Goal: Information Seeking & Learning: Learn about a topic

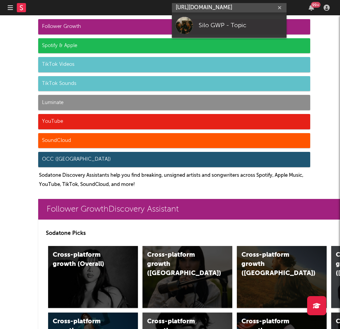
click at [8, 8] on icon "button" at bounding box center [10, 8] width 5 height 6
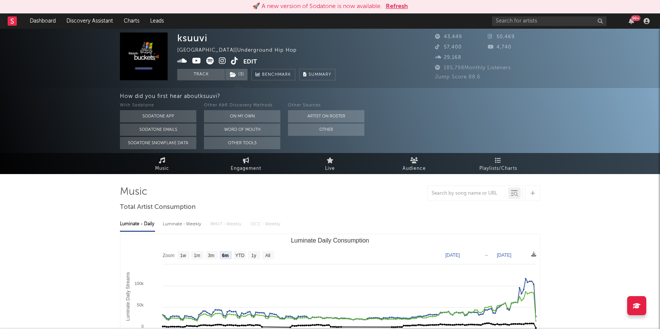
select select "6m"
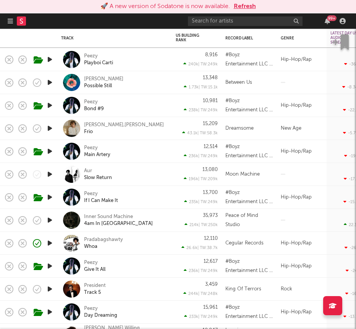
click at [241, 5] on button "Refresh" at bounding box center [245, 6] width 22 height 9
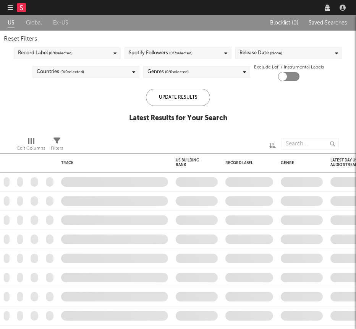
checkbox input "true"
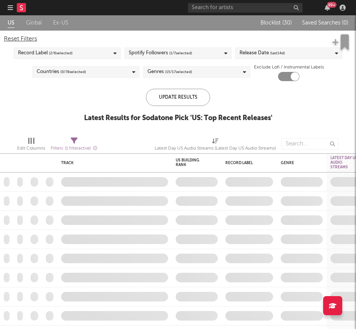
click at [11, 10] on icon "button" at bounding box center [10, 8] width 5 height 6
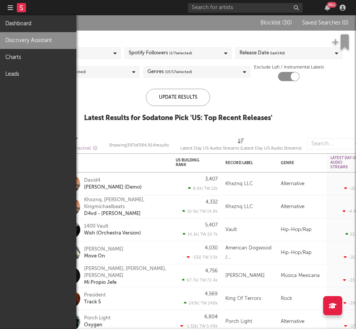
click at [17, 38] on link "Discovery Assistant" at bounding box center [38, 40] width 76 height 17
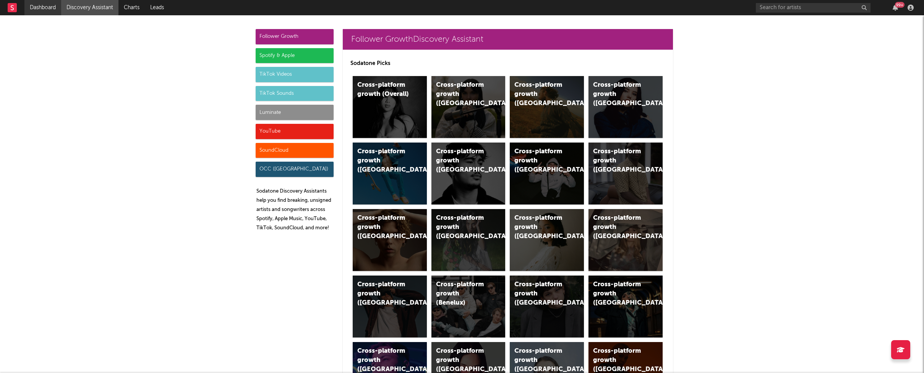
click at [47, 6] on link "Dashboard" at bounding box center [42, 7] width 37 height 15
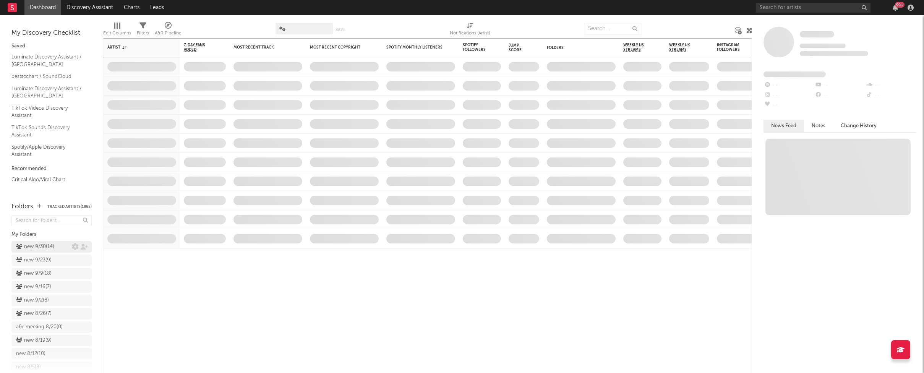
click at [28, 245] on div "new 9/30 ( 14 )" at bounding box center [35, 246] width 38 height 9
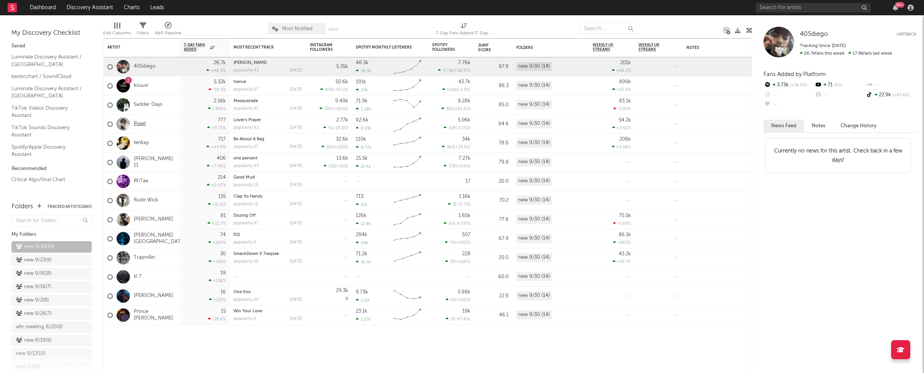
click at [136, 123] on link "Ryael" at bounding box center [140, 124] width 12 height 6
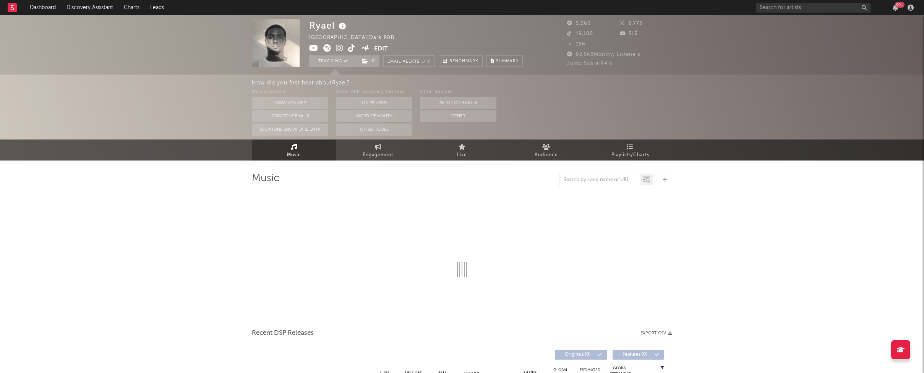
select select "1w"
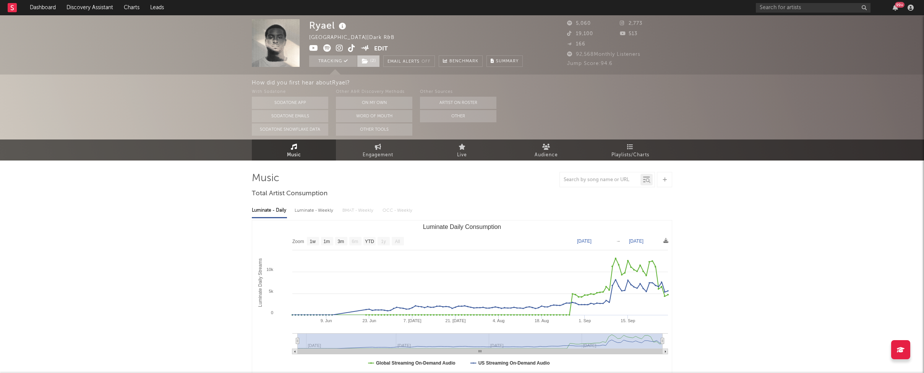
click at [356, 61] on icon at bounding box center [365, 60] width 6 height 5
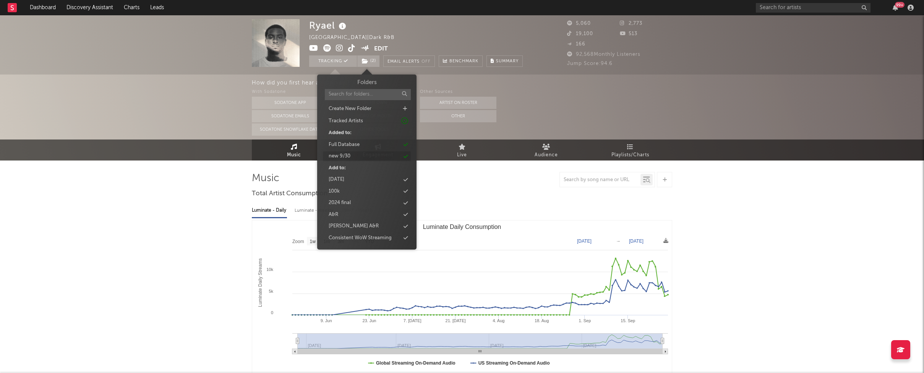
click at [342, 157] on div "new 9/30" at bounding box center [340, 156] width 22 height 8
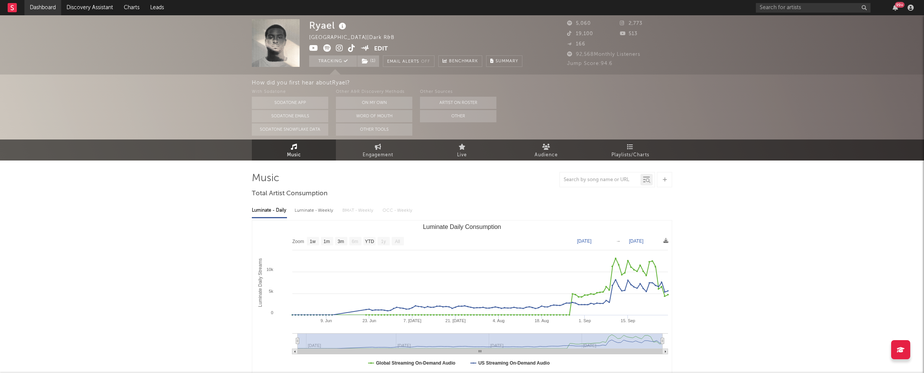
click at [44, 10] on link "Dashboard" at bounding box center [42, 7] width 37 height 15
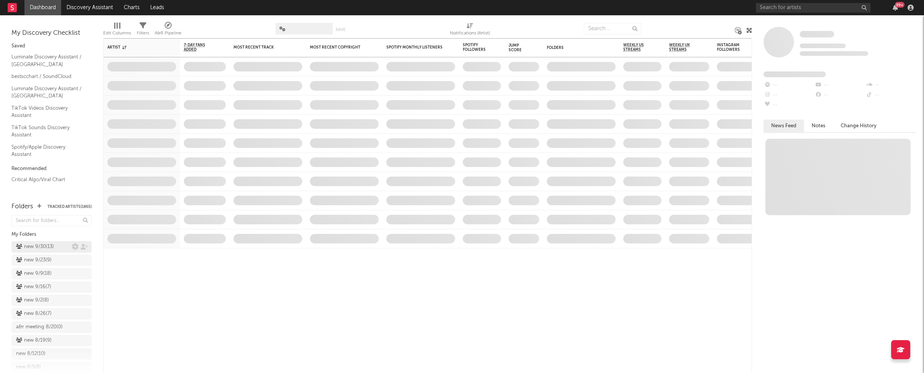
click at [30, 247] on div "new 9/30 ( 13 )" at bounding box center [35, 246] width 38 height 9
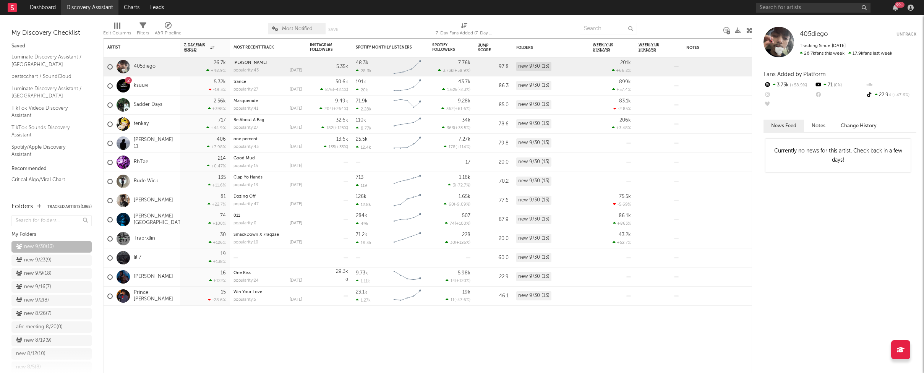
click at [93, 6] on link "Discovery Assistant" at bounding box center [89, 7] width 57 height 15
click at [141, 162] on link "RhTae" at bounding box center [141, 162] width 15 height 6
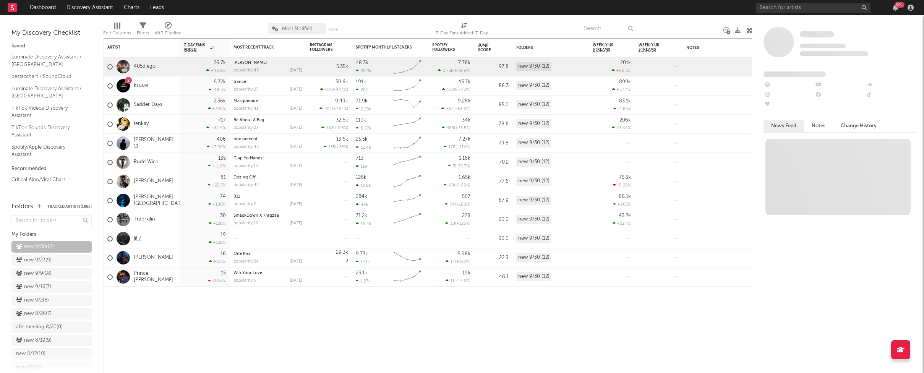
click at [139, 238] on link "lil 7" at bounding box center [138, 238] width 8 height 6
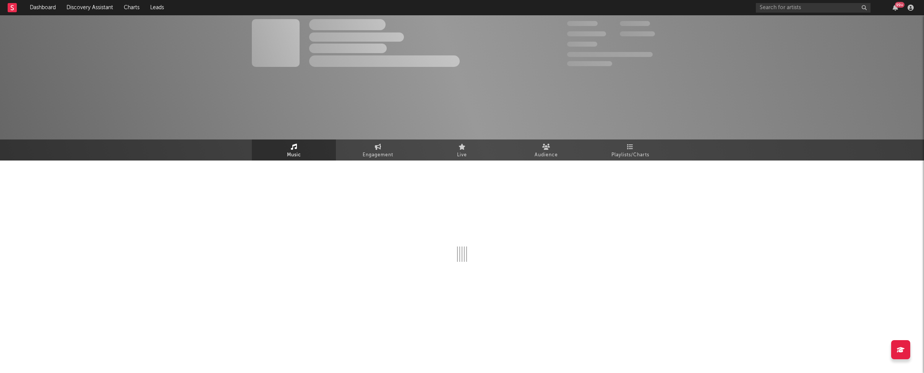
select select "1w"
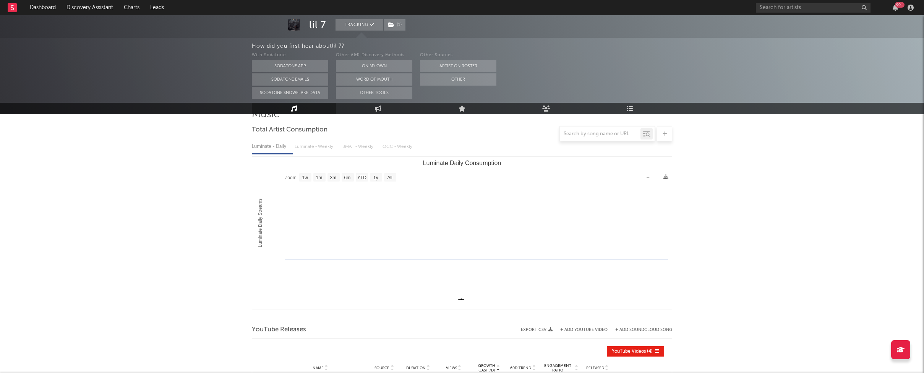
scroll to position [147, 0]
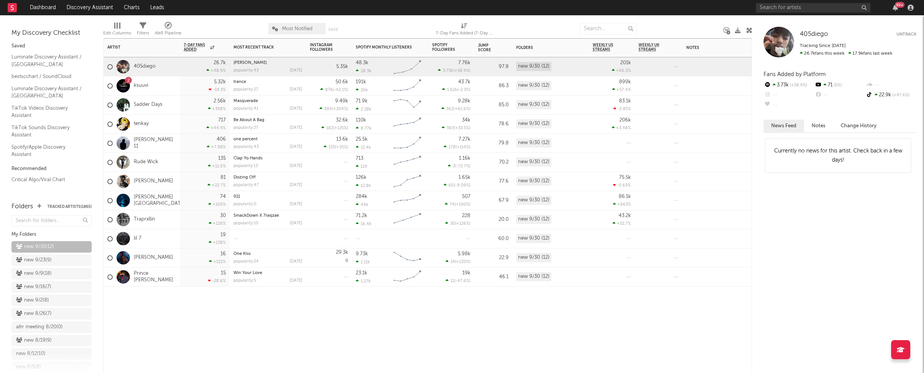
click at [133, 277] on div at bounding box center [123, 276] width 21 height 13
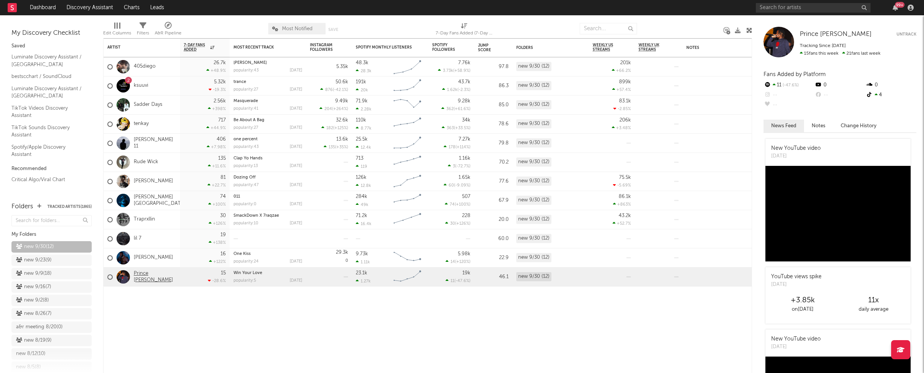
click at [145, 274] on link "Prince [PERSON_NAME]" at bounding box center [155, 277] width 42 height 13
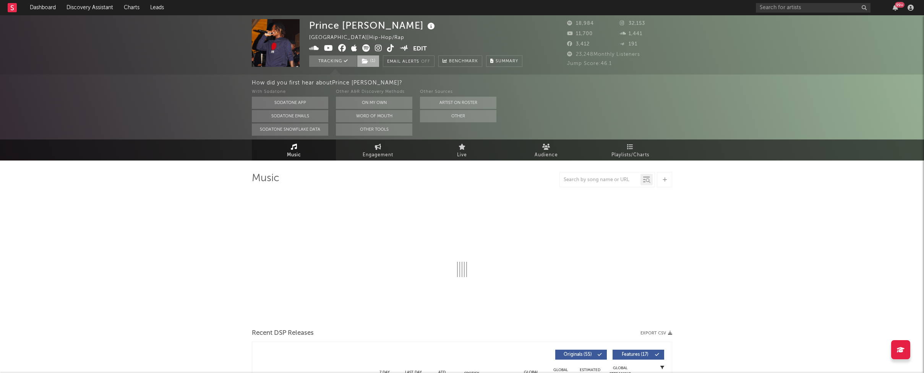
select select "6m"
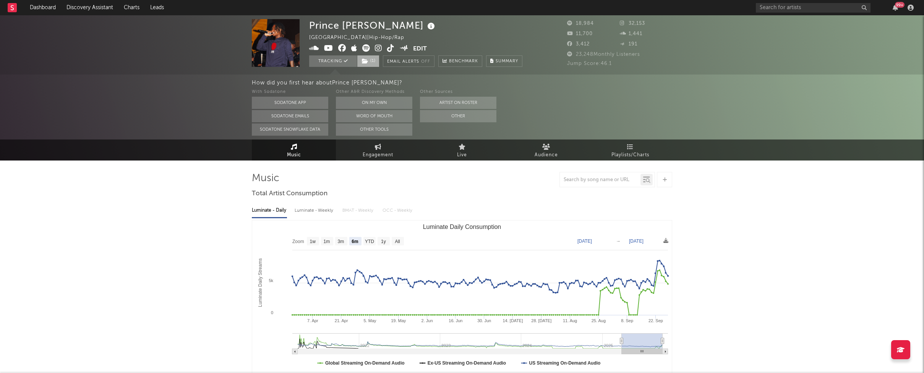
click at [356, 62] on span "( 1 )" at bounding box center [368, 60] width 23 height 11
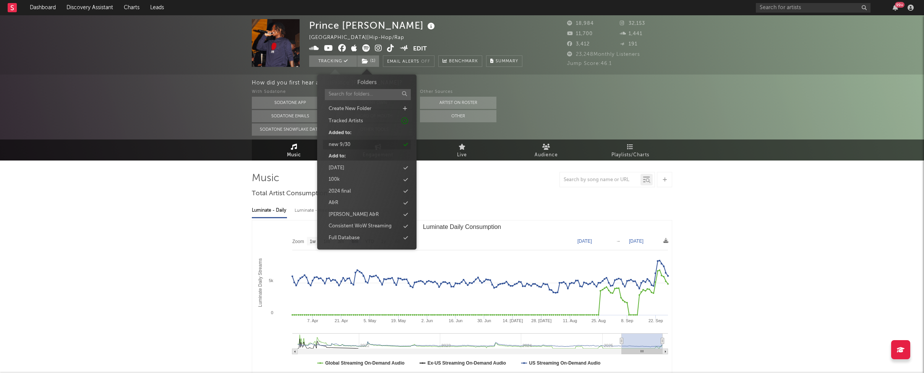
click at [349, 141] on div "new 9/30" at bounding box center [340, 145] width 22 height 8
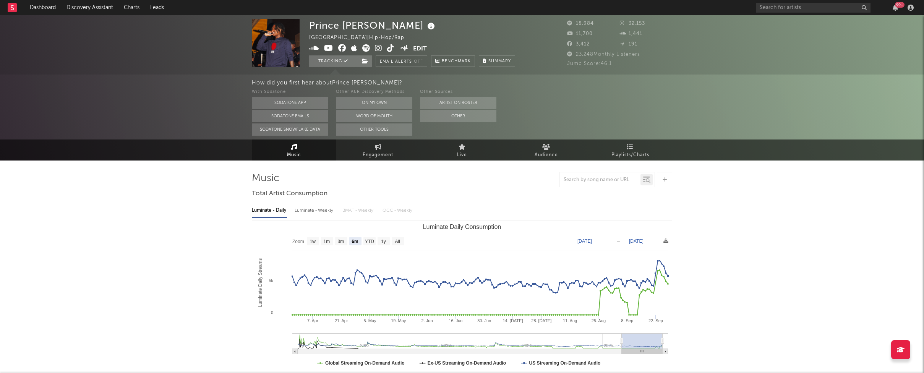
click at [173, 131] on div "How did you first hear about Prince Bopp ? With Sodatone Sodatone App Sodatone …" at bounding box center [462, 107] width 924 height 65
click at [37, 11] on link "Dashboard" at bounding box center [42, 7] width 37 height 15
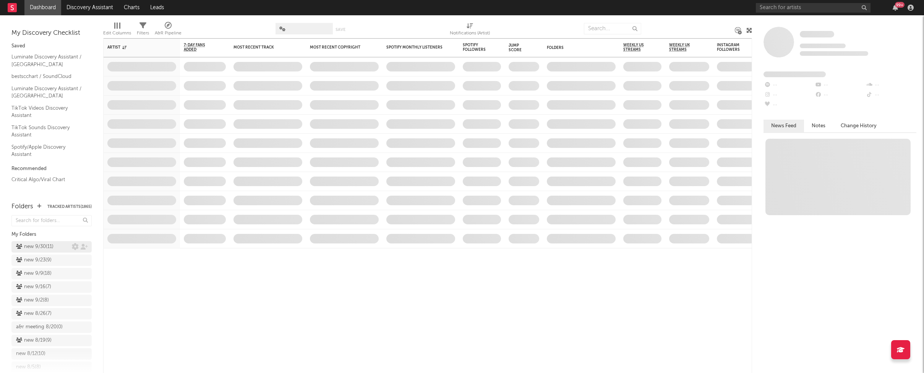
click at [36, 247] on div "new 9/30 ( 11 )" at bounding box center [34, 246] width 37 height 9
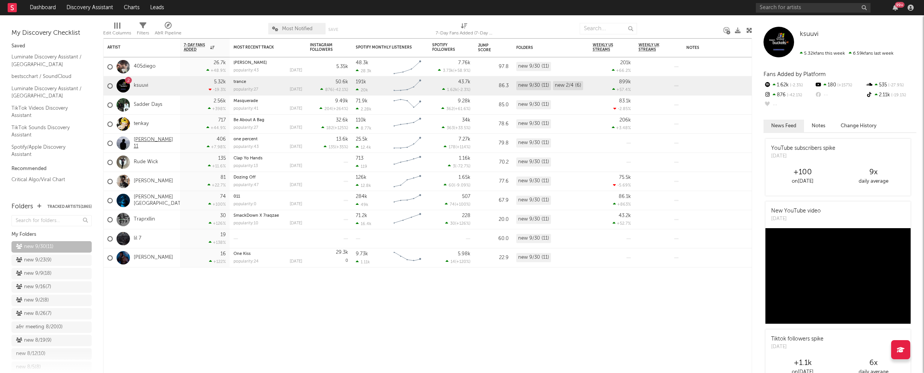
click at [149, 142] on link "[PERSON_NAME] 11" at bounding box center [155, 143] width 42 height 13
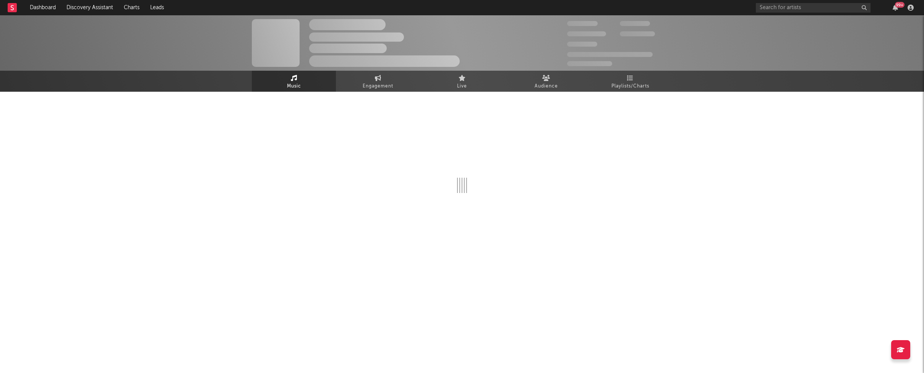
select select "6m"
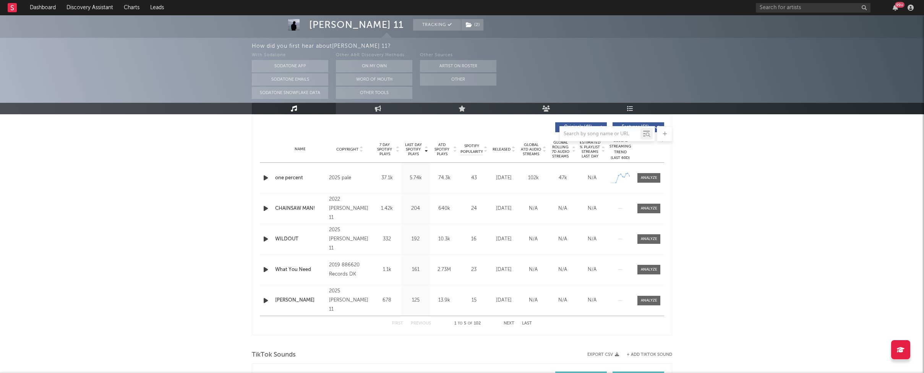
scroll to position [288, 0]
click at [356, 149] on span "Released" at bounding box center [501, 148] width 18 height 5
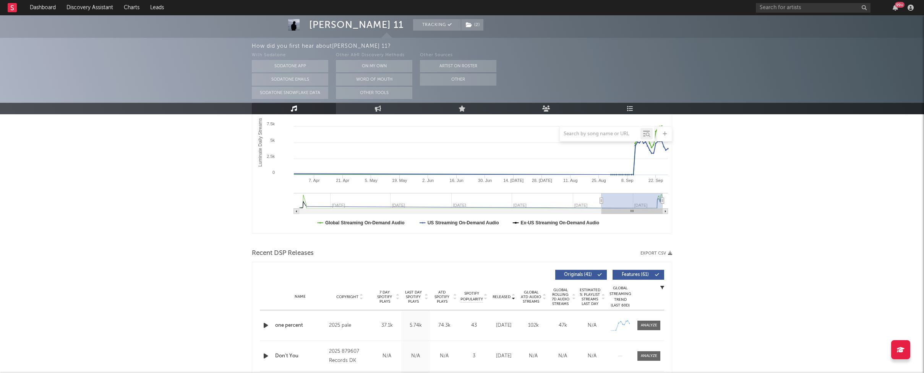
scroll to position [96, 0]
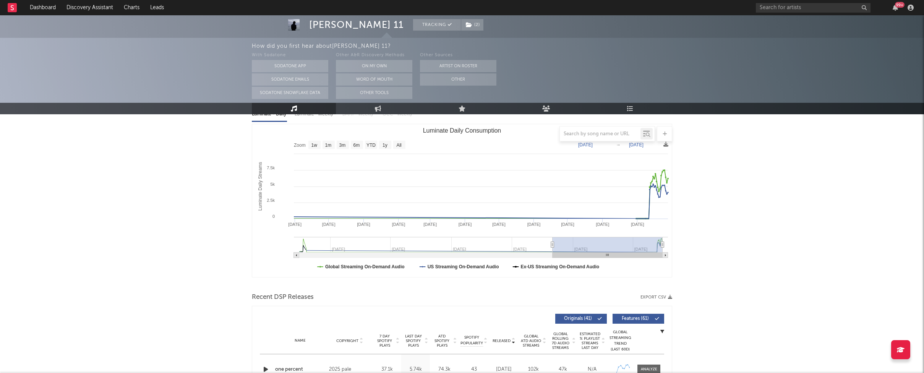
type input "2022-10-06"
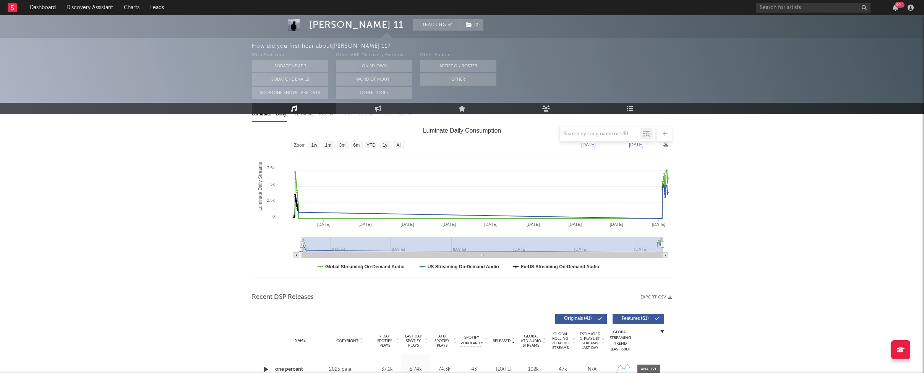
drag, startPoint x: 601, startPoint y: 245, endPoint x: 132, endPoint y: 288, distance: 470.8
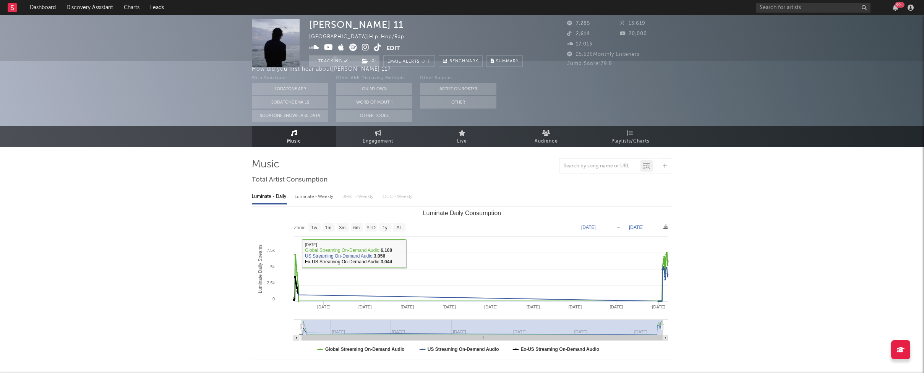
scroll to position [0, 0]
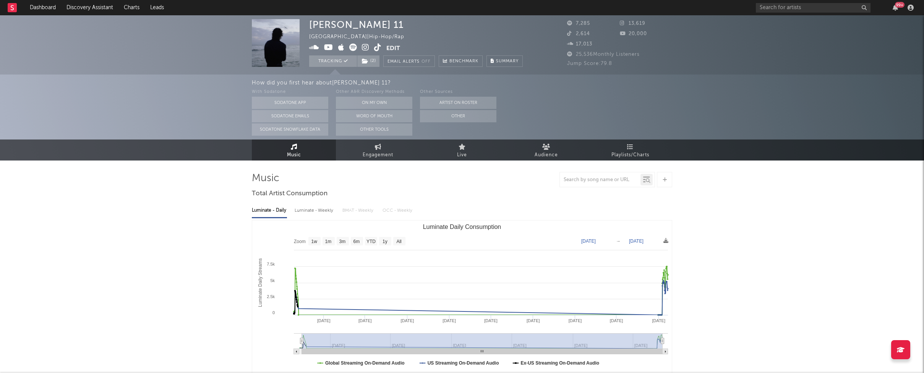
click at [356, 44] on icon at bounding box center [365, 48] width 7 height 8
click at [95, 5] on link "Discovery Assistant" at bounding box center [89, 7] width 57 height 15
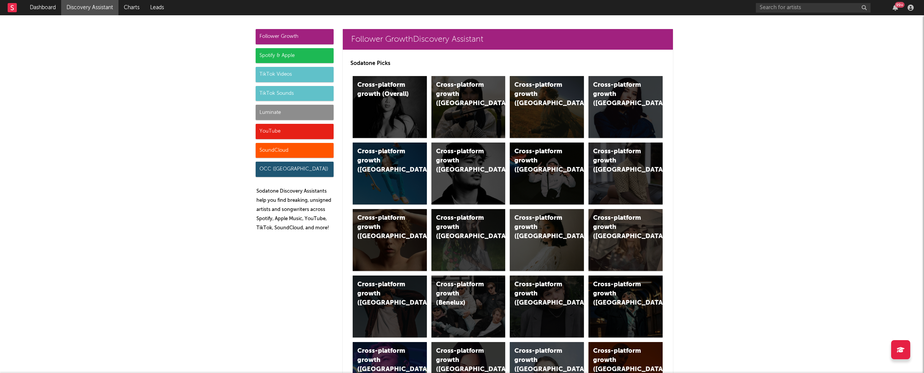
click at [275, 119] on div "Luminate" at bounding box center [295, 112] width 78 height 15
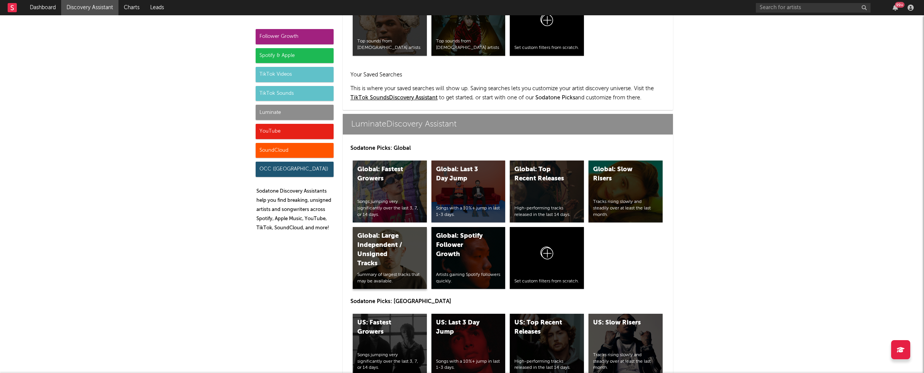
scroll to position [3392, 0]
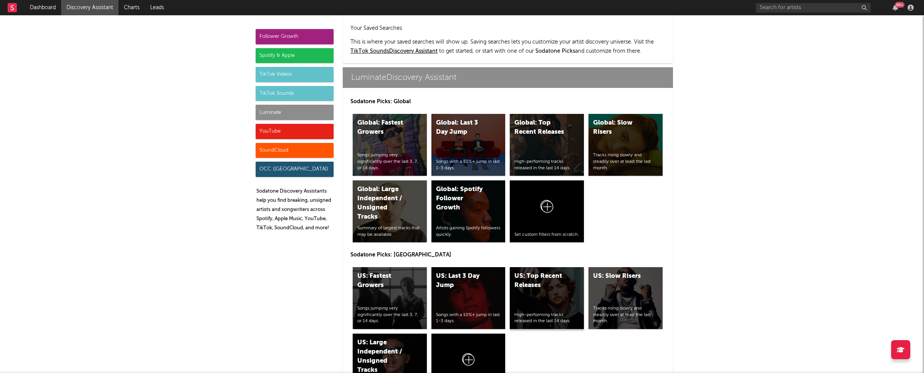
click at [356, 272] on div "US: Top Recent Releases High-performing tracks released in the last 14 days." at bounding box center [547, 298] width 74 height 62
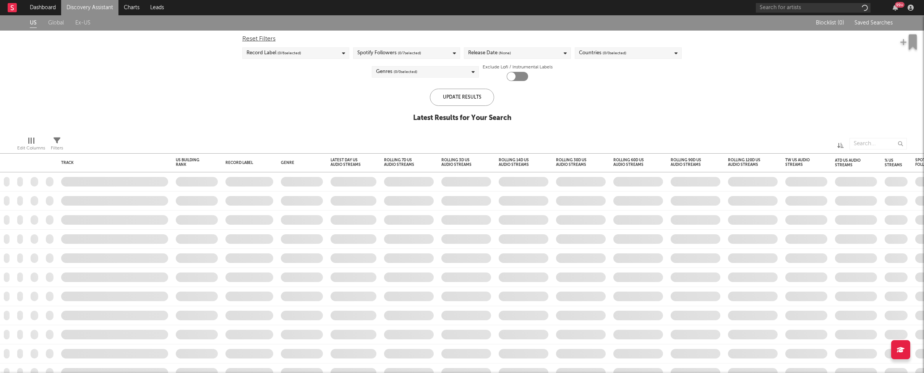
checkbox input "true"
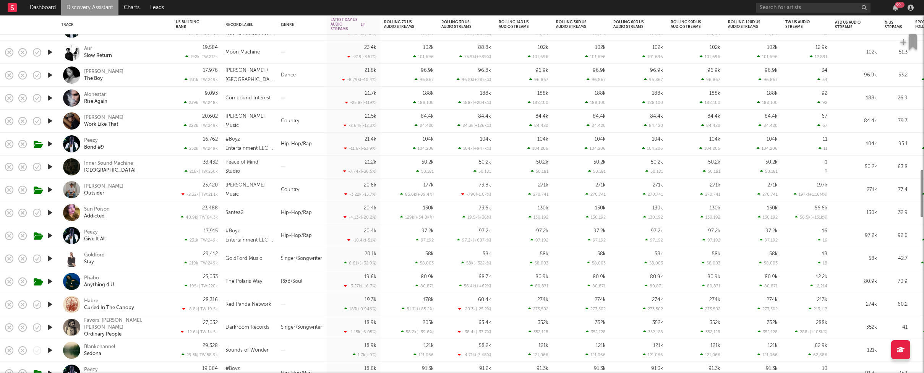
click at [156, 275] on div "Phabo Anything 4 U" at bounding box center [125, 282] width 82 height 14
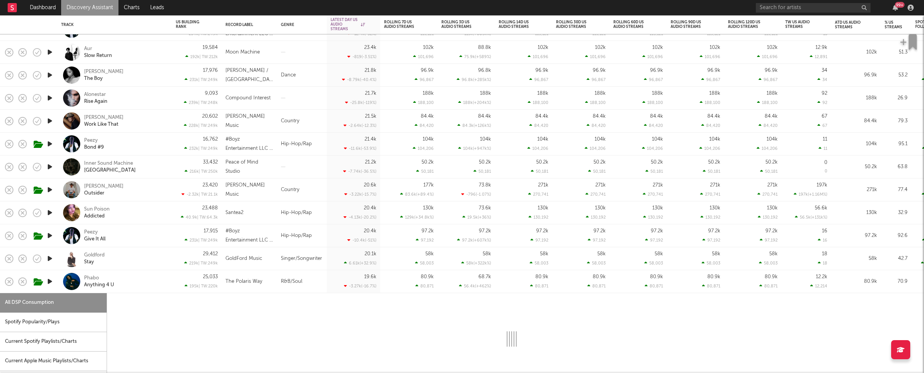
select select "1w"
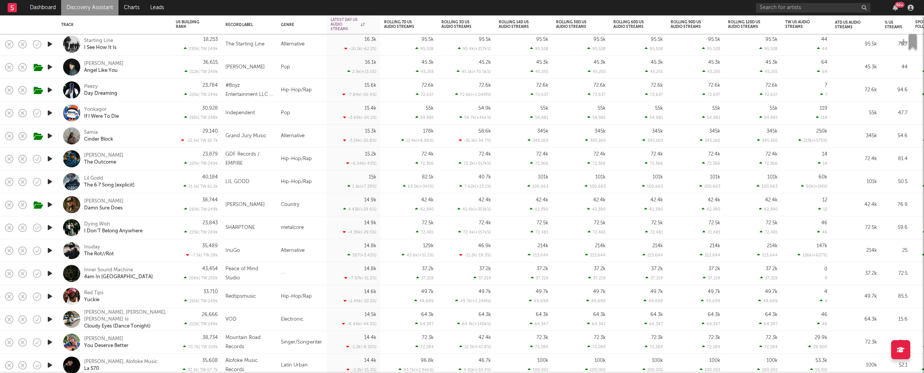
click at [143, 180] on div "Lil Godd The 6 7 Song [explicit]" at bounding box center [125, 182] width 82 height 14
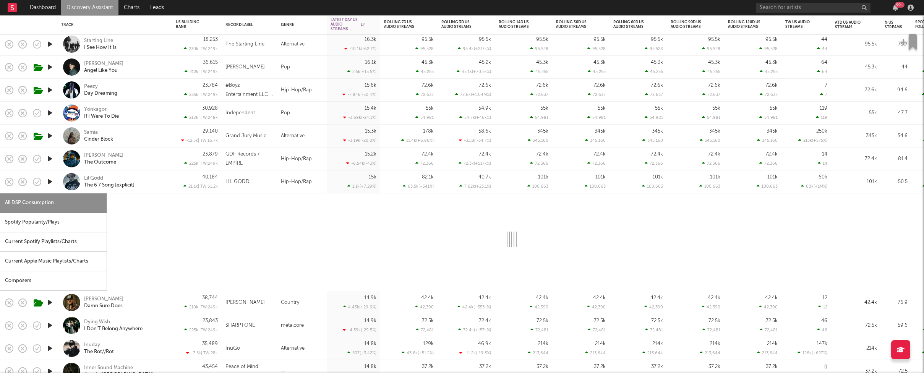
select select "1w"
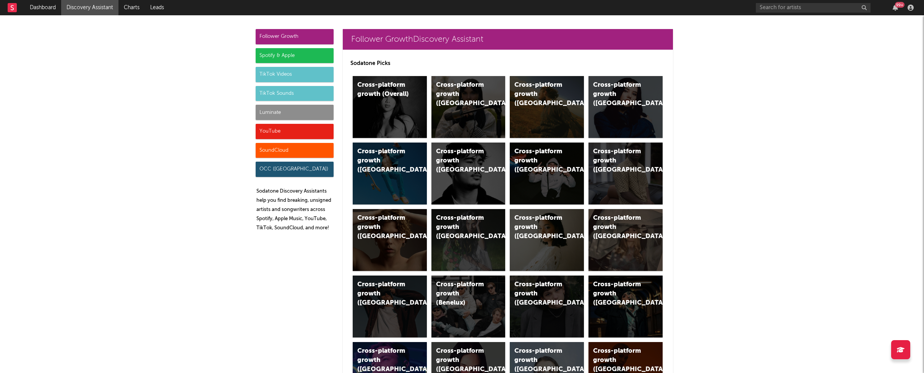
click at [289, 112] on div "Luminate" at bounding box center [295, 112] width 78 height 15
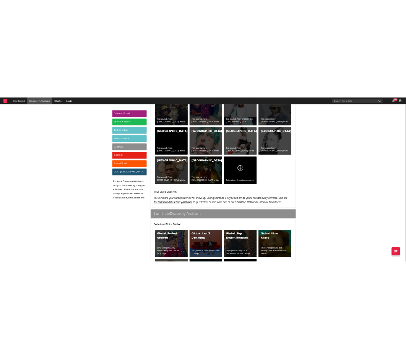
scroll to position [3392, 0]
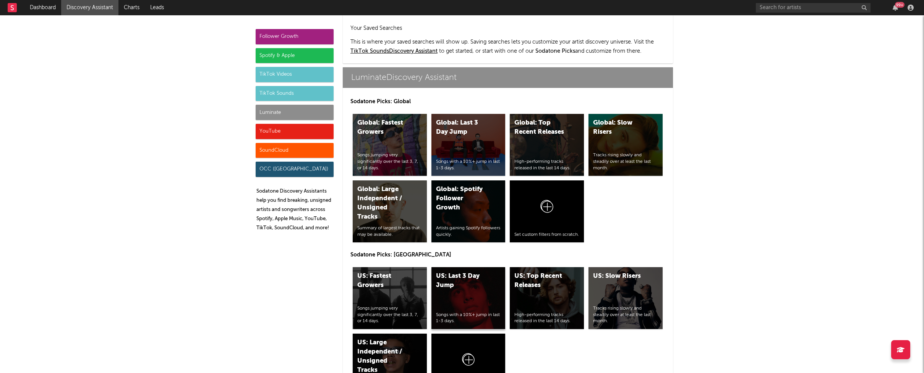
click at [433, 267] on div "US: Last 3 Day Jump Songs with a 10%+ jump in last 1-3 days." at bounding box center [468, 298] width 74 height 62
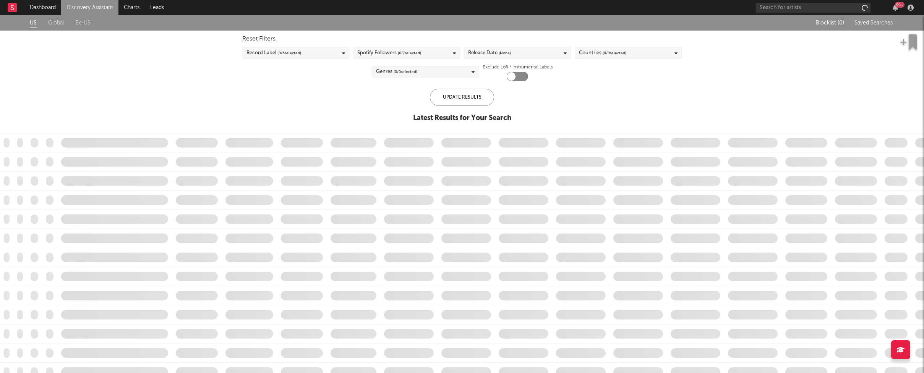
checkbox input "true"
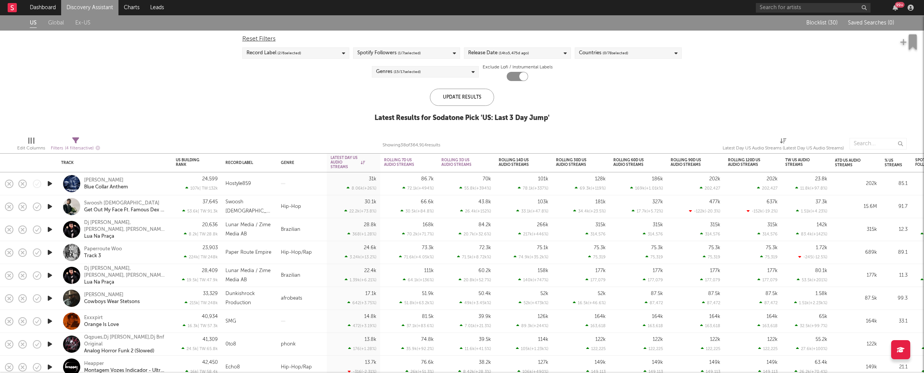
click at [49, 185] on icon "button" at bounding box center [50, 184] width 8 height 10
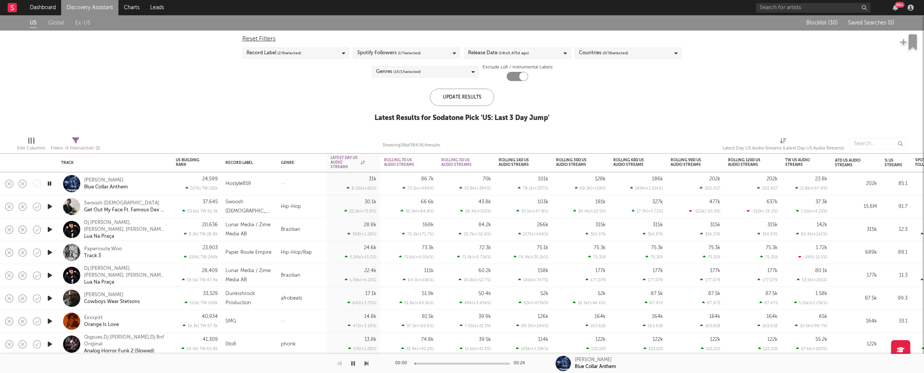
click at [293, 180] on div at bounding box center [302, 183] width 50 height 23
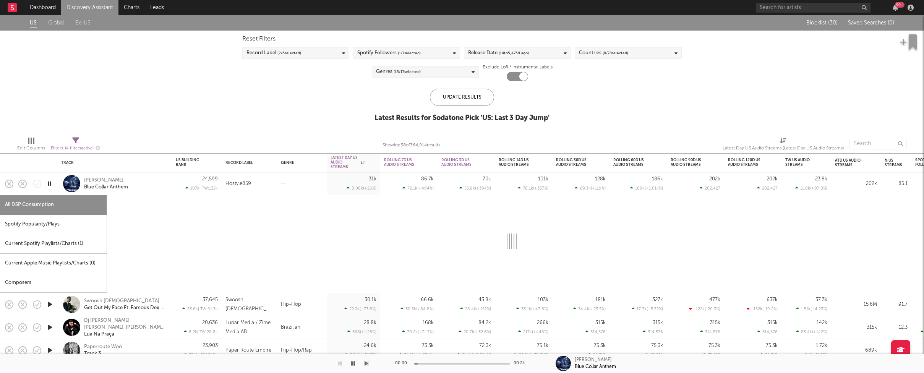
select select "1w"
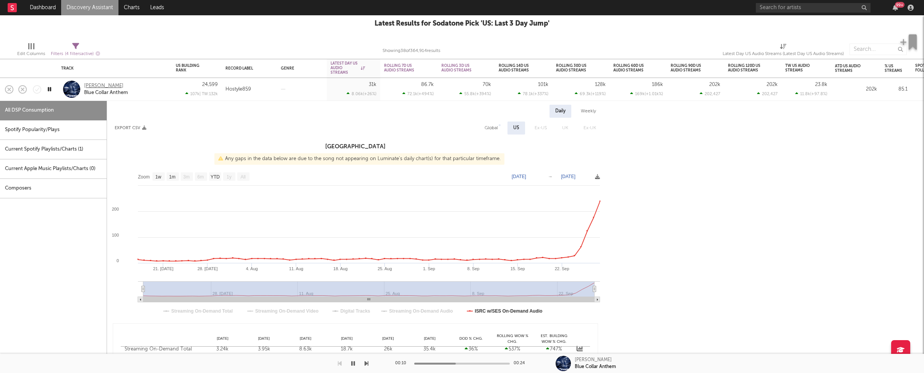
click at [91, 83] on div "J. Johnson" at bounding box center [103, 86] width 39 height 7
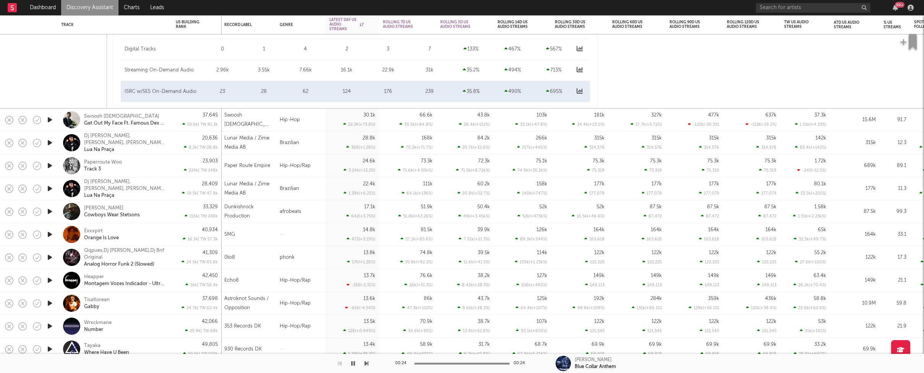
click at [50, 121] on icon "button" at bounding box center [50, 120] width 8 height 10
click at [173, 114] on div "37,645 53.6k | TW: 91.3k" at bounding box center [197, 120] width 50 height 23
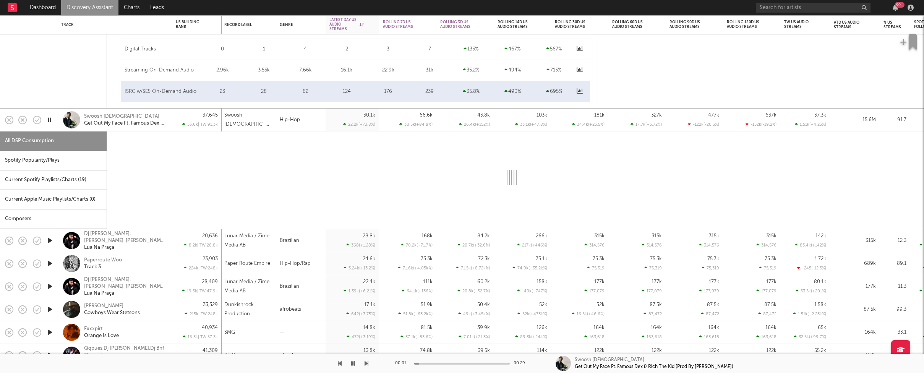
select select "1w"
select select "6m"
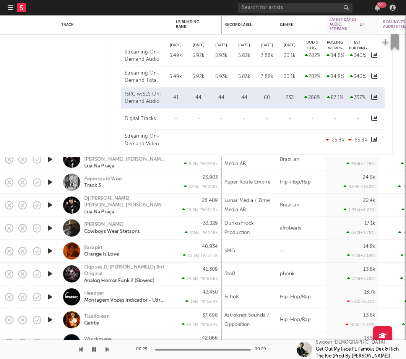
click at [49, 253] on icon "button" at bounding box center [50, 251] width 8 height 10
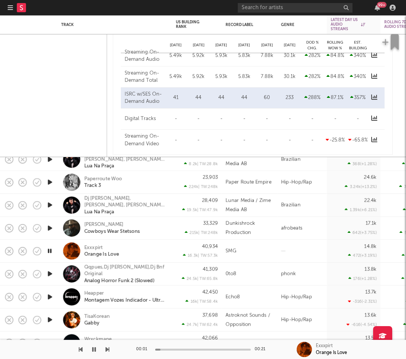
click at [144, 254] on div "Exxxpirt Orange Is Love" at bounding box center [125, 251] width 82 height 14
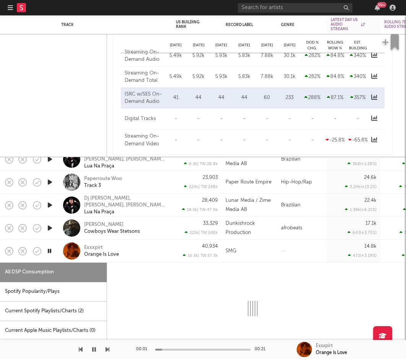
select select "1w"
select select "6m"
select select "1w"
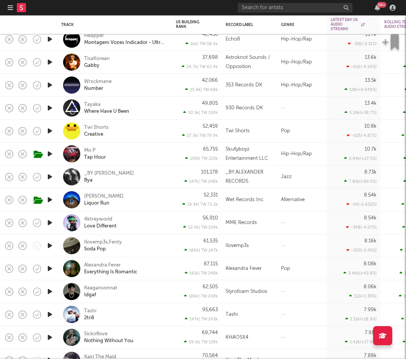
click at [47, 247] on icon "button" at bounding box center [50, 246] width 8 height 10
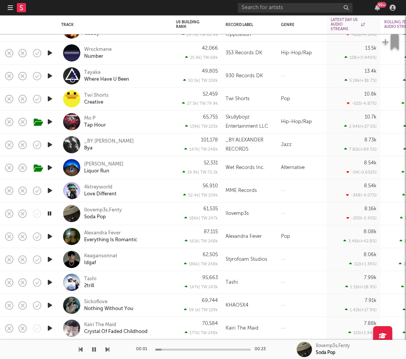
click at [50, 283] on icon "button" at bounding box center [50, 282] width 8 height 10
click at [151, 278] on div "Tashi 2trill" at bounding box center [125, 282] width 82 height 14
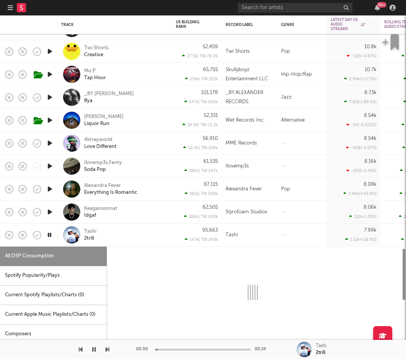
select select "1w"
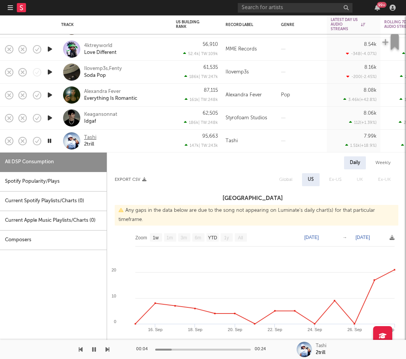
click at [87, 136] on div "Tashi" at bounding box center [90, 137] width 12 height 7
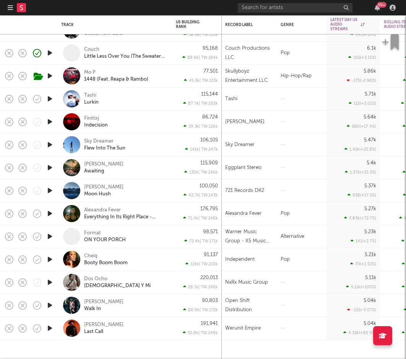
select select "6m"
select select "1w"
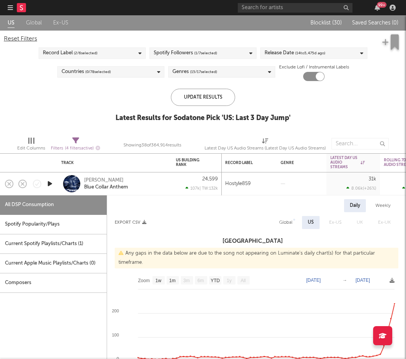
click at [5, 10] on nav "Dashboard Discovery Assistant Charts Leads 99 +" at bounding box center [203, 7] width 406 height 15
click at [8, 10] on icon "button" at bounding box center [10, 8] width 5 height 6
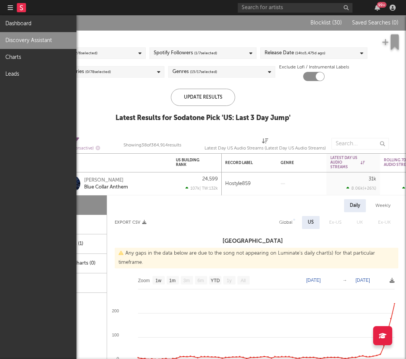
click at [22, 47] on link "Discovery Assistant" at bounding box center [38, 40] width 76 height 17
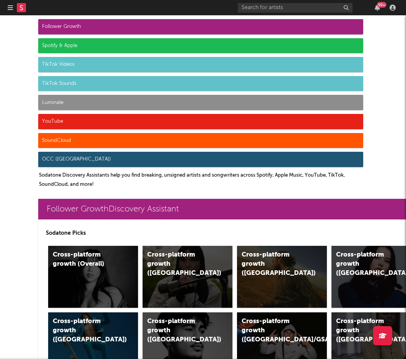
click at [85, 96] on div "Luminate" at bounding box center [200, 102] width 325 height 15
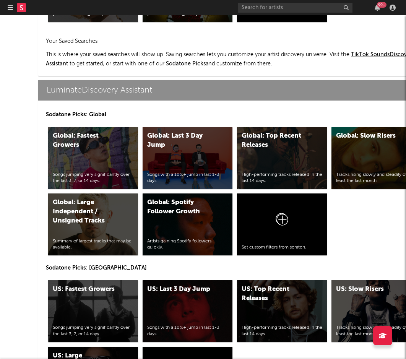
scroll to position [3561, 0]
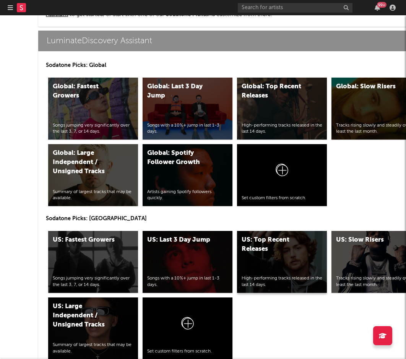
click at [275, 283] on div "High-performing tracks released in the last 14 days." at bounding box center [281, 281] width 81 height 13
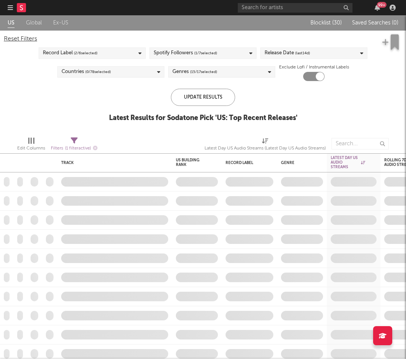
click at [11, 5] on icon "button" at bounding box center [10, 8] width 5 height 6
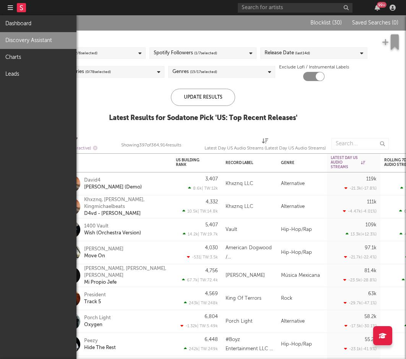
click at [29, 37] on link "Discovery Assistant" at bounding box center [38, 40] width 76 height 17
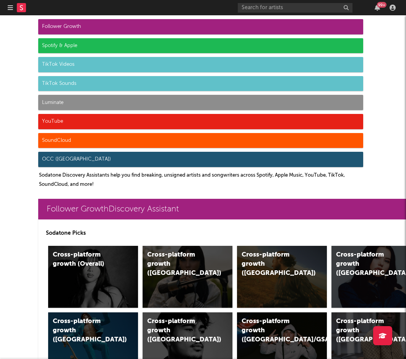
click at [57, 102] on div "Luminate" at bounding box center [200, 102] width 325 height 15
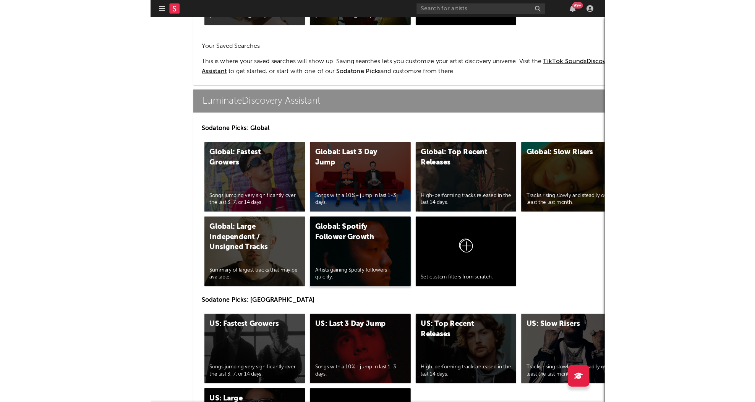
scroll to position [3561, 0]
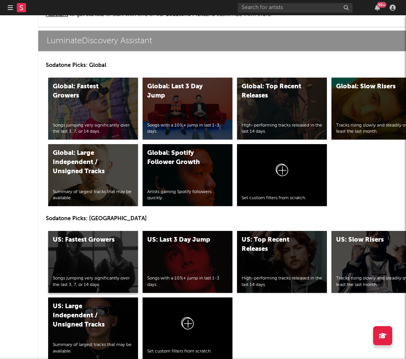
click at [92, 243] on div "US: Fastest Growers" at bounding box center [85, 239] width 65 height 9
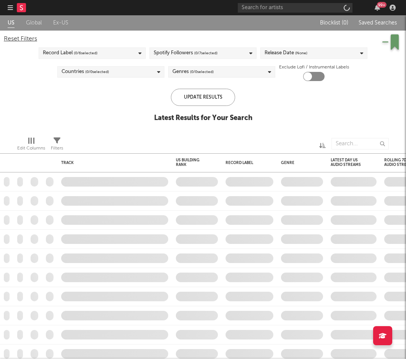
checkbox input "true"
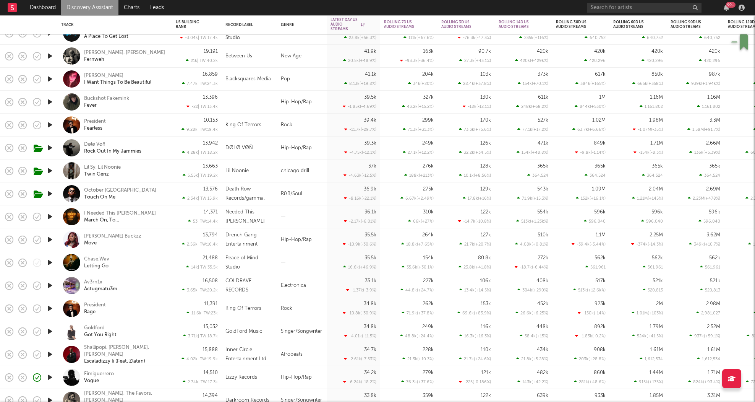
click at [144, 164] on div "Lil Sy, Lil Noonie Twin Genz" at bounding box center [125, 171] width 82 height 14
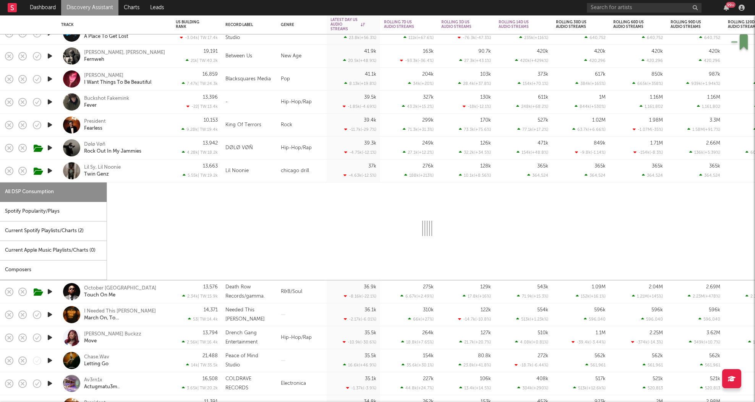
select select "1w"
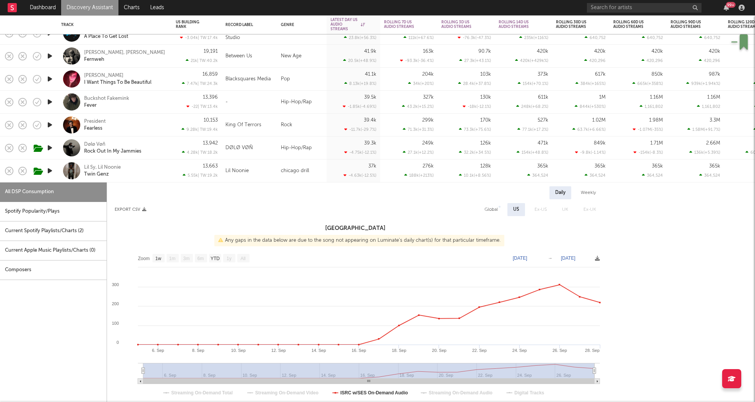
click at [52, 170] on icon "button" at bounding box center [50, 171] width 8 height 10
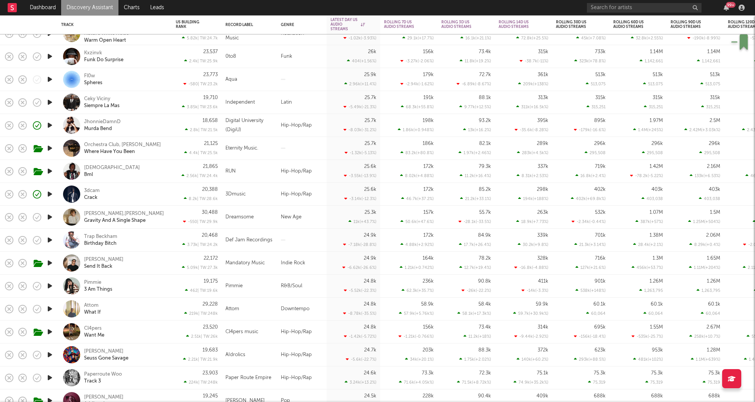
click at [51, 170] on icon "button" at bounding box center [50, 171] width 8 height 10
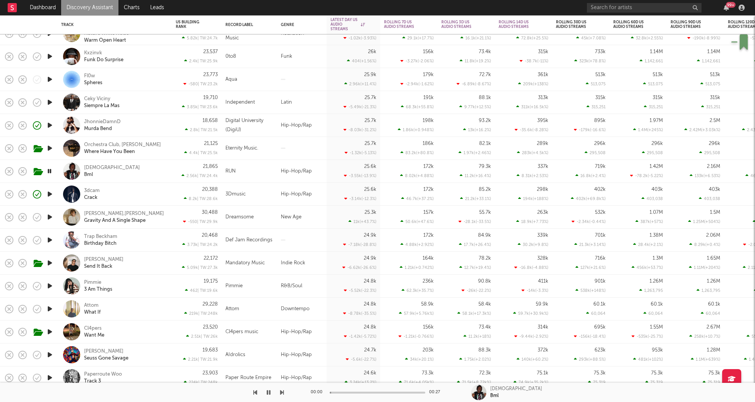
click at [130, 175] on div "Katozai Bml" at bounding box center [125, 171] width 82 height 14
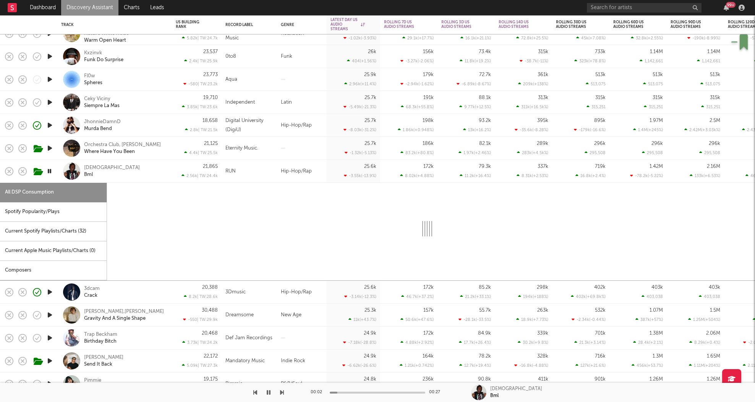
select select "6m"
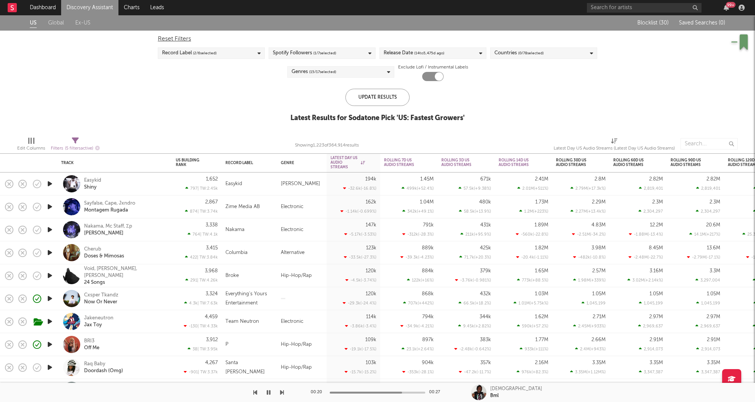
click at [48, 182] on icon "button" at bounding box center [50, 184] width 8 height 10
click at [119, 186] on div "Easykid Shiny" at bounding box center [125, 184] width 82 height 14
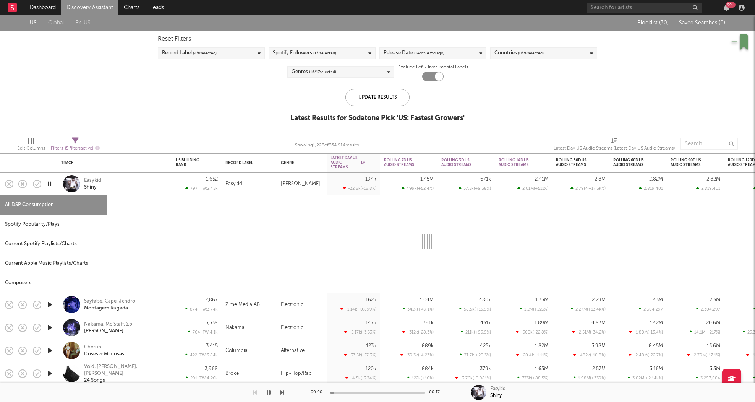
select select "1w"
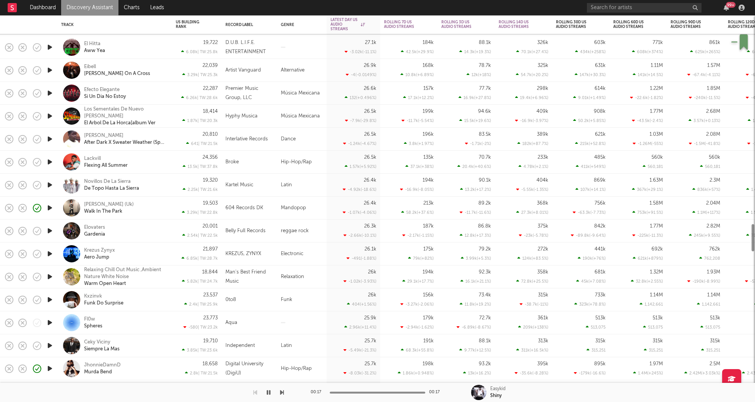
select select "6m"
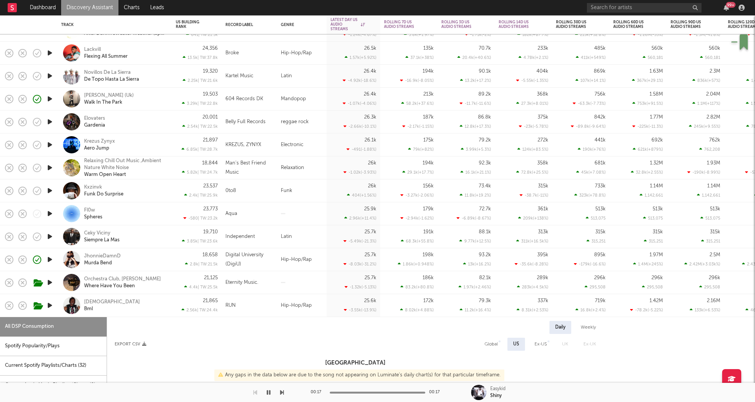
click at [144, 100] on div "Feng (Uk) Walk In The Park" at bounding box center [125, 99] width 82 height 14
select select "6m"
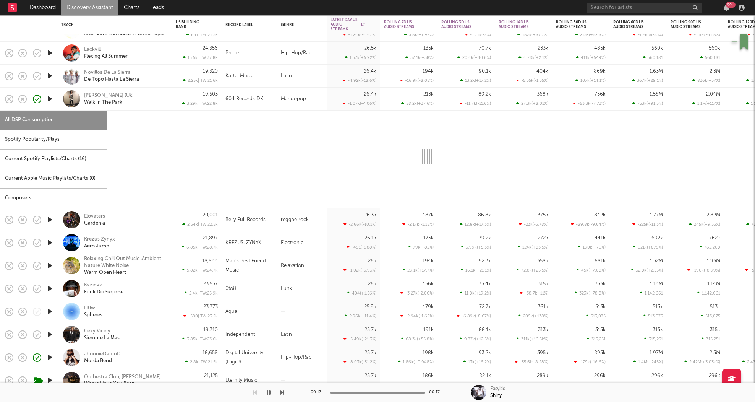
select select "6m"
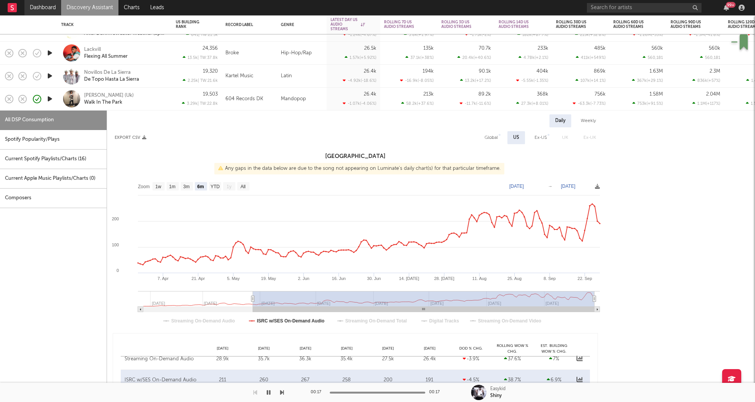
click at [41, 3] on link "Dashboard" at bounding box center [42, 7] width 37 height 15
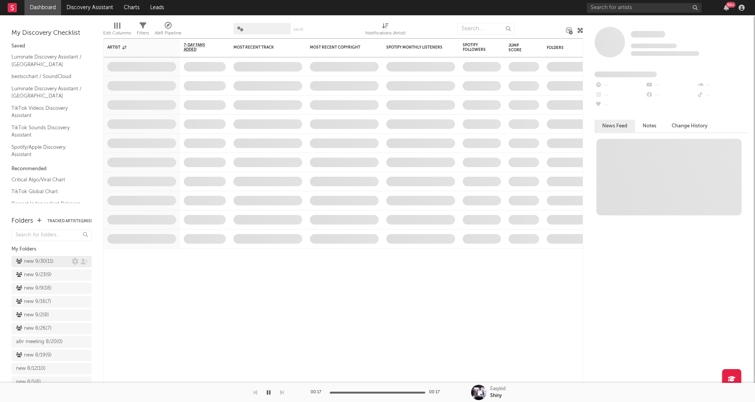
click at [40, 262] on div "new 9/30 ( 11 )" at bounding box center [34, 261] width 37 height 9
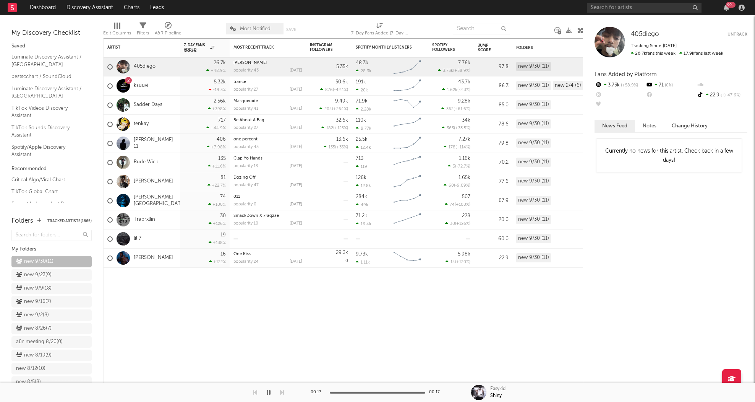
click at [154, 161] on link "Rude Wick" at bounding box center [146, 162] width 24 height 6
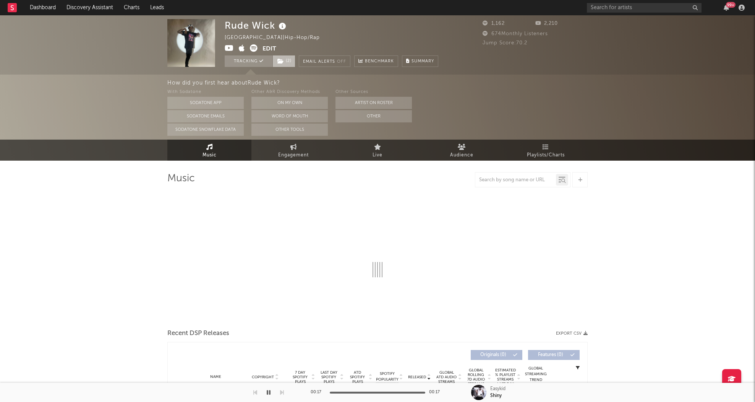
select select "1w"
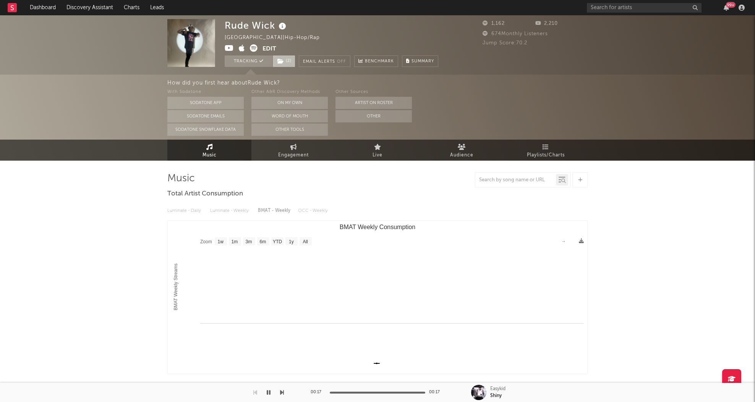
click at [290, 59] on span "( 2 )" at bounding box center [283, 60] width 23 height 11
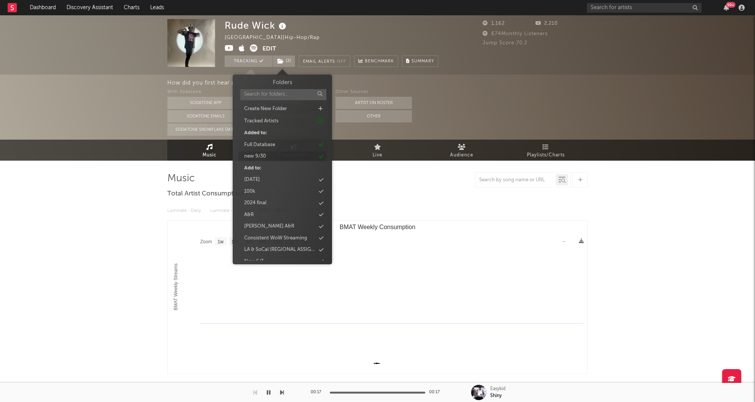
click at [265, 160] on div "new 9/30" at bounding box center [255, 156] width 22 height 8
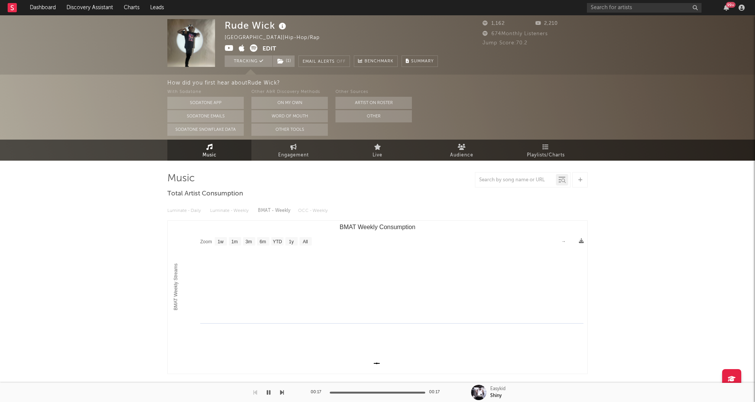
click at [48, 19] on div "Rude Wick United States | Hip-Hop/Rap Edit Tracking ( 1 ) Email Alerts Off Benc…" at bounding box center [377, 44] width 755 height 59
click at [34, 5] on link "Dashboard" at bounding box center [42, 7] width 37 height 15
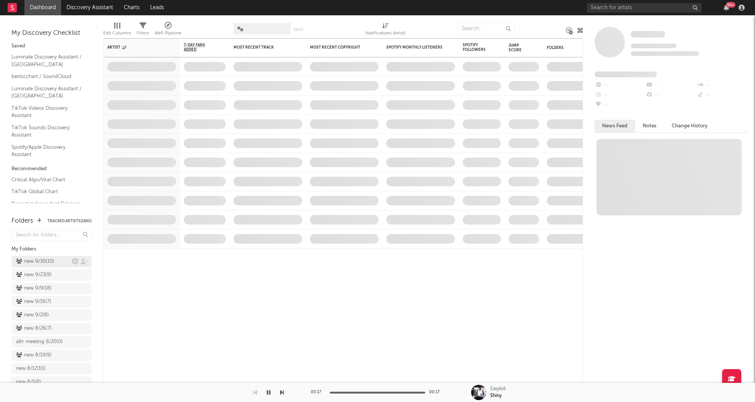
click at [27, 259] on div "new 9/30 ( 10 )" at bounding box center [51, 261] width 80 height 11
click at [43, 259] on div "new 9/30 ( 10 )" at bounding box center [51, 261] width 80 height 11
click at [51, 259] on div "new 9/30 ( 10 )" at bounding box center [35, 261] width 38 height 9
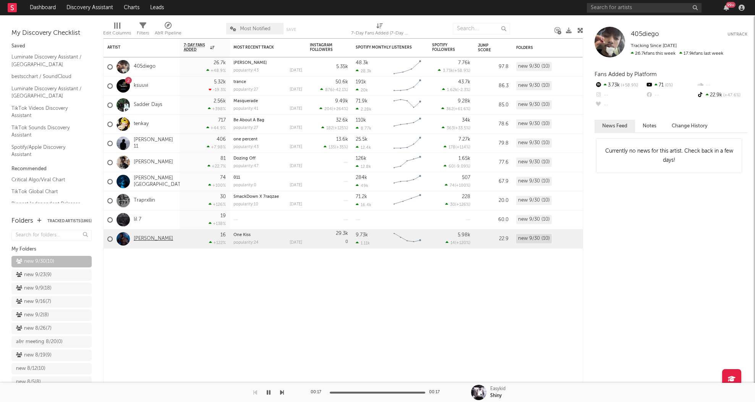
click at [146, 237] on link "Xian Bell" at bounding box center [153, 238] width 39 height 6
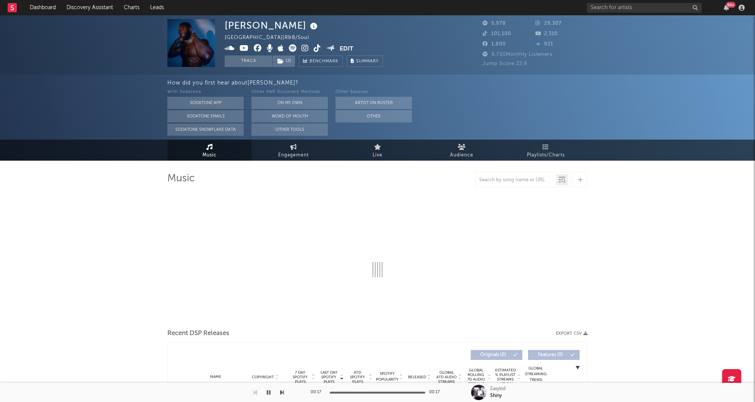
select select "6m"
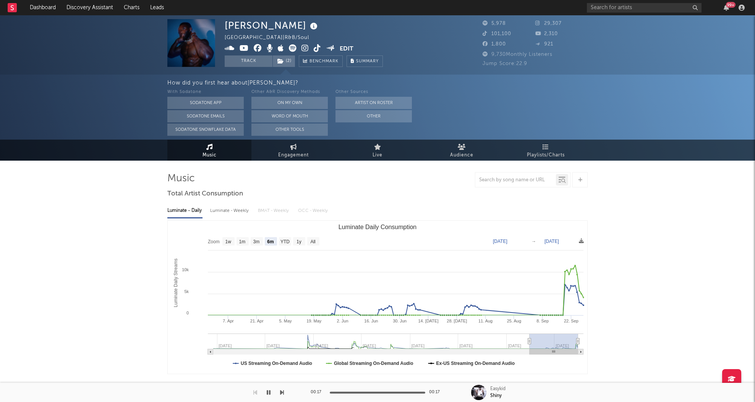
select select "6m"
click at [289, 58] on span "( 2 )" at bounding box center [283, 60] width 23 height 11
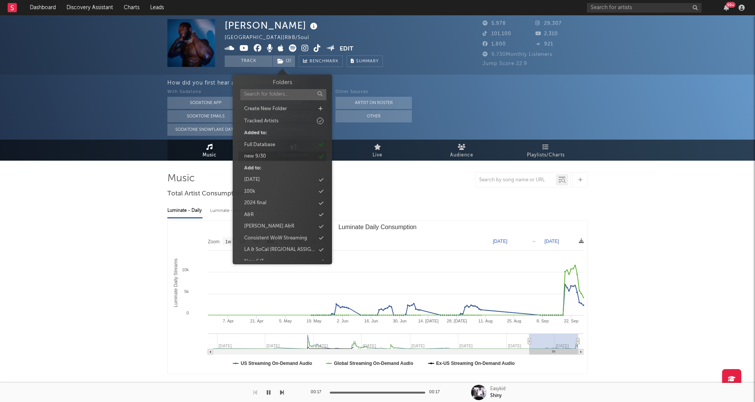
click at [267, 157] on div "new 9/30" at bounding box center [282, 156] width 88 height 10
click at [251, 60] on button "Track" at bounding box center [249, 60] width 48 height 11
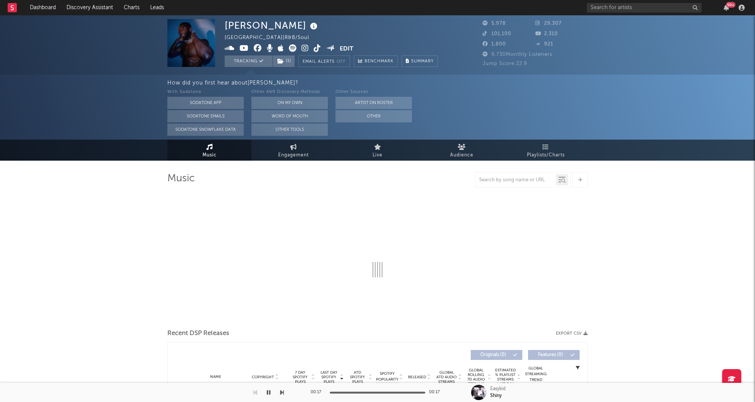
click at [76, 96] on div "How did you first hear about Xian Bell ? With Sodatone Sodatone App Sodatone Em…" at bounding box center [377, 107] width 755 height 65
select select "6m"
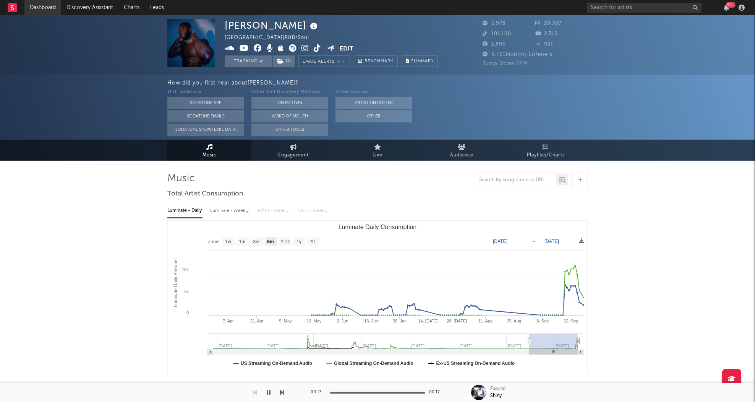
click at [46, 8] on link "Dashboard" at bounding box center [42, 7] width 37 height 15
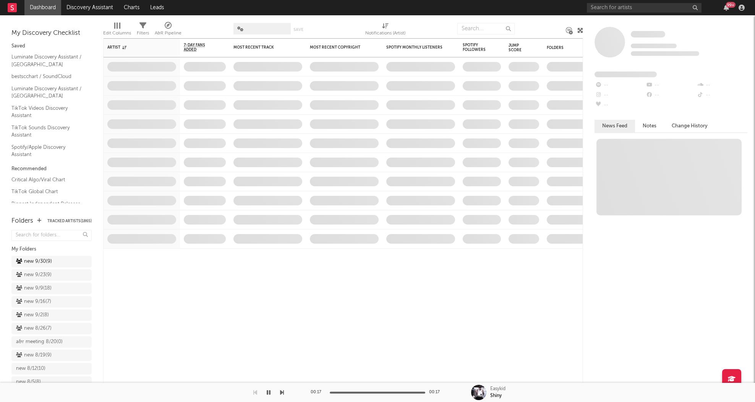
click at [30, 256] on div "new 9/30 ( 9 )" at bounding box center [51, 261] width 80 height 11
click at [31, 258] on div "new 9/30 ( 9 )" at bounding box center [34, 261] width 36 height 9
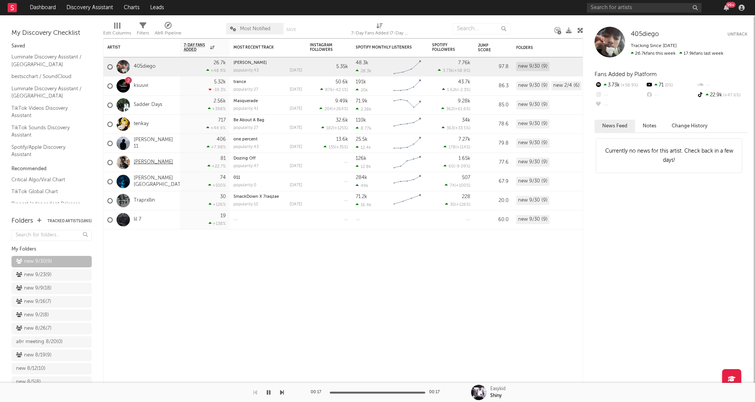
click at [141, 160] on link "[PERSON_NAME]" at bounding box center [153, 162] width 39 height 6
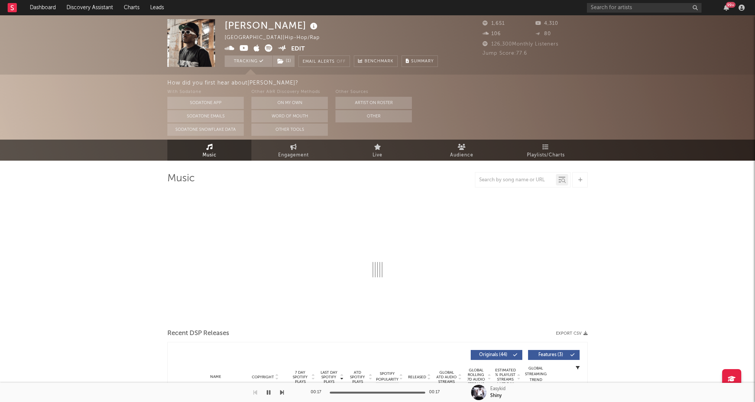
select select "6m"
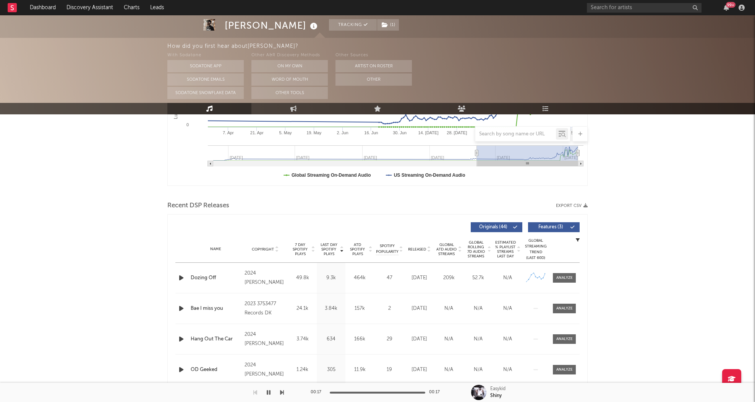
scroll to position [189, 0]
click at [178, 277] on icon "button" at bounding box center [181, 277] width 8 height 10
click at [571, 275] on div at bounding box center [564, 277] width 16 height 6
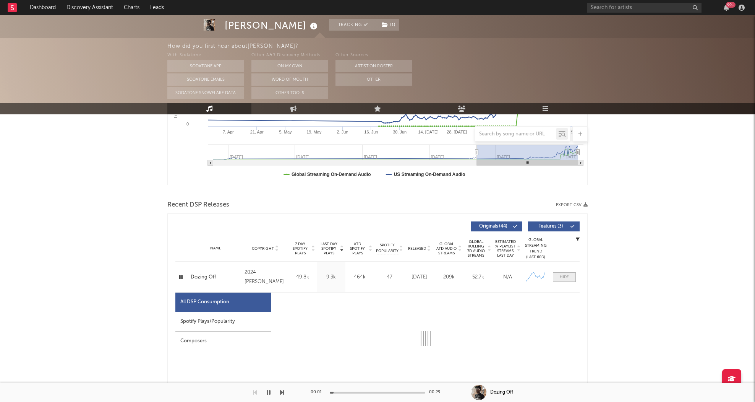
select select "1w"
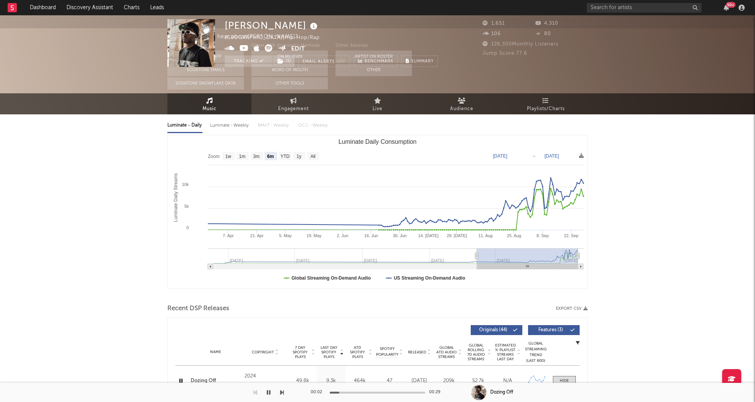
scroll to position [0, 0]
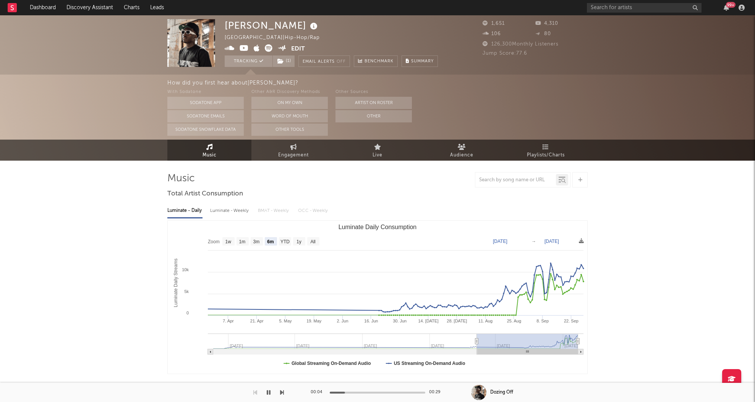
click at [245, 48] on icon at bounding box center [244, 48] width 9 height 8
click at [245, 47] on icon at bounding box center [244, 48] width 9 height 8
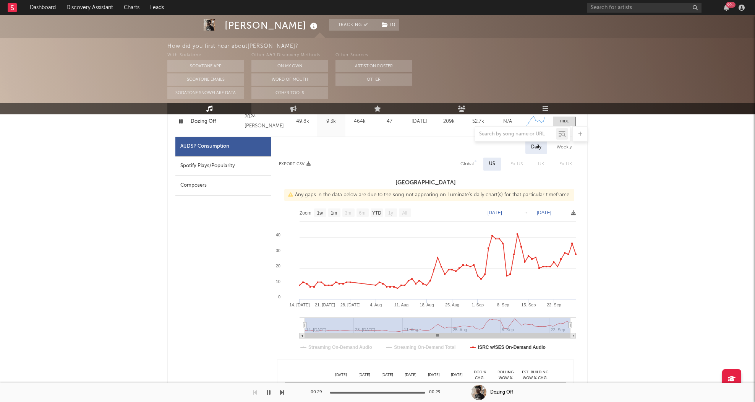
scroll to position [212, 0]
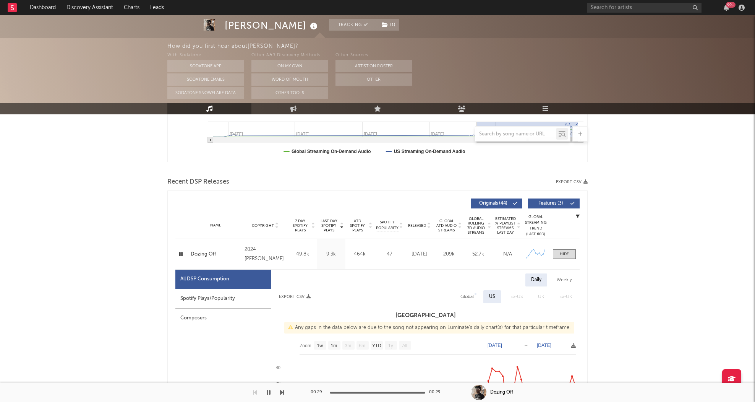
click at [419, 224] on span "Released" at bounding box center [417, 225] width 18 height 5
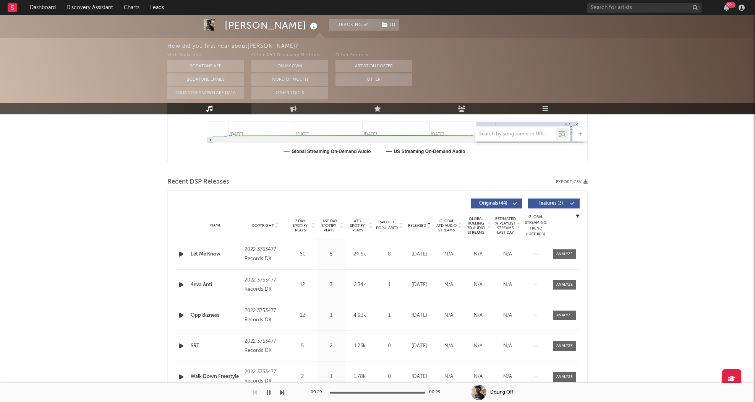
click at [419, 224] on span "Released" at bounding box center [417, 225] width 18 height 5
select select "1w"
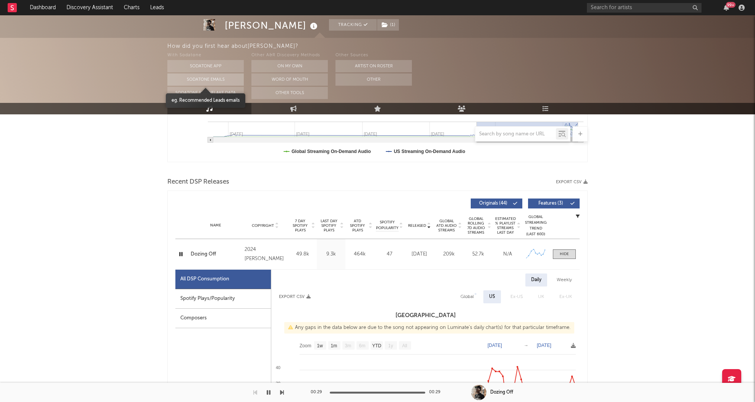
scroll to position [0, 0]
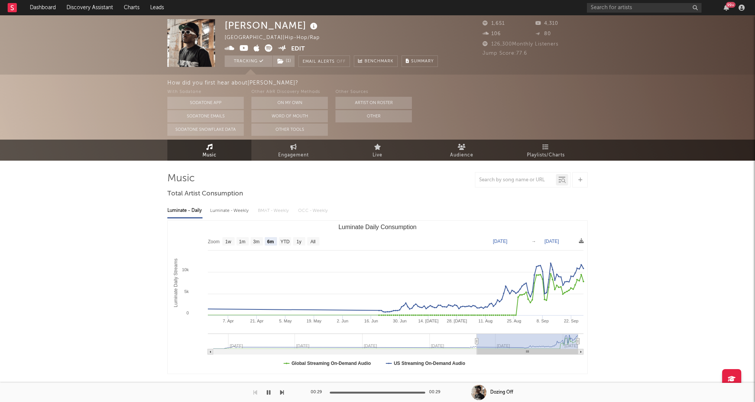
click at [230, 47] on icon at bounding box center [230, 48] width 10 height 8
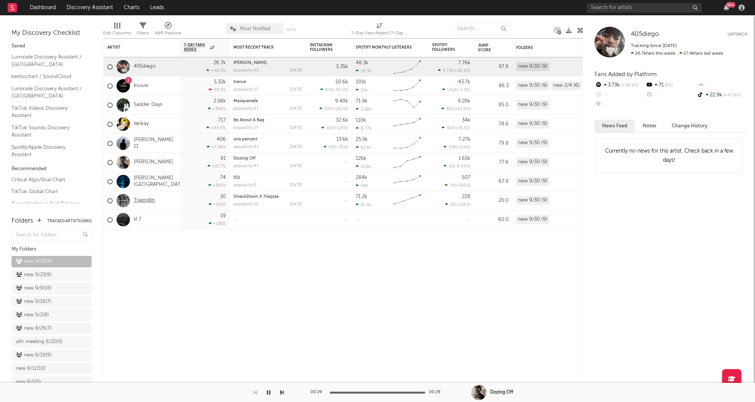
click at [138, 201] on link "Traprxllin" at bounding box center [144, 200] width 21 height 6
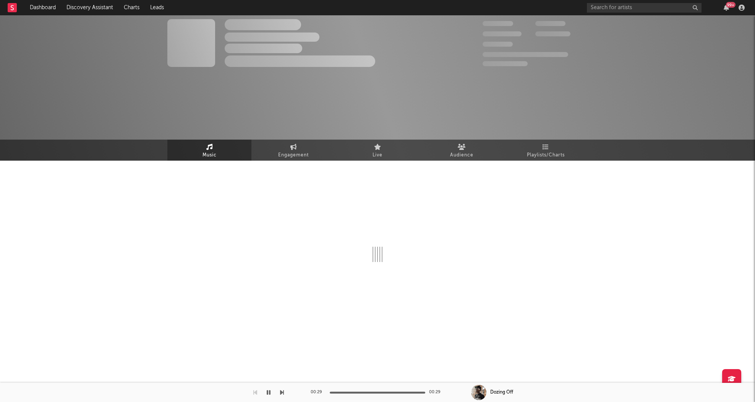
select select "1w"
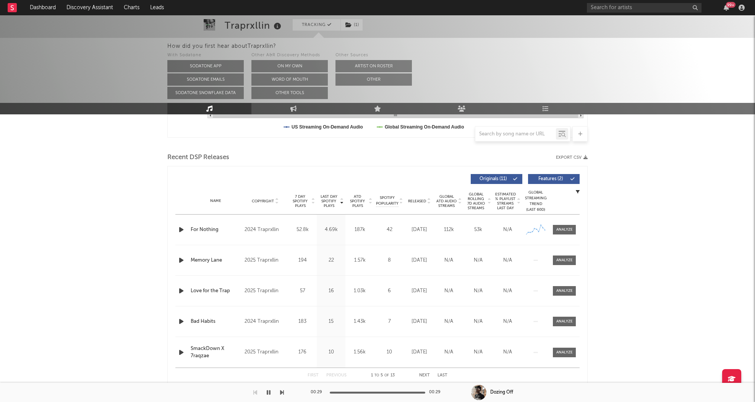
scroll to position [258, 0]
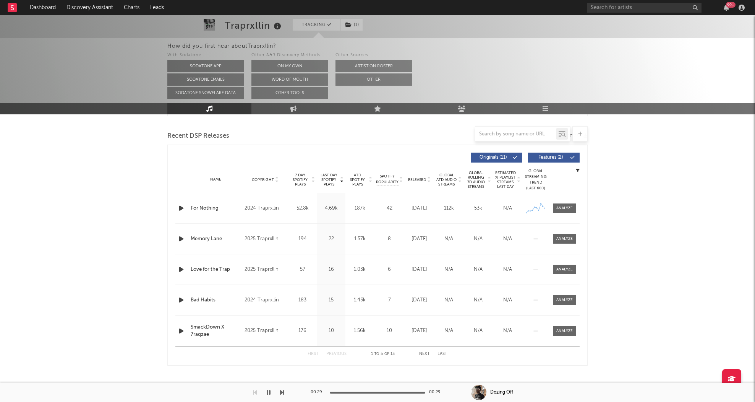
click at [181, 209] on icon "button" at bounding box center [181, 208] width 8 height 10
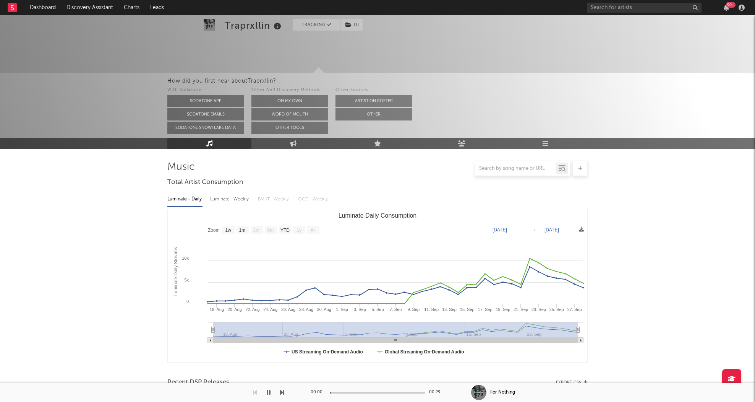
scroll to position [0, 0]
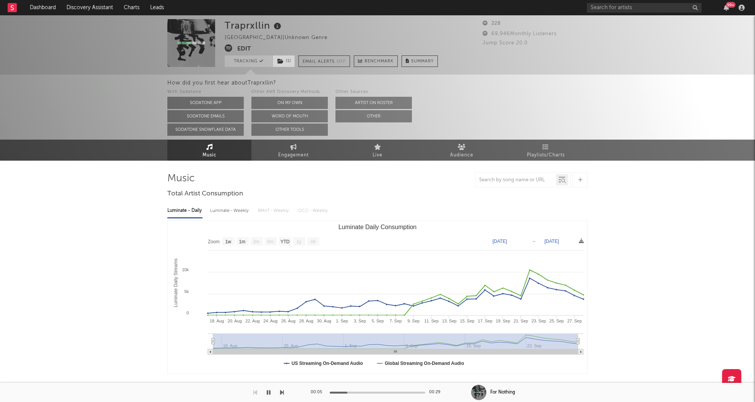
click at [281, 64] on span "( 1 )" at bounding box center [283, 60] width 23 height 11
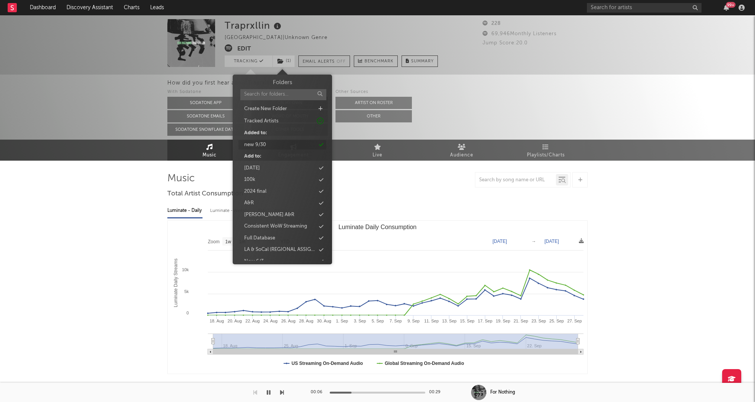
click at [266, 144] on div "new 9/30" at bounding box center [282, 145] width 88 height 10
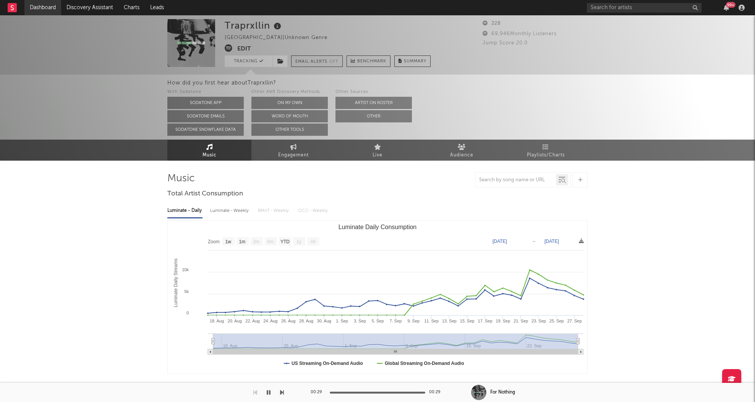
click at [39, 3] on link "Dashboard" at bounding box center [42, 7] width 37 height 15
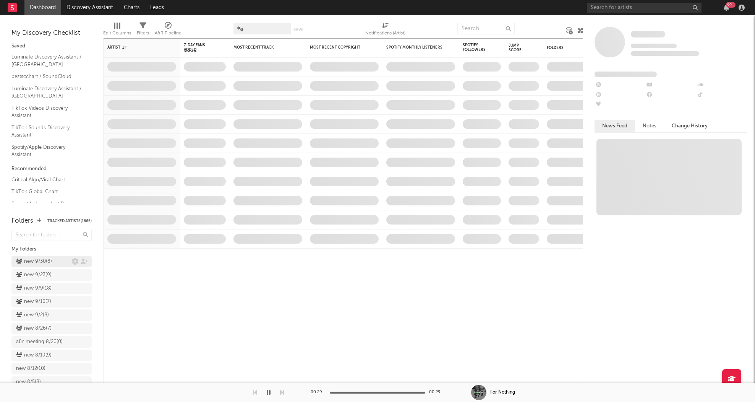
click at [42, 260] on div "new 9/30 ( 8 )" at bounding box center [34, 261] width 36 height 9
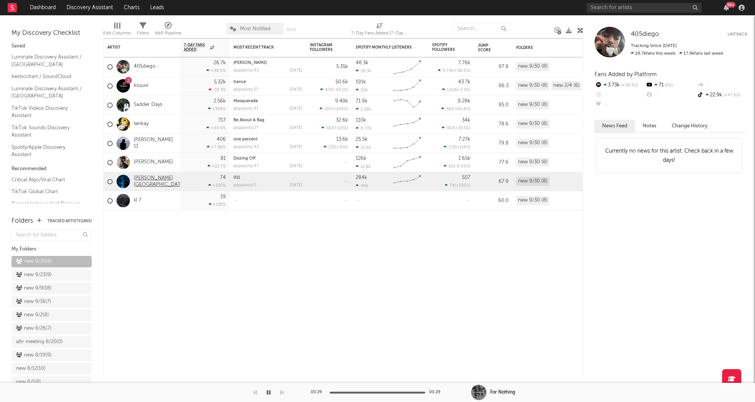
click at [148, 179] on link "Callen Row" at bounding box center [160, 181] width 52 height 13
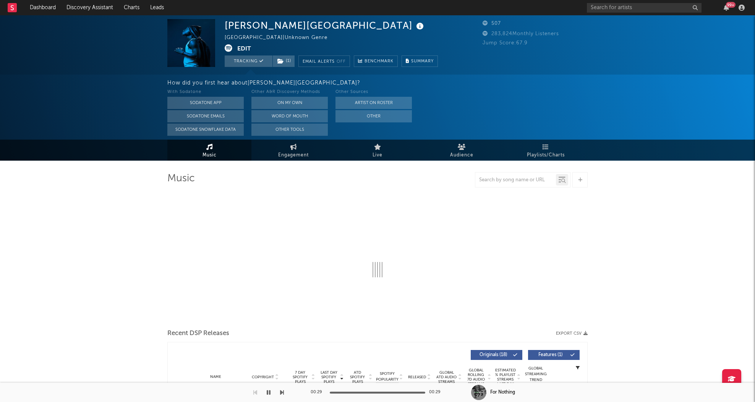
select select "6m"
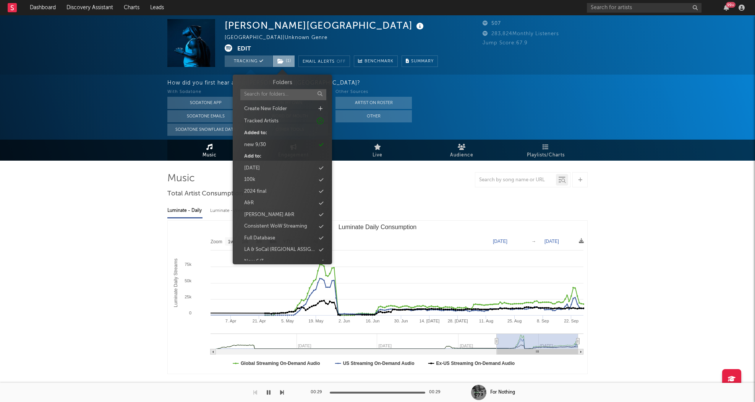
click at [285, 62] on span "( 1 )" at bounding box center [283, 60] width 23 height 11
click at [271, 145] on div "new 9/30" at bounding box center [282, 145] width 88 height 10
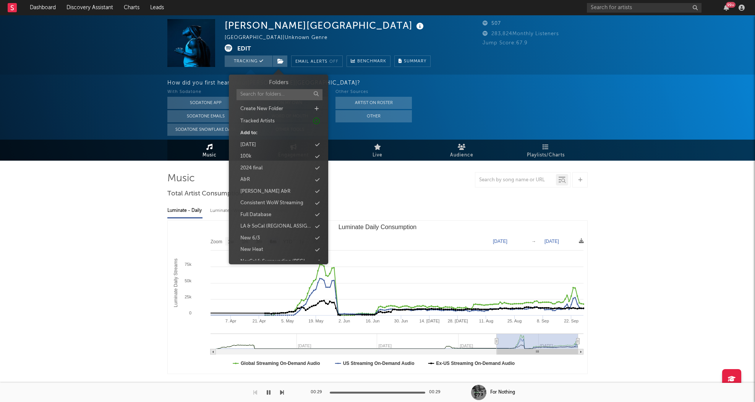
click at [109, 251] on div "Callen Row United States | Unknown Genre Edit Tracking Email Alerts Off Benchma…" at bounding box center [377, 337] width 755 height 644
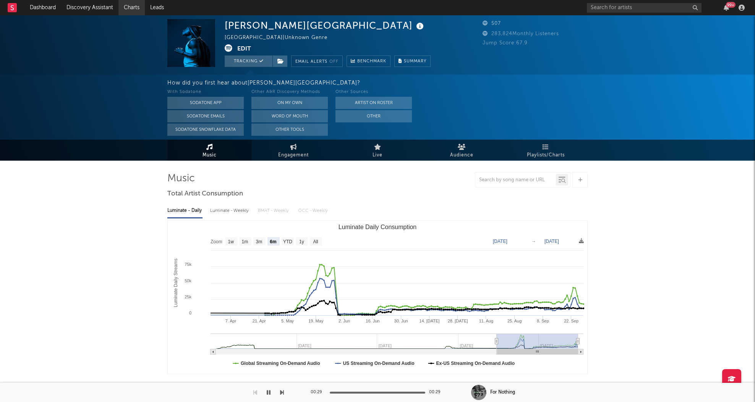
click at [138, 8] on link "Charts" at bounding box center [131, 7] width 26 height 15
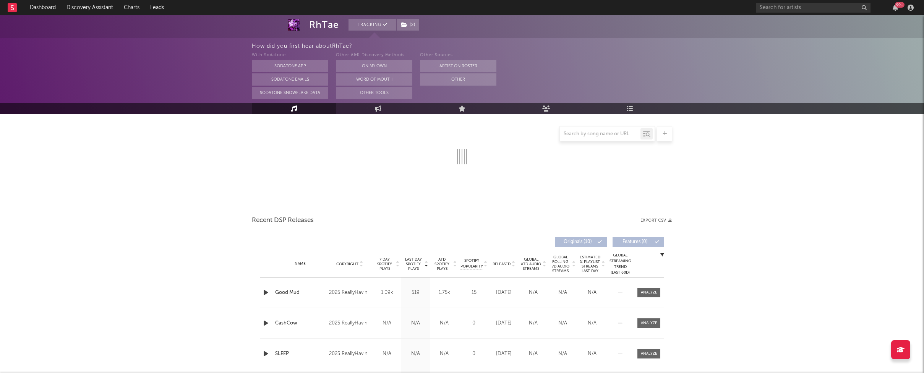
scroll to position [126, 0]
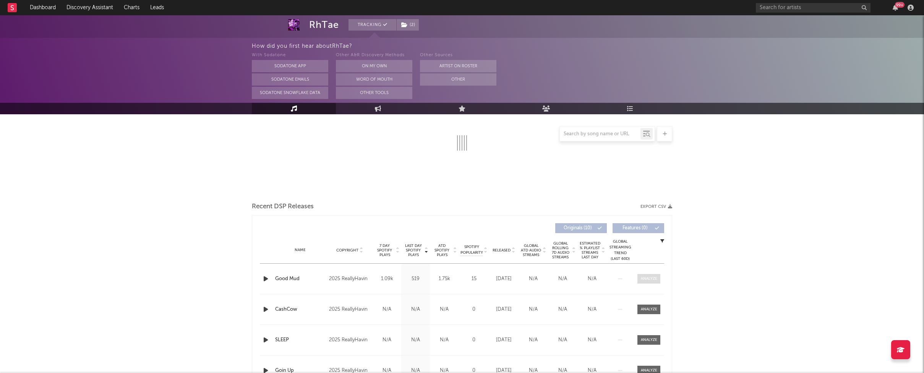
click at [646, 276] on div at bounding box center [649, 279] width 16 height 6
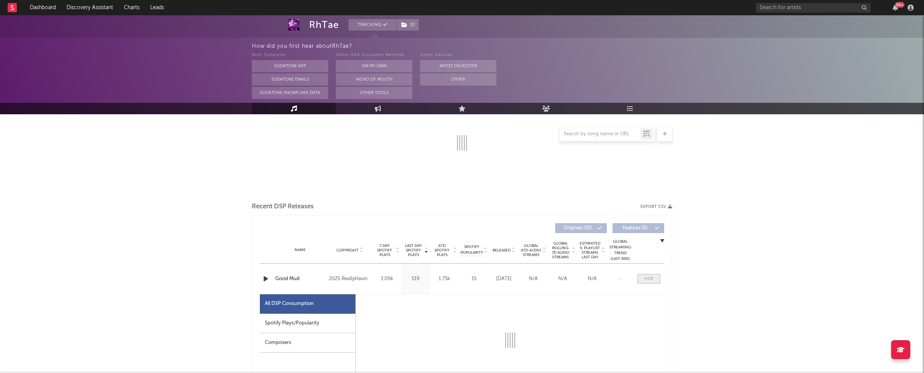
select select "1w"
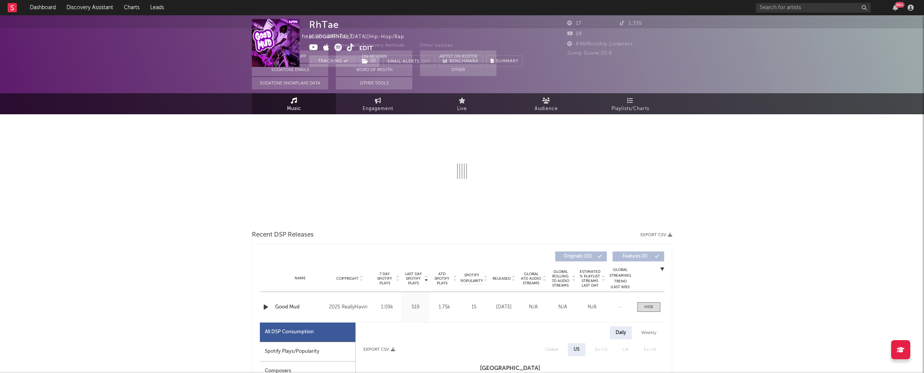
scroll to position [0, 0]
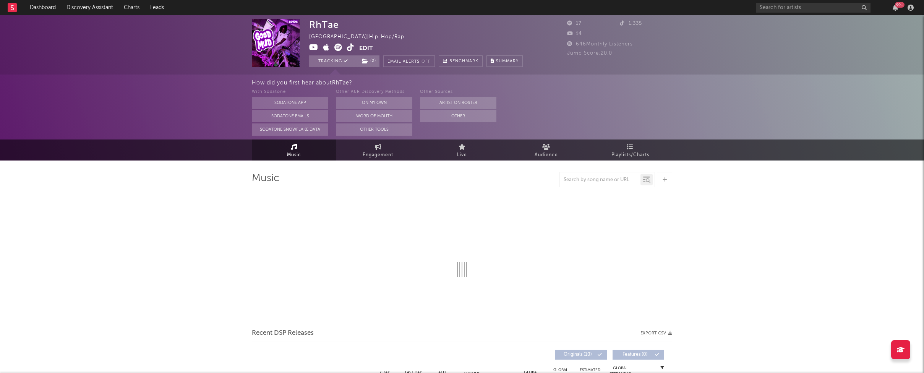
click at [352, 49] on icon at bounding box center [350, 48] width 7 height 8
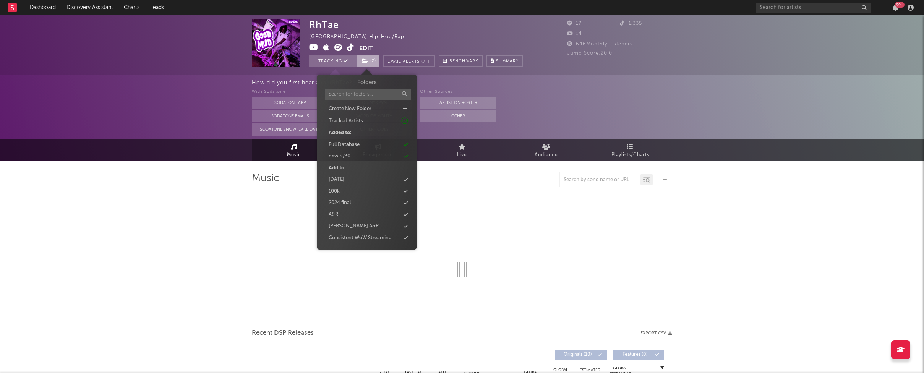
click at [371, 57] on span "( 2 )" at bounding box center [368, 60] width 23 height 11
click at [355, 152] on div "new 9/30" at bounding box center [367, 156] width 88 height 10
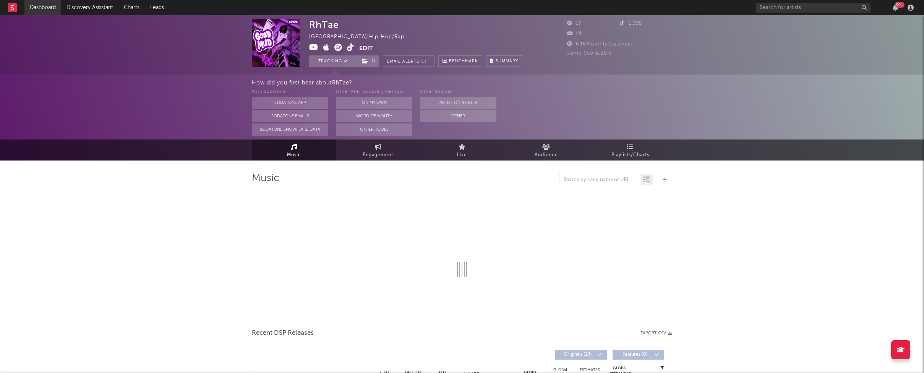
click at [47, 11] on link "Dashboard" at bounding box center [42, 7] width 37 height 15
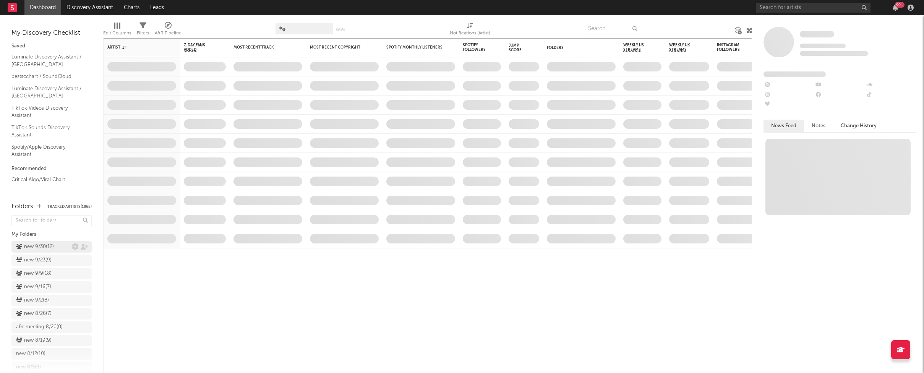
click at [49, 246] on div "new 9/30 ( 12 )" at bounding box center [35, 246] width 38 height 9
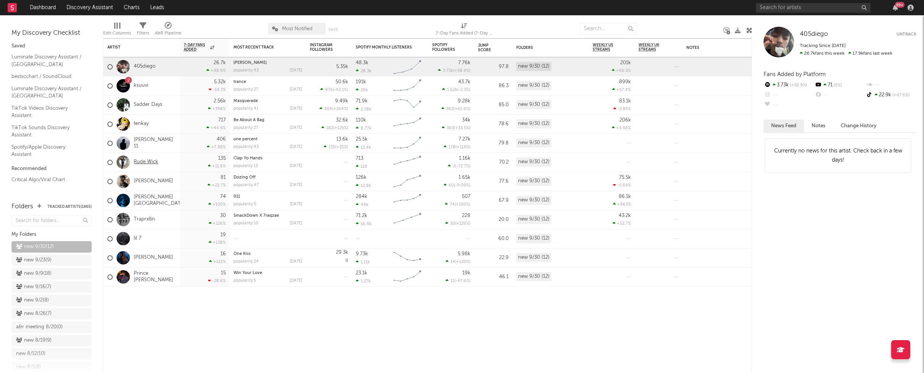
click at [147, 160] on link "Rude Wick" at bounding box center [146, 162] width 24 height 6
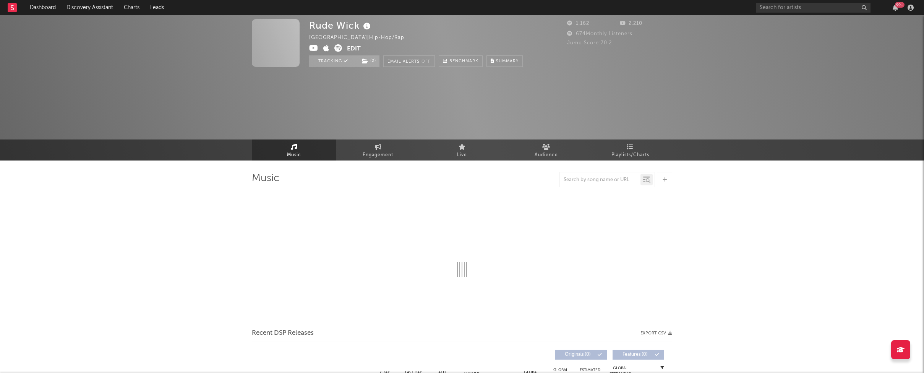
select select "1w"
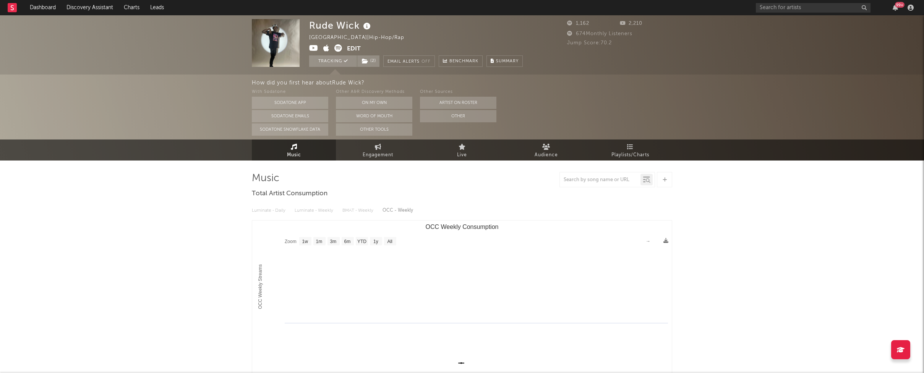
click at [311, 49] on icon at bounding box center [313, 48] width 9 height 8
click at [102, 6] on link "Discovery Assistant" at bounding box center [89, 7] width 57 height 15
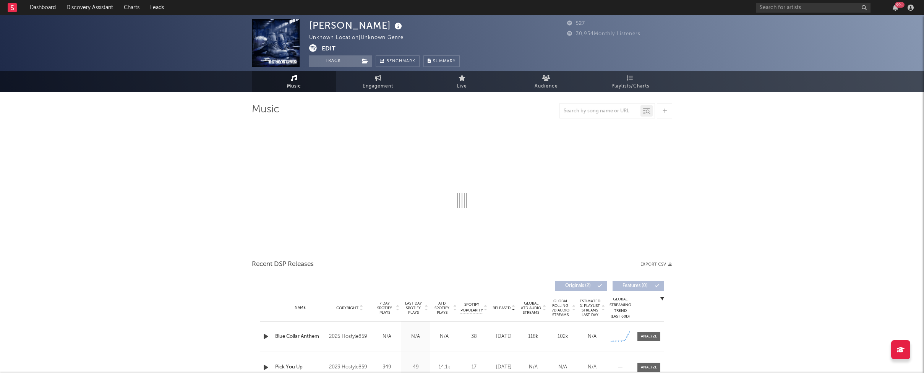
select select "6m"
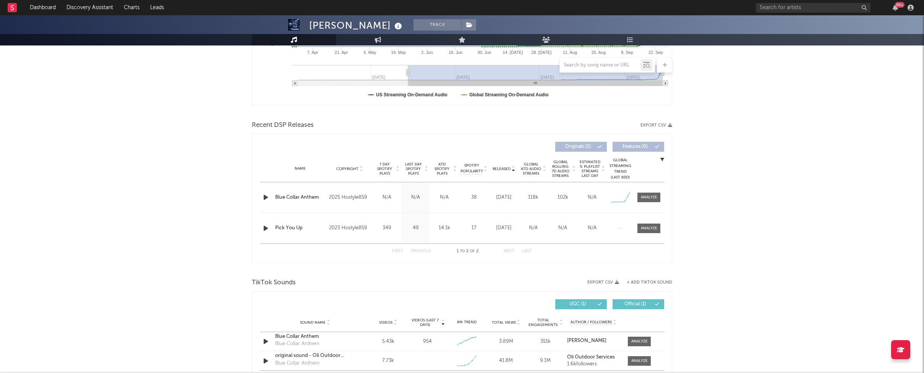
scroll to position [219, 0]
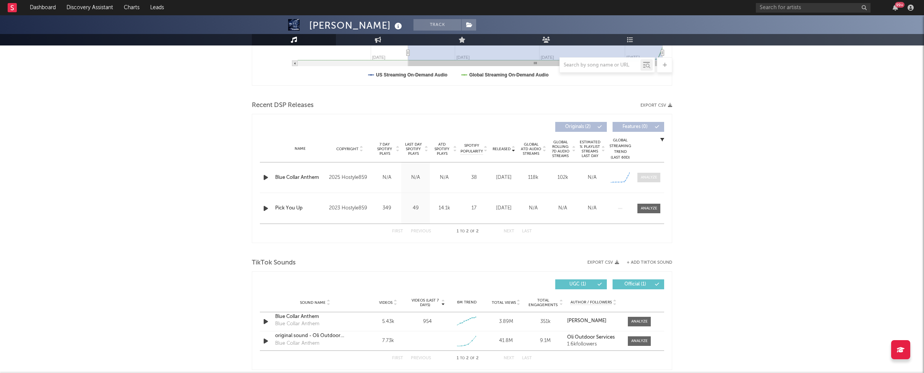
click at [653, 176] on div at bounding box center [649, 178] width 16 height 6
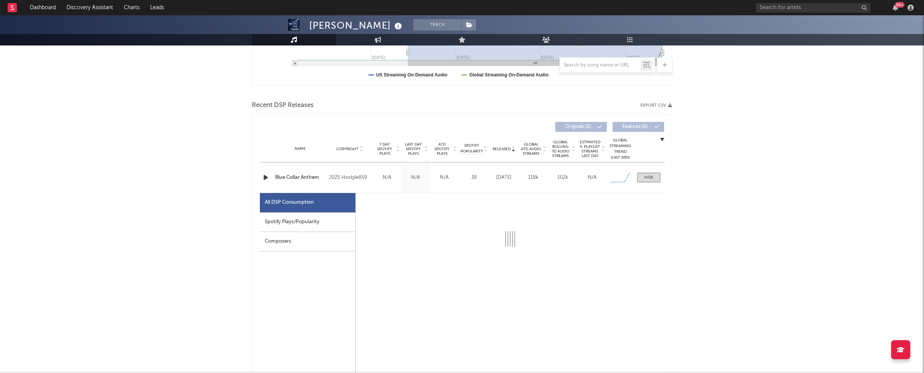
select select "1w"
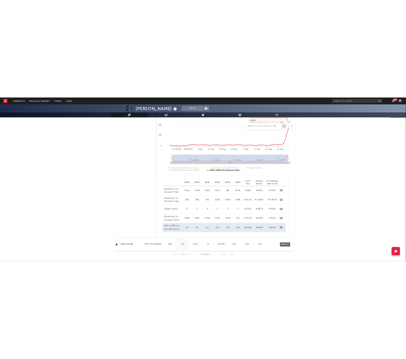
scroll to position [616, 0]
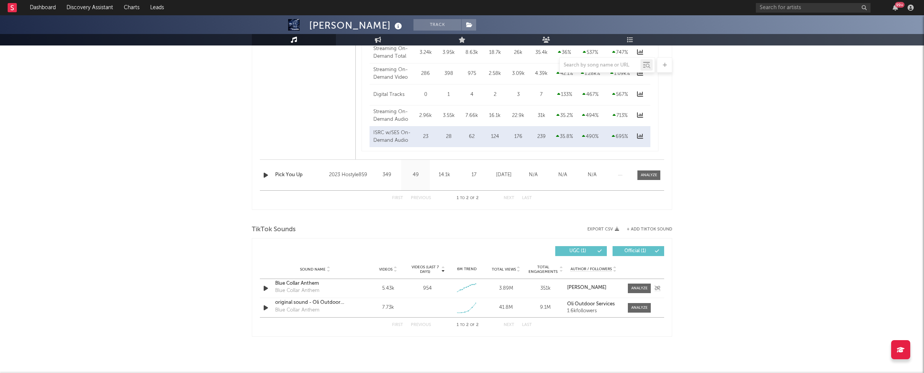
click at [290, 283] on div "Blue Collar Anthem" at bounding box center [315, 284] width 80 height 8
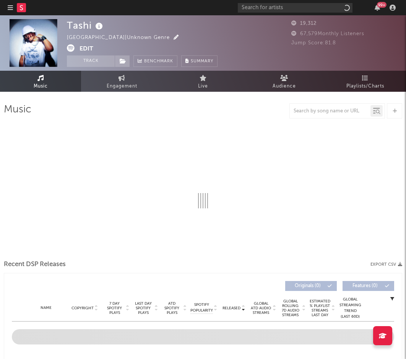
select select "6m"
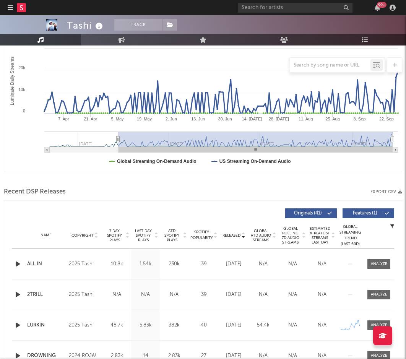
scroll to position [197, 0]
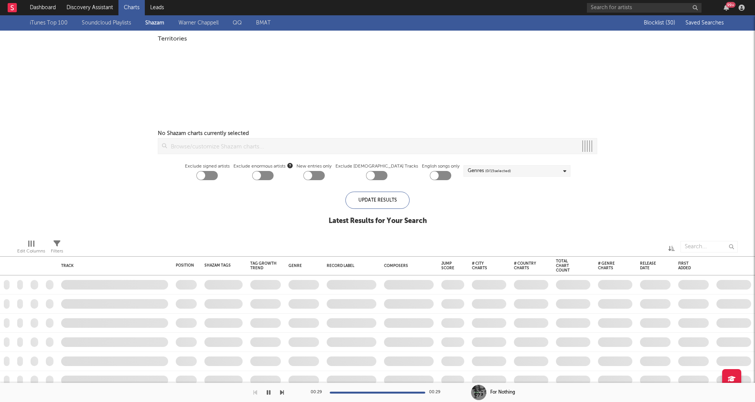
checkbox input "true"
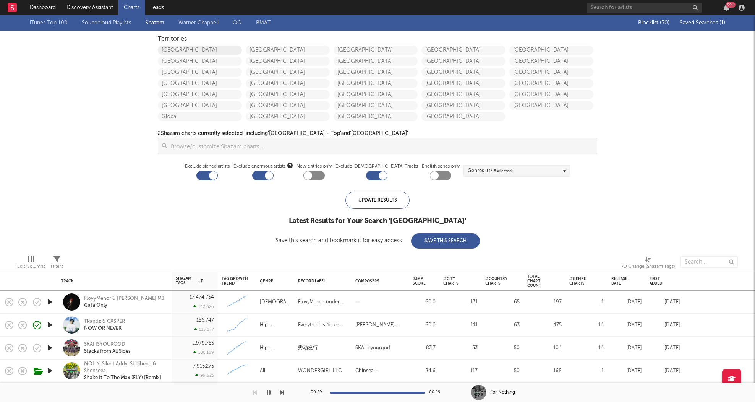
click at [181, 50] on link "[GEOGRAPHIC_DATA]" at bounding box center [200, 49] width 84 height 9
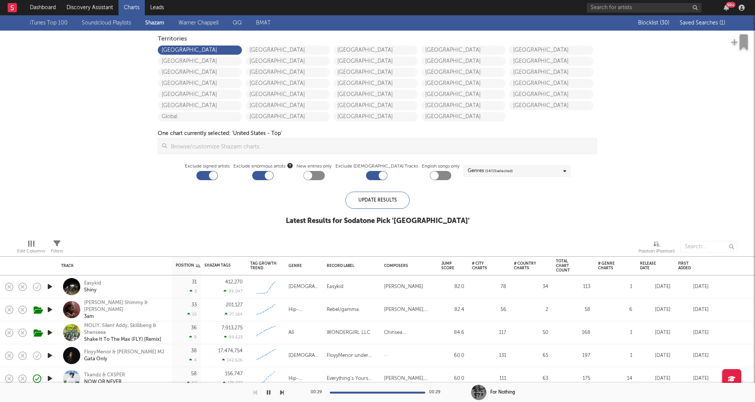
click at [718, 23] on span "Saved Searches ( 1 )" at bounding box center [702, 22] width 45 height 5
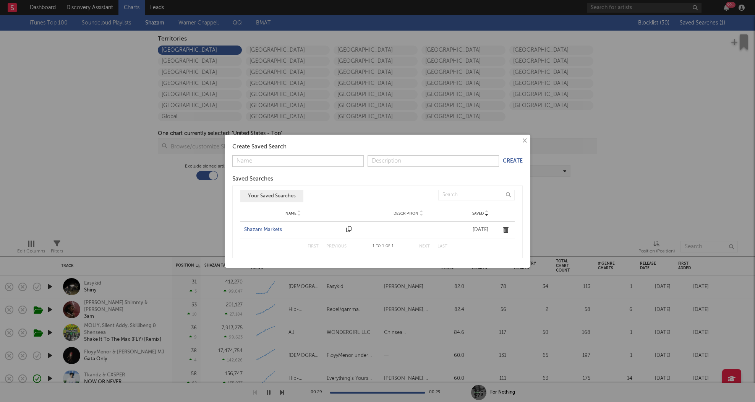
click at [258, 230] on div "Shazam Markets" at bounding box center [293, 230] width 98 height 8
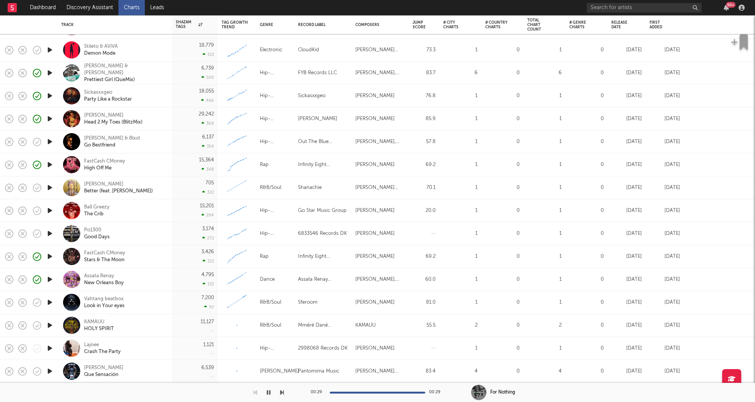
click at [50, 349] on icon "button" at bounding box center [50, 348] width 8 height 10
click at [90, 345] on div "Lajoee" at bounding box center [102, 344] width 37 height 7
click at [91, 343] on div "Lajoee" at bounding box center [102, 344] width 37 height 7
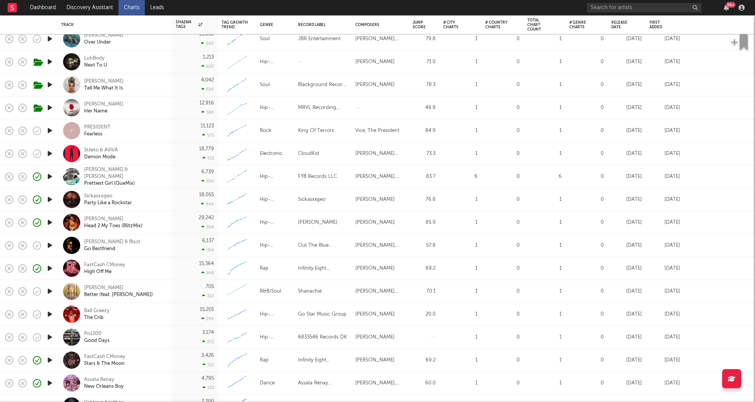
click at [51, 61] on icon "button" at bounding box center [50, 62] width 8 height 10
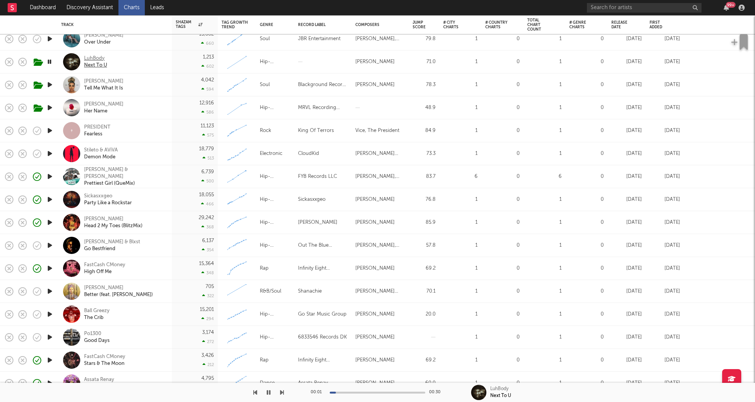
click at [96, 58] on div "LuhBody" at bounding box center [95, 58] width 23 height 7
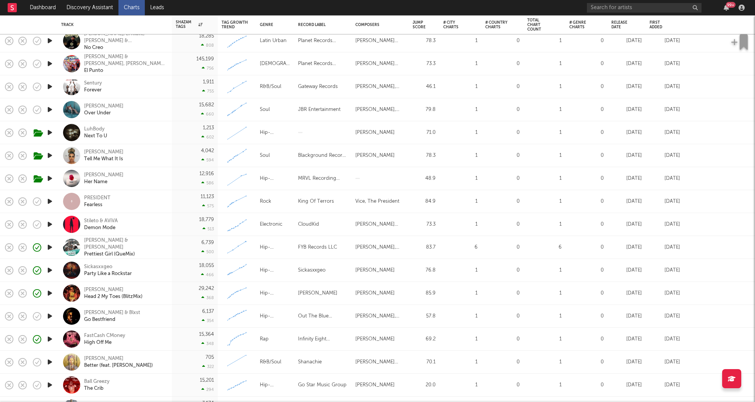
click at [50, 87] on icon "button" at bounding box center [50, 87] width 8 height 10
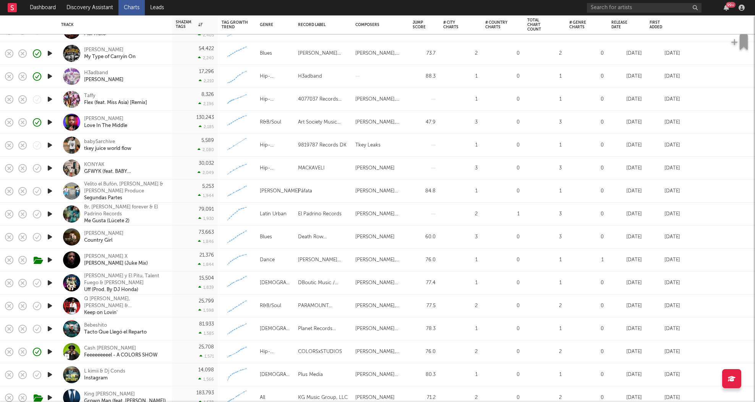
click at [51, 98] on icon "button" at bounding box center [50, 99] width 8 height 10
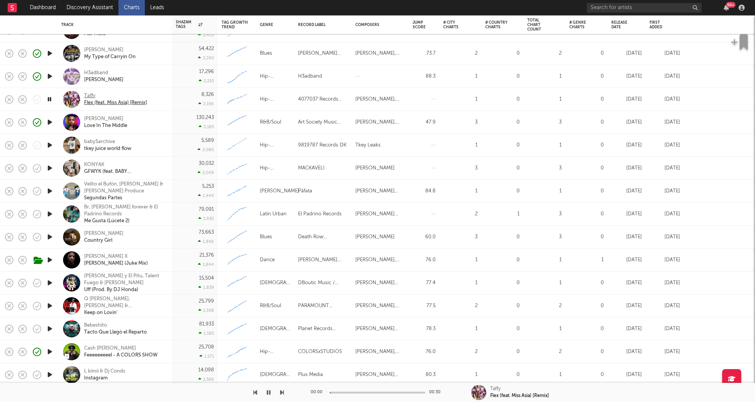
click at [93, 96] on div "Taffy" at bounding box center [115, 95] width 63 height 7
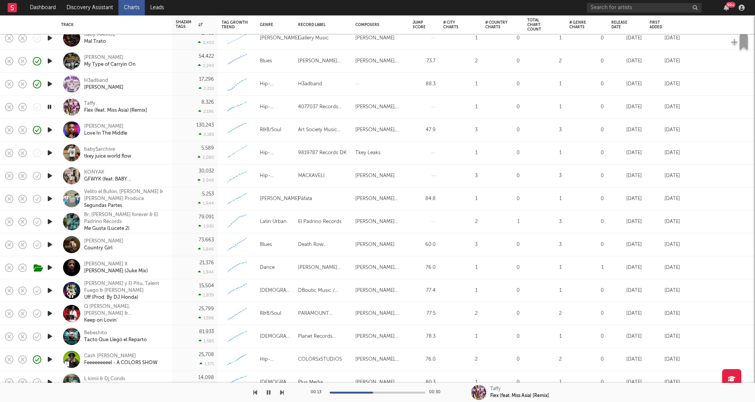
click at [50, 177] on icon "button" at bounding box center [50, 176] width 8 height 10
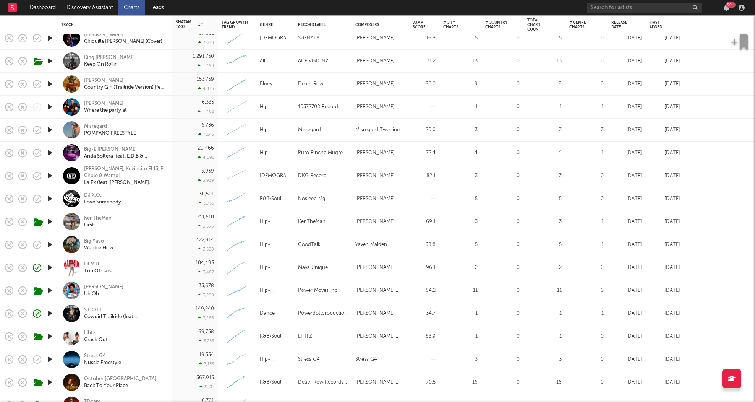
click at [51, 108] on icon "button" at bounding box center [50, 107] width 8 height 10
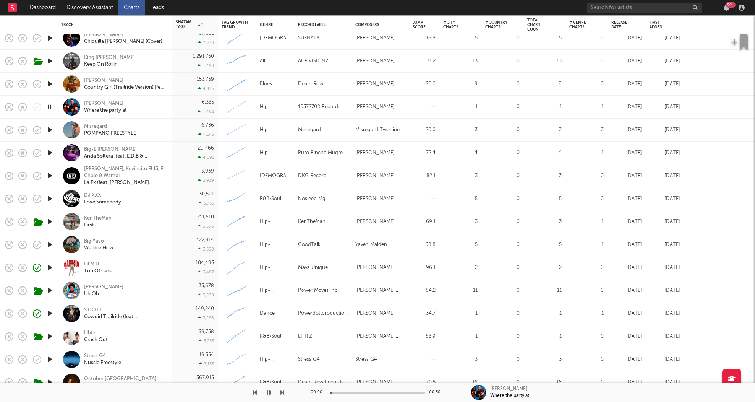
click at [51, 130] on icon "button" at bounding box center [50, 130] width 8 height 10
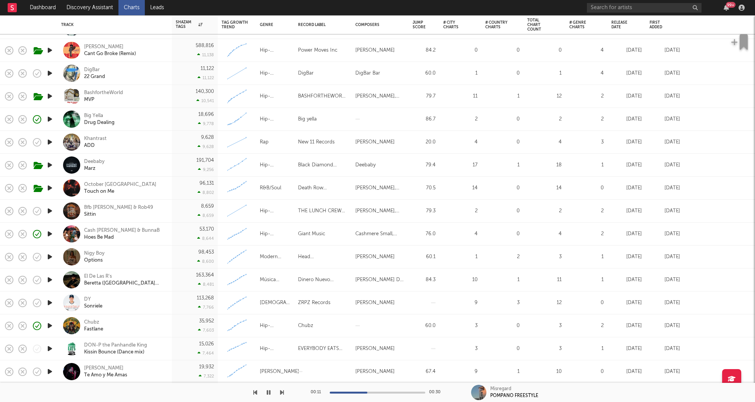
click at [50, 76] on icon "button" at bounding box center [50, 73] width 8 height 10
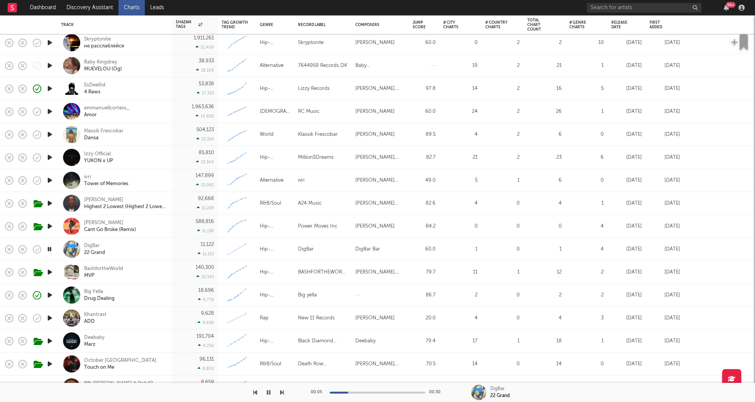
click at [50, 66] on icon "button" at bounding box center [50, 66] width 8 height 10
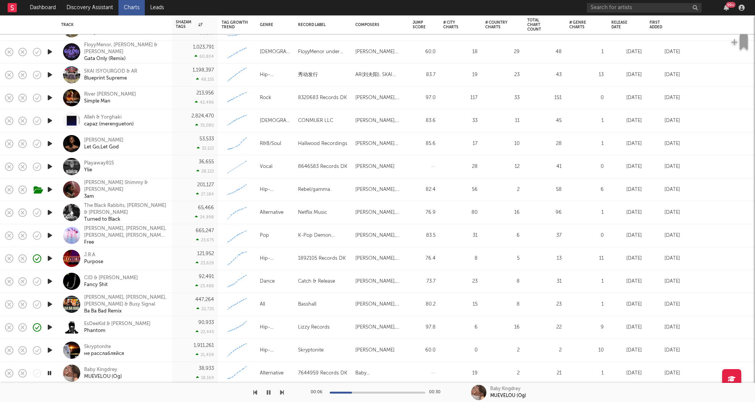
click at [50, 168] on icon "button" at bounding box center [50, 167] width 8 height 10
click at [105, 162] on div "Playaway815" at bounding box center [99, 163] width 30 height 7
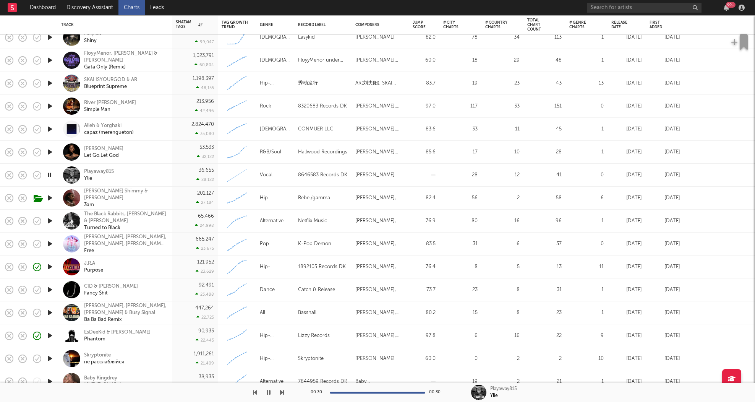
click at [155, 180] on div "Playaway815 Ylie" at bounding box center [125, 175] width 82 height 14
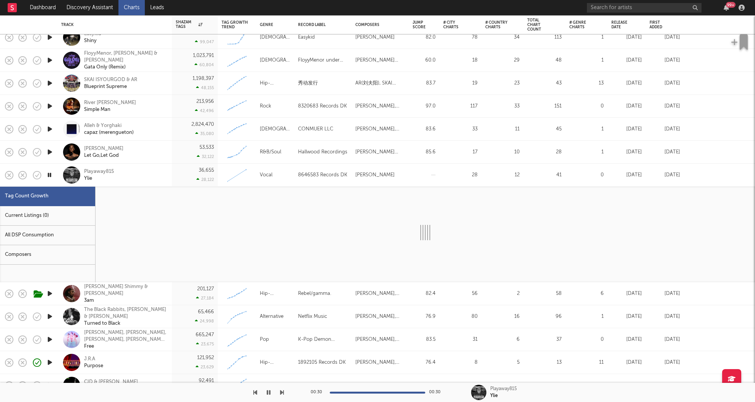
select select "1w"
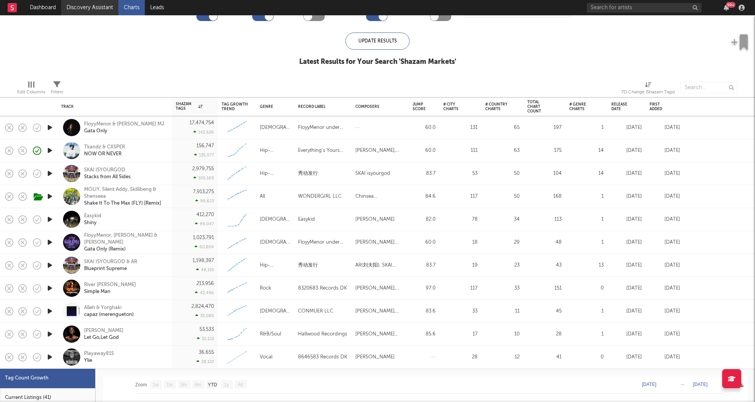
click at [102, 12] on link "Discovery Assistant" at bounding box center [89, 7] width 57 height 15
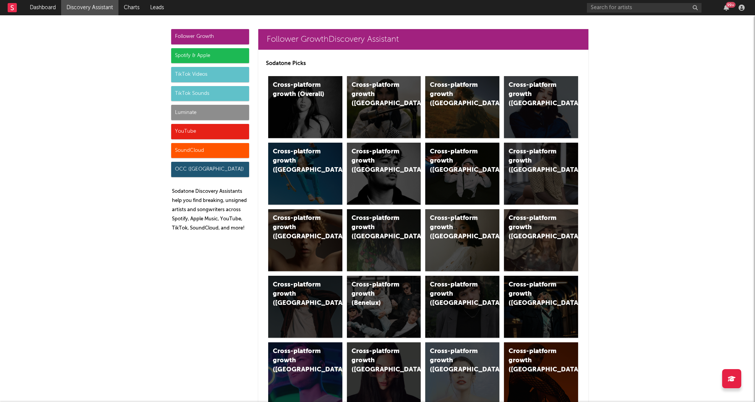
click at [206, 126] on div "YouTube" at bounding box center [210, 131] width 78 height 15
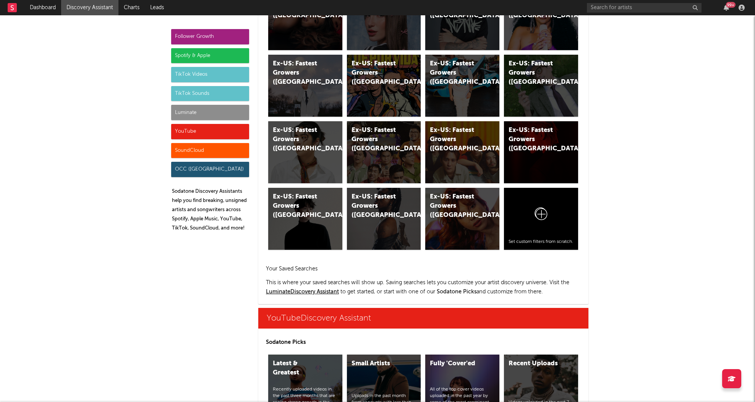
scroll to position [4350, 0]
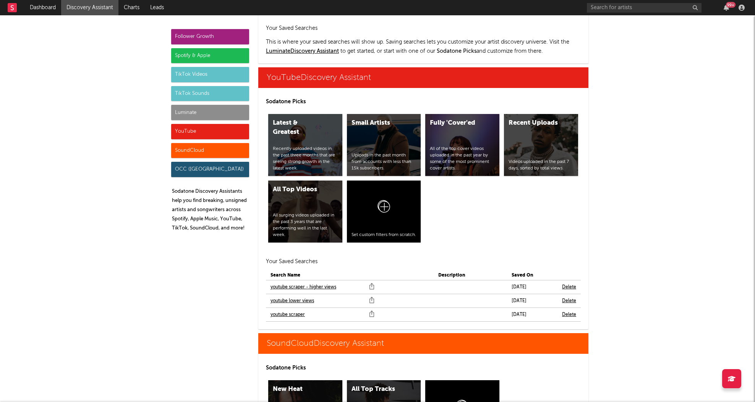
click at [284, 310] on link "youtube scraper" at bounding box center [288, 314] width 34 height 9
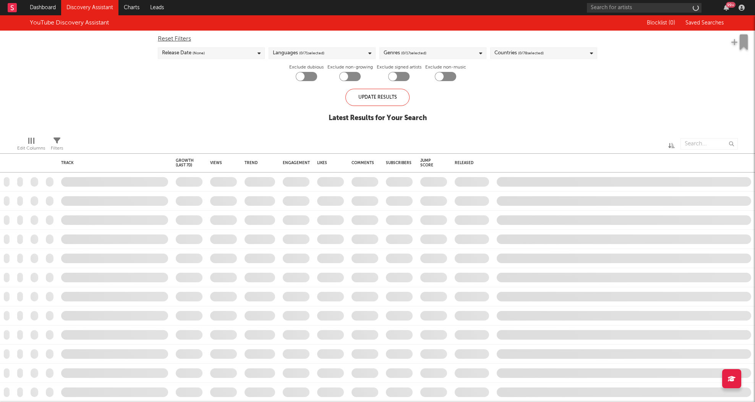
checkbox input "true"
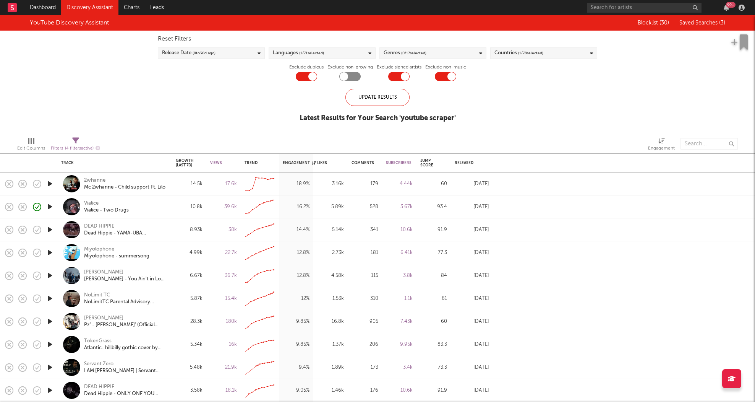
click at [49, 300] on icon "button" at bounding box center [50, 298] width 8 height 10
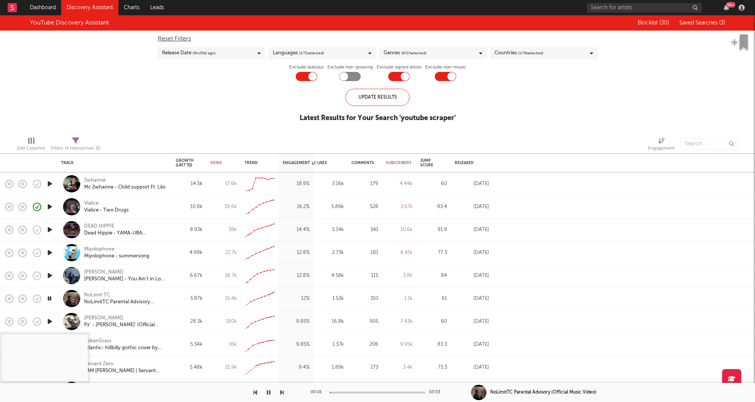
click at [50, 181] on icon "button" at bounding box center [50, 184] width 8 height 10
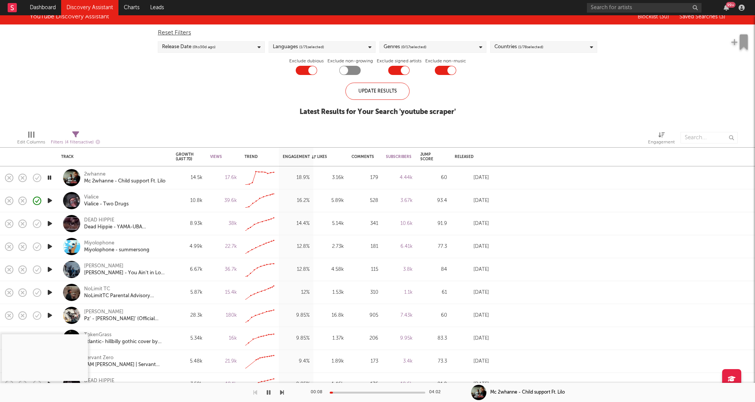
click at [48, 266] on icon "button" at bounding box center [50, 269] width 8 height 10
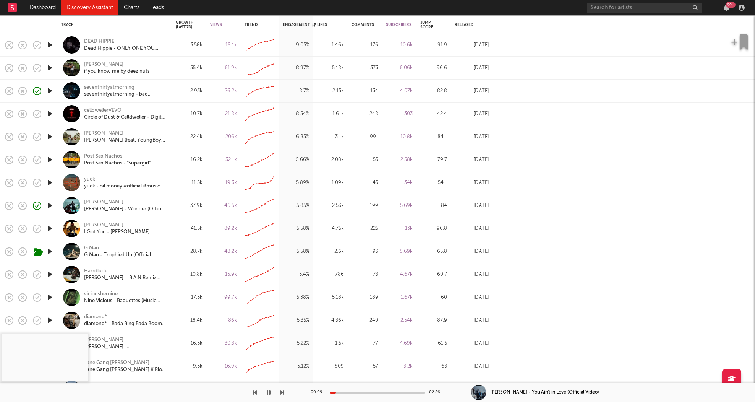
click at [49, 273] on icon "button" at bounding box center [50, 274] width 8 height 10
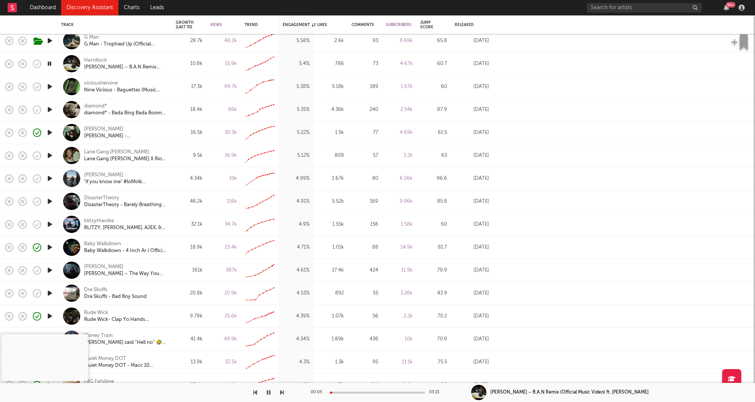
click at [48, 293] on icon "button" at bounding box center [50, 293] width 8 height 10
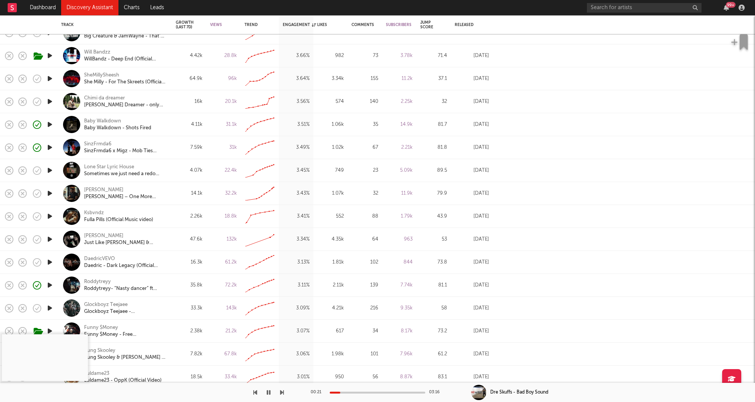
click at [47, 307] on icon "button" at bounding box center [50, 308] width 8 height 10
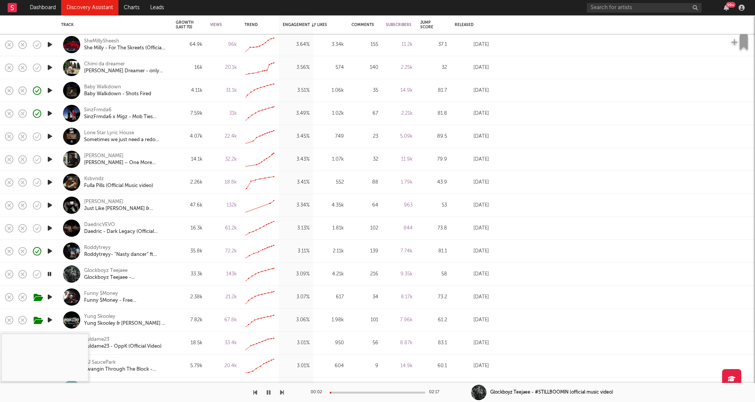
click at [356, 391] on div at bounding box center [378, 392] width 96 height 2
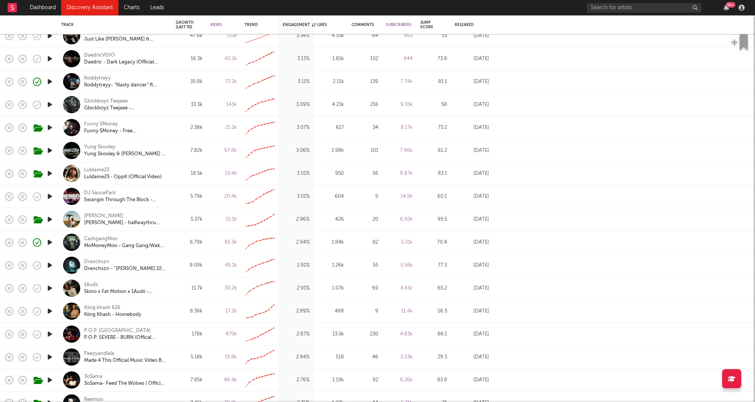
click at [50, 287] on icon "button" at bounding box center [50, 288] width 8 height 10
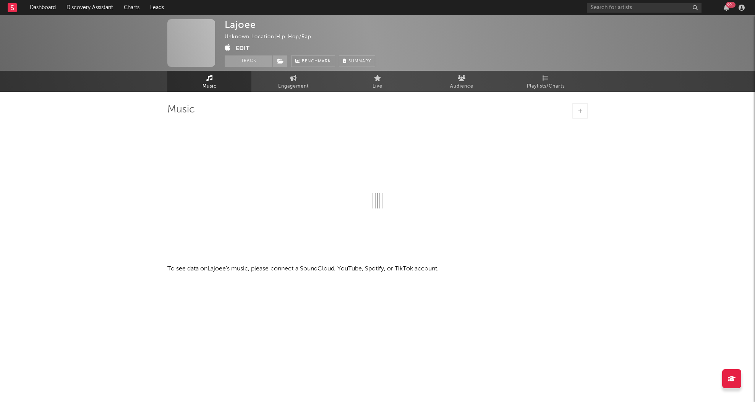
select select "1w"
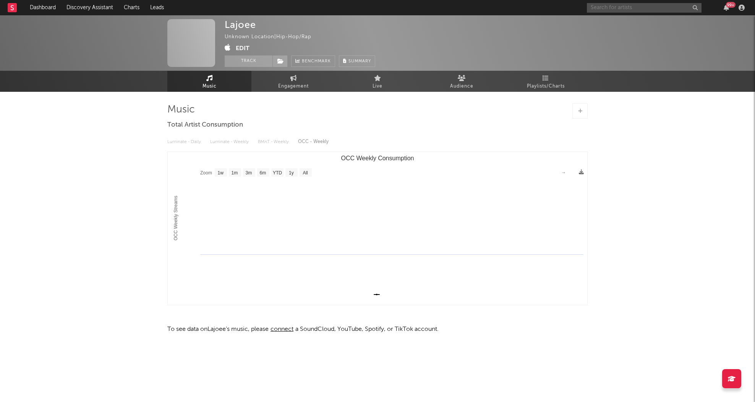
click at [605, 8] on input "text" at bounding box center [644, 8] width 115 height 10
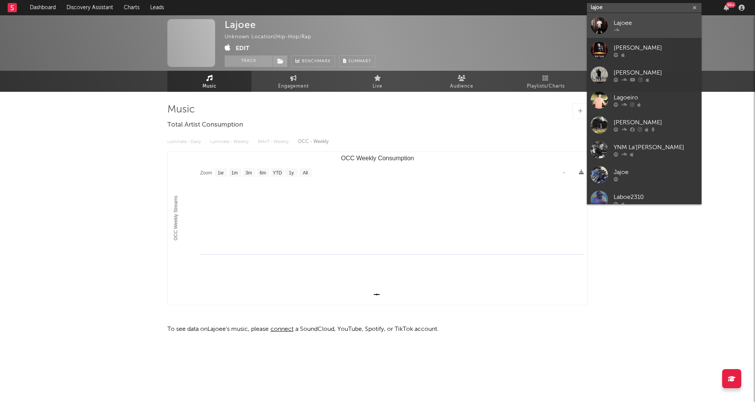
type input "lajoe"
click at [633, 27] on div "Lajoee" at bounding box center [656, 22] width 84 height 9
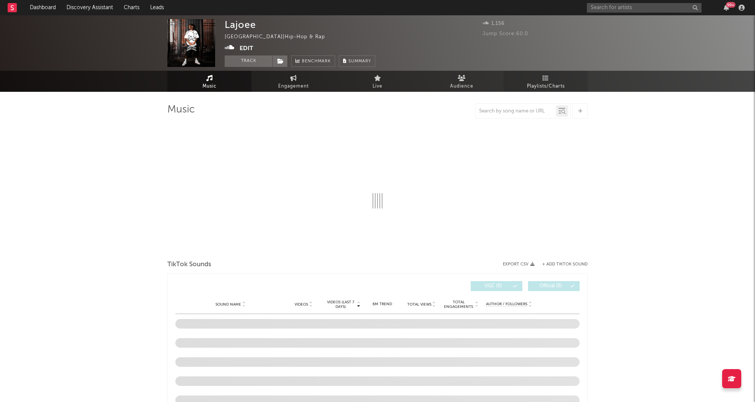
select select "1w"
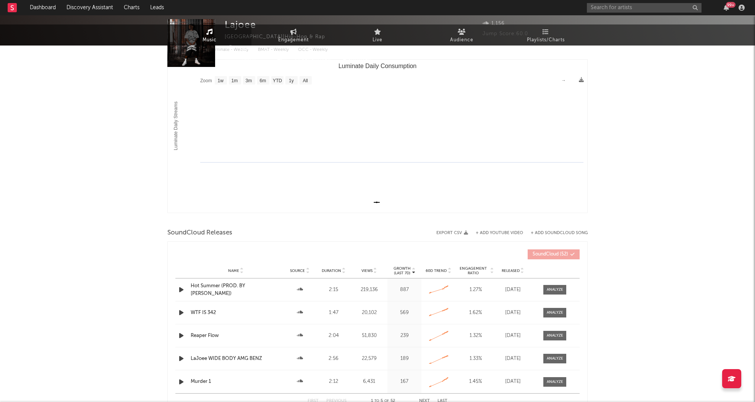
scroll to position [160, 0]
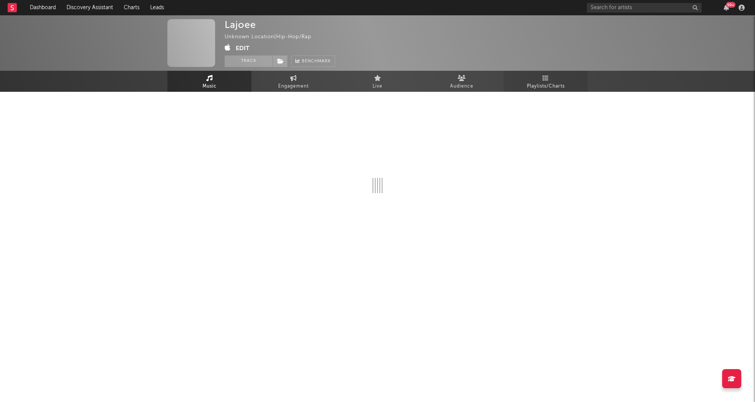
click at [550, 86] on span "Playlists/Charts" at bounding box center [546, 86] width 38 height 9
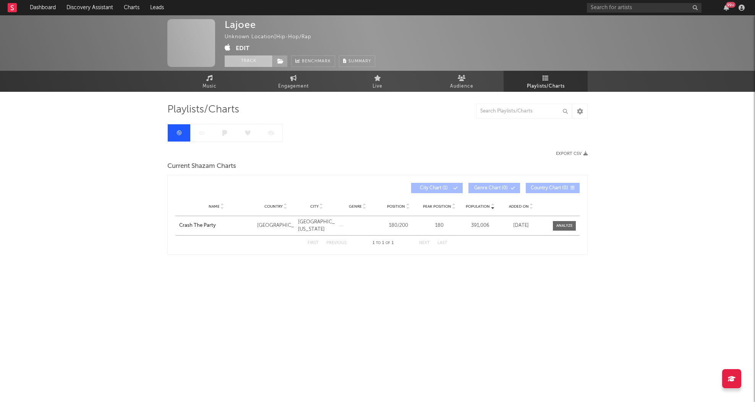
click at [257, 62] on button "Track" at bounding box center [249, 60] width 48 height 11
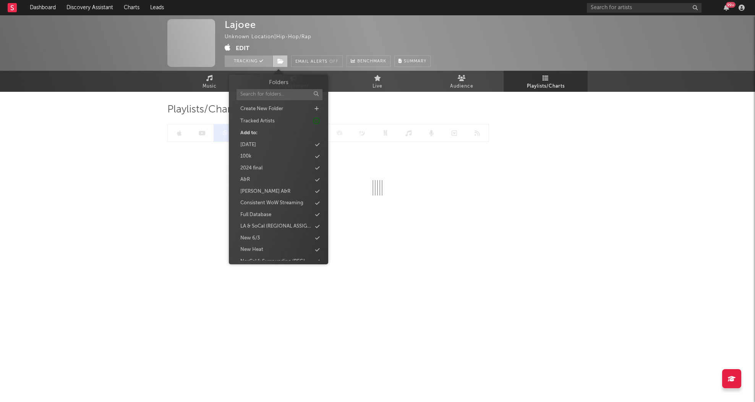
click at [278, 62] on icon at bounding box center [280, 60] width 6 height 5
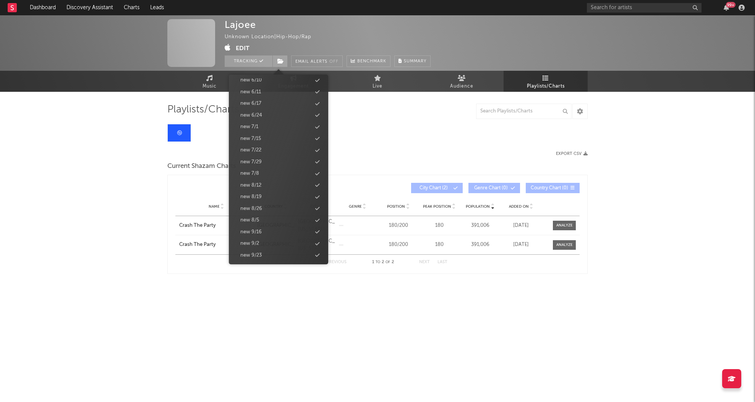
scroll to position [753, 0]
click at [261, 194] on div "new 9/30" at bounding box center [251, 195] width 22 height 8
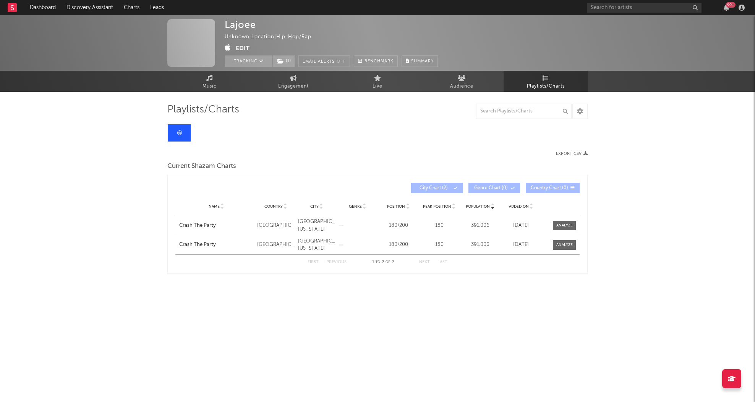
click at [105, 238] on div "Lajoee Unknown Location | Hip-Hop/Rap Edit Tracking ( 1 ) Email Alerts Off Benc…" at bounding box center [377, 167] width 755 height 304
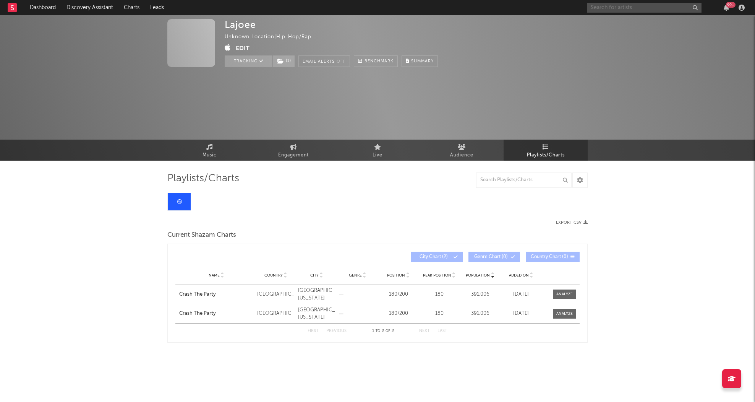
click at [676, 7] on input "text" at bounding box center [644, 8] width 115 height 10
type input "vlonexaj"
click at [641, 20] on div "vlonexaj" at bounding box center [656, 22] width 84 height 9
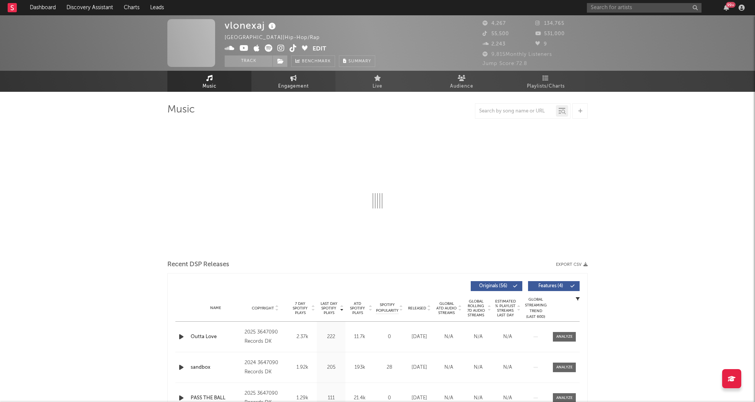
select select "6m"
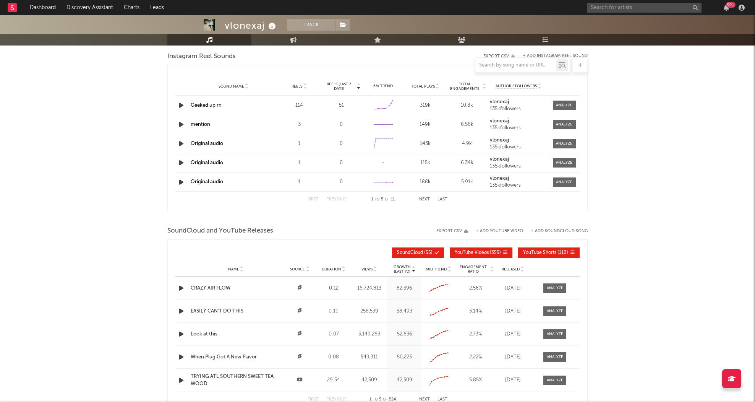
scroll to position [625, 0]
click at [569, 102] on span at bounding box center [564, 106] width 23 height 10
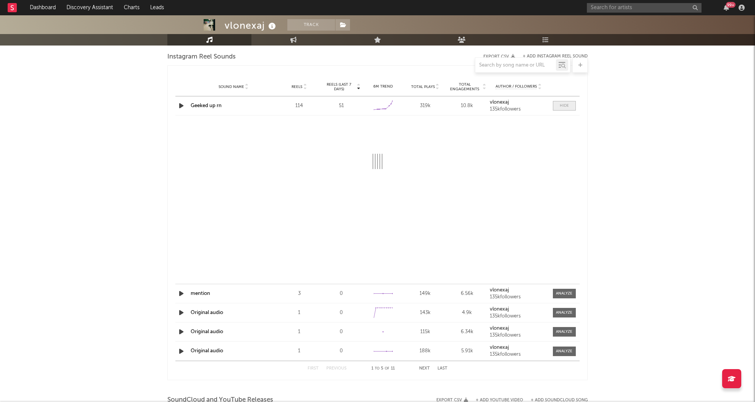
select select "1w"
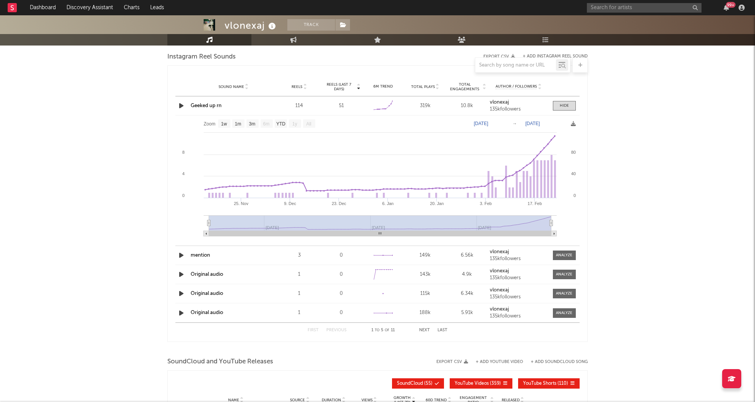
click at [213, 105] on link "Geeked up rn" at bounding box center [206, 105] width 31 height 5
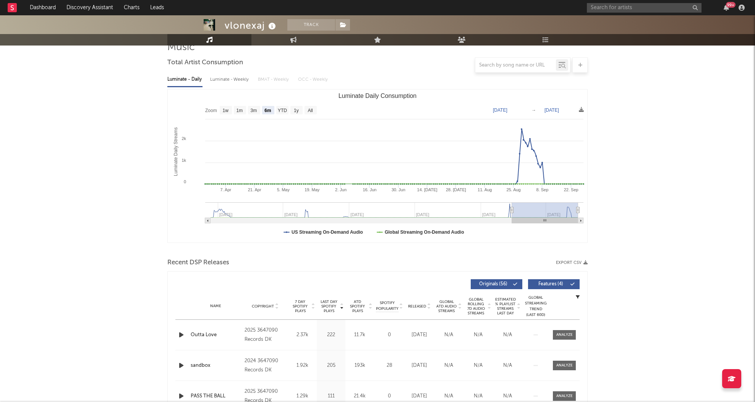
scroll to position [184, 0]
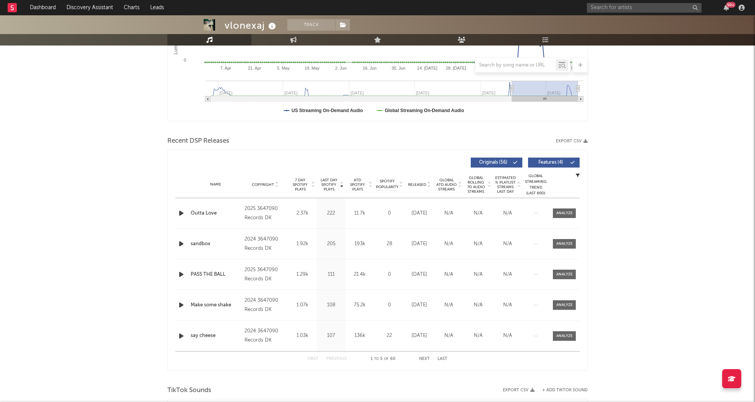
click at [415, 183] on span "Released" at bounding box center [417, 184] width 18 height 5
click at [424, 358] on button "Next" at bounding box center [424, 358] width 11 height 4
click at [349, 358] on div "First Previous 16 to 20 of 60 Next Last" at bounding box center [378, 358] width 140 height 15
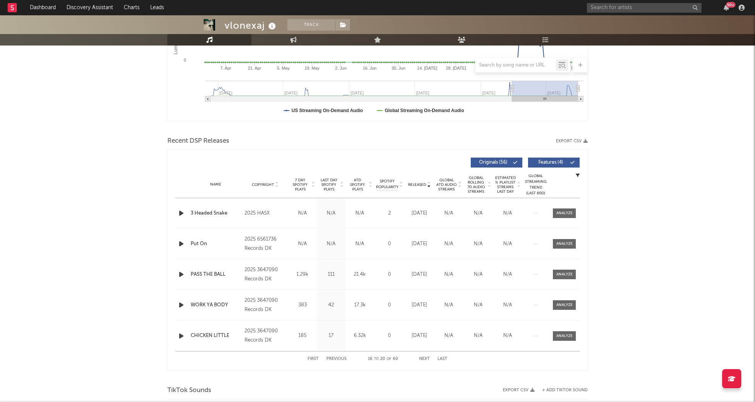
click at [336, 360] on button "Previous" at bounding box center [336, 358] width 20 height 4
click at [332, 181] on span "Last Day Spotify Plays" at bounding box center [329, 185] width 20 height 14
click at [177, 211] on icon "button" at bounding box center [181, 213] width 8 height 10
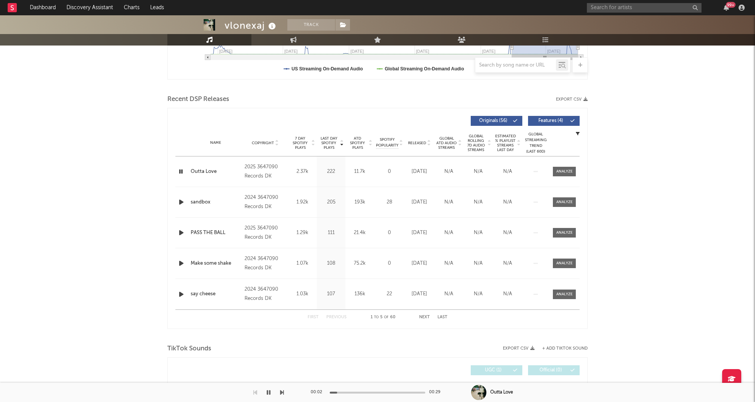
scroll to position [0, 0]
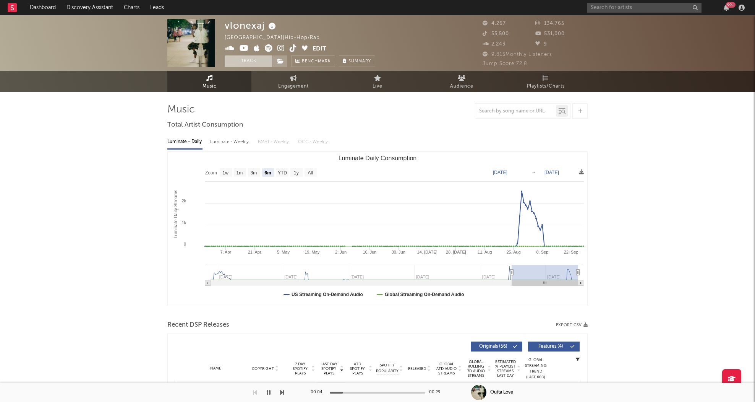
click at [253, 61] on button "Track" at bounding box center [249, 60] width 48 height 11
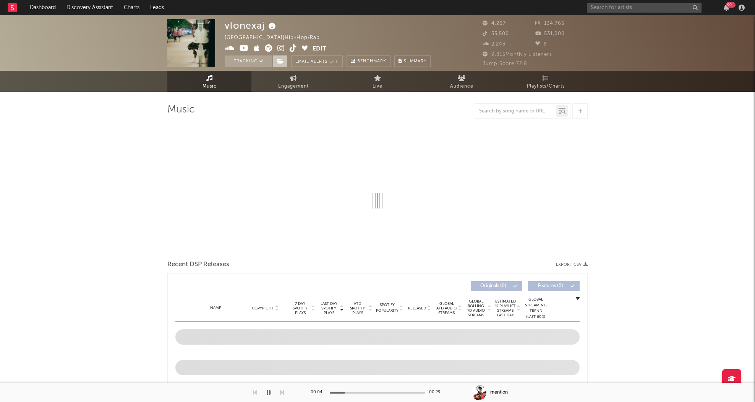
click at [285, 62] on span at bounding box center [279, 60] width 15 height 11
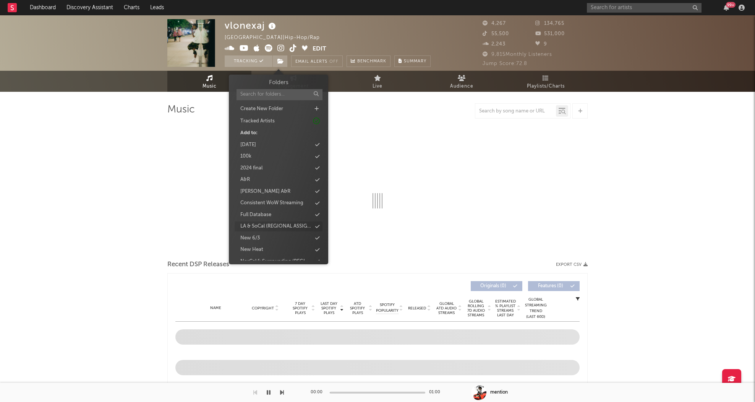
select select "6m"
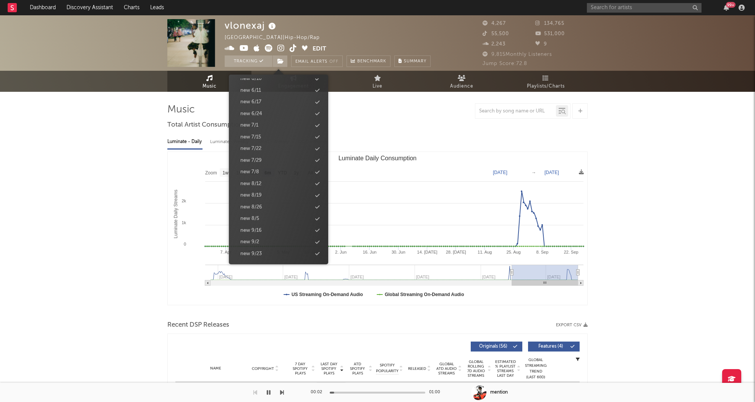
scroll to position [684, 0]
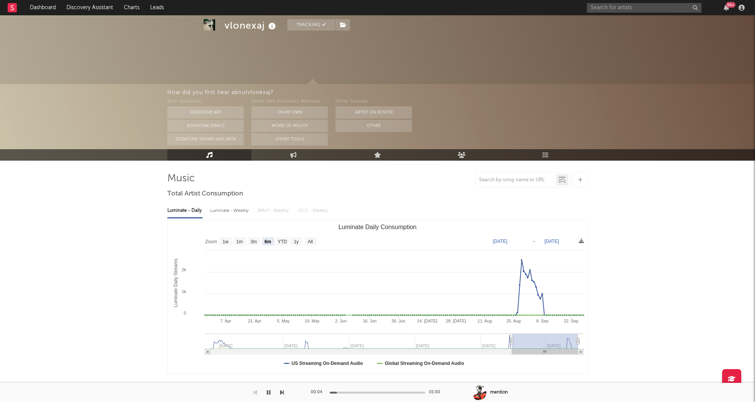
scroll to position [164, 0]
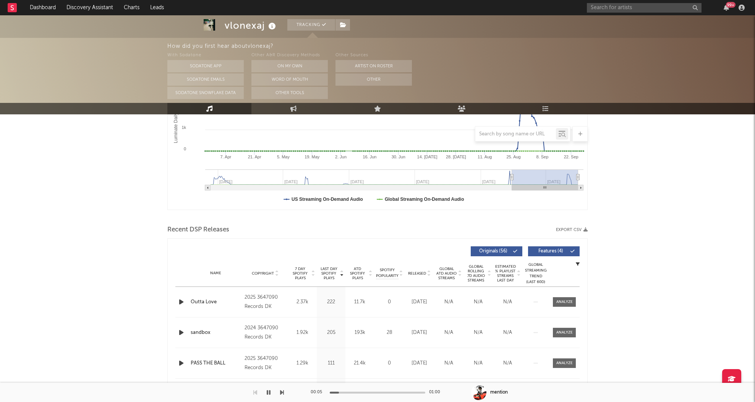
click at [183, 302] on icon "button" at bounding box center [181, 302] width 8 height 10
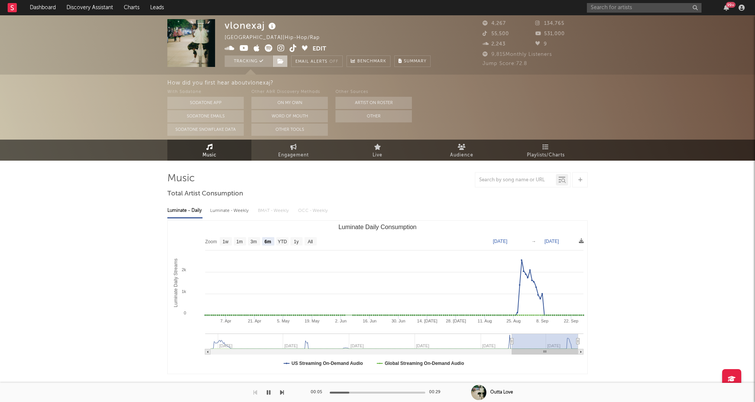
click at [280, 62] on icon at bounding box center [280, 60] width 6 height 5
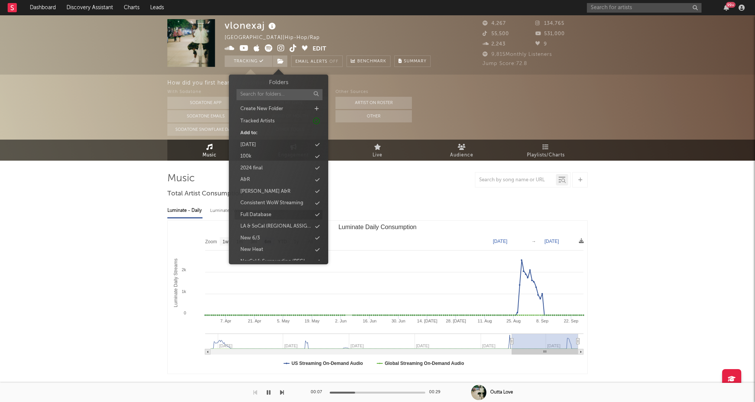
click at [266, 215] on div "Full Database" at bounding box center [255, 215] width 31 height 8
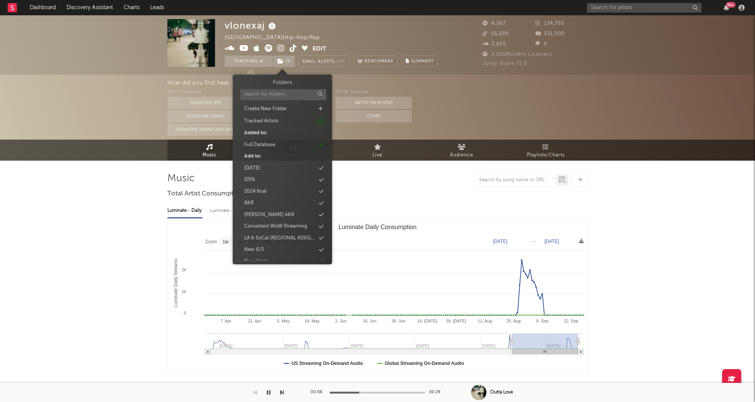
click at [282, 47] on icon at bounding box center [280, 48] width 7 height 8
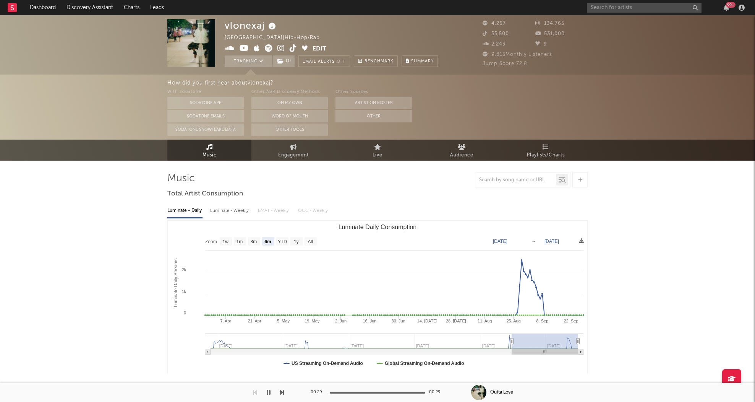
click at [244, 48] on icon at bounding box center [244, 48] width 9 height 8
click at [83, 7] on link "Discovery Assistant" at bounding box center [89, 7] width 57 height 15
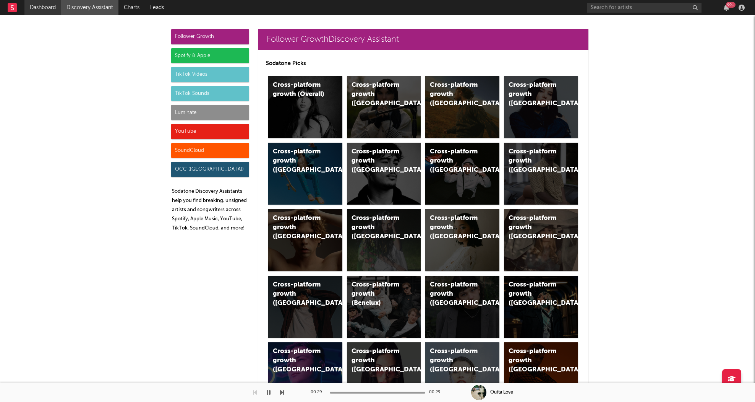
click at [49, 8] on link "Dashboard" at bounding box center [42, 7] width 37 height 15
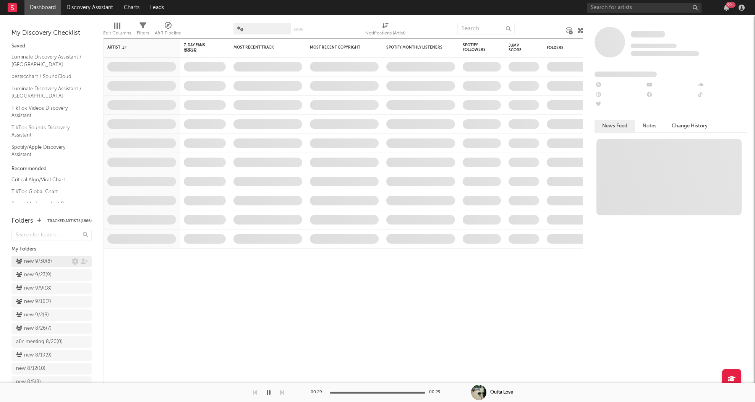
click at [43, 262] on div "new 9/30 ( 8 )" at bounding box center [34, 261] width 36 height 9
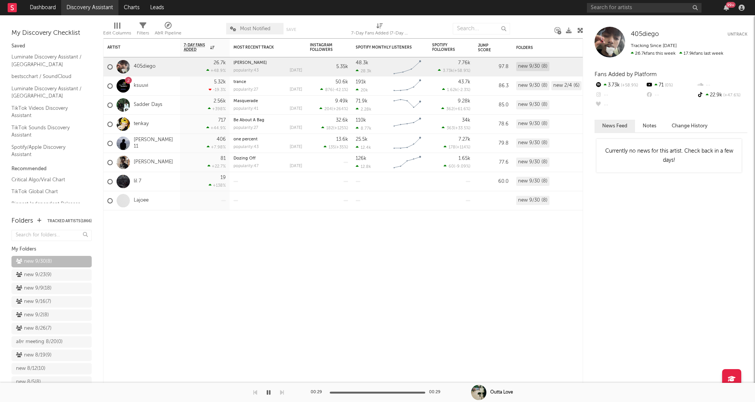
click at [92, 5] on link "Discovery Assistant" at bounding box center [89, 7] width 57 height 15
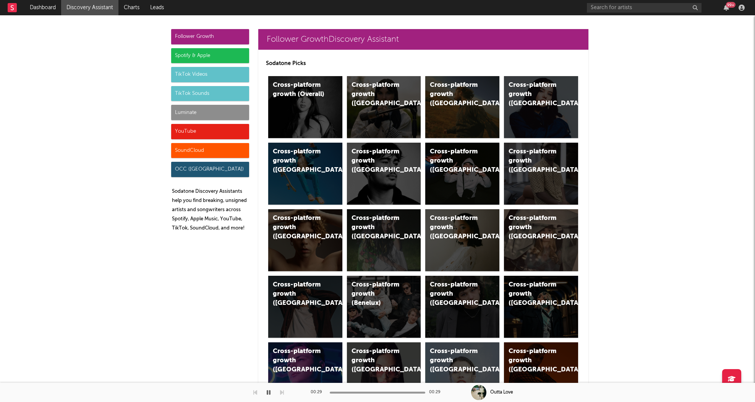
click at [205, 114] on div "Luminate" at bounding box center [210, 112] width 78 height 15
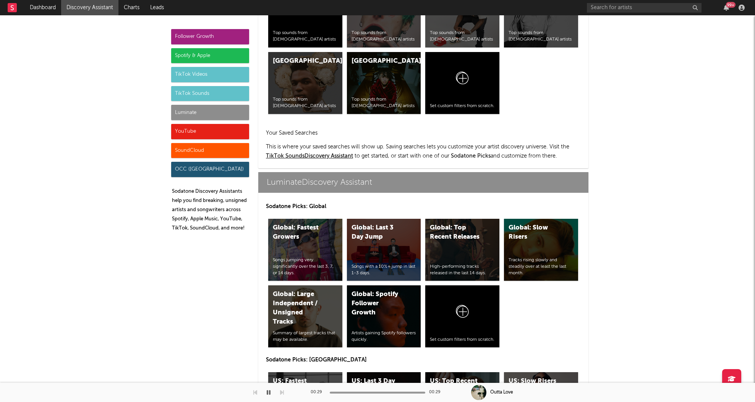
scroll to position [3392, 0]
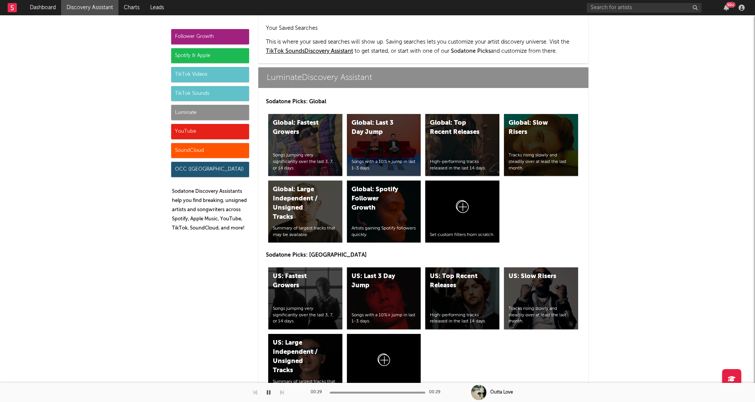
click at [201, 35] on div "Follower Growth" at bounding box center [210, 36] width 78 height 15
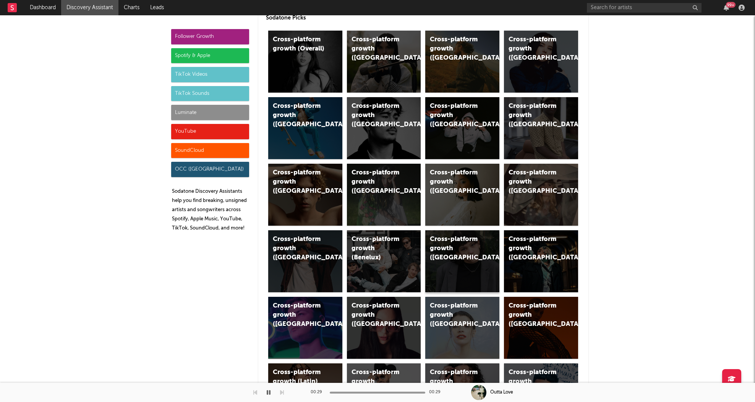
scroll to position [0, 0]
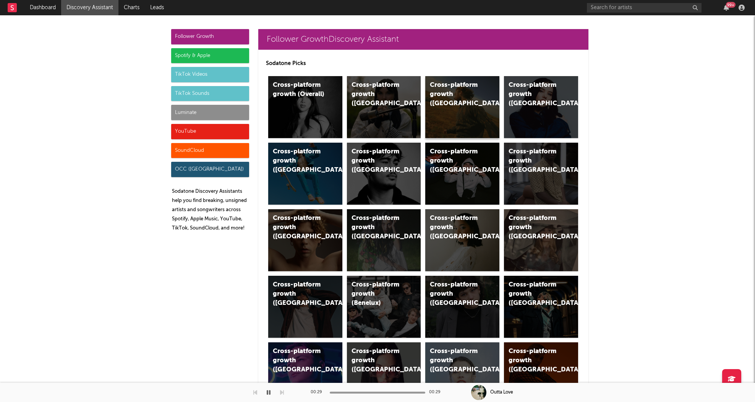
click at [450, 104] on div "Cross-platform growth (US)" at bounding box center [462, 107] width 74 height 62
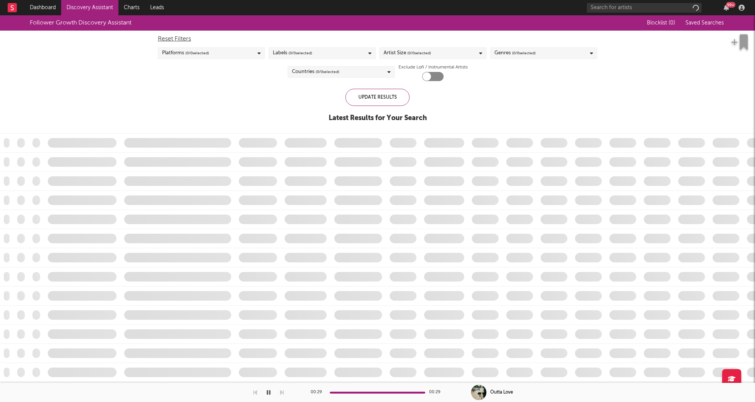
checkbox input "true"
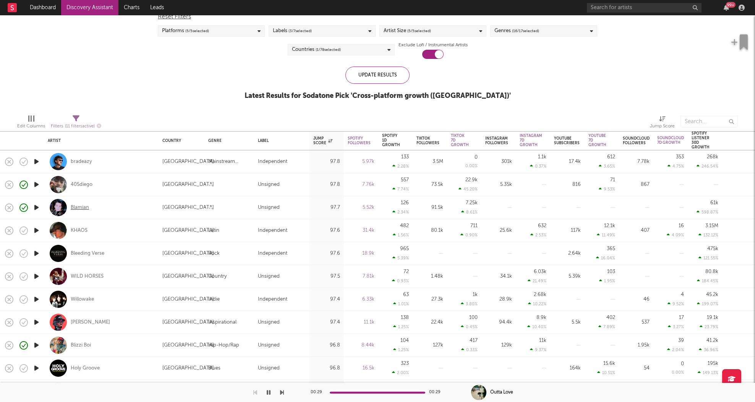
click at [76, 206] on div "Blamian" at bounding box center [80, 207] width 18 height 7
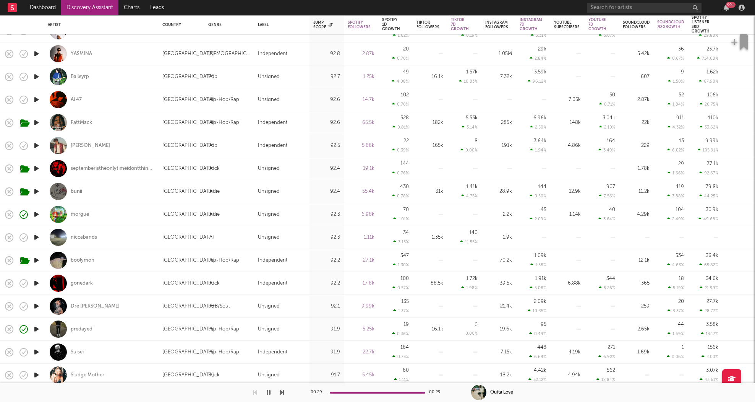
click at [37, 236] on icon "button" at bounding box center [36, 237] width 8 height 10
click at [91, 236] on div "nicosbands" at bounding box center [84, 237] width 26 height 7
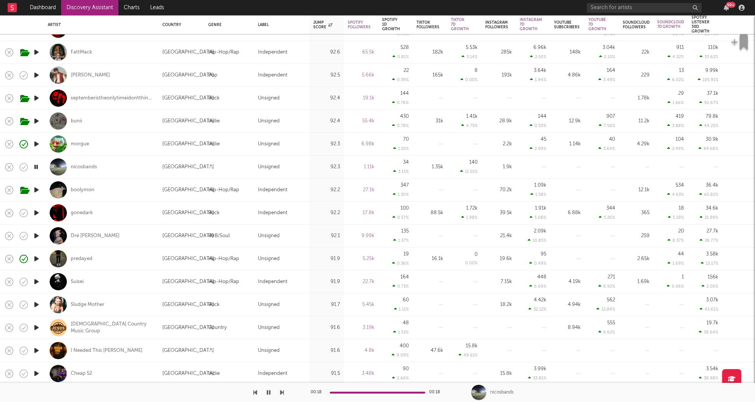
click at [37, 258] on icon "button" at bounding box center [36, 259] width 8 height 10
click at [85, 258] on div "predayed" at bounding box center [82, 258] width 22 height 7
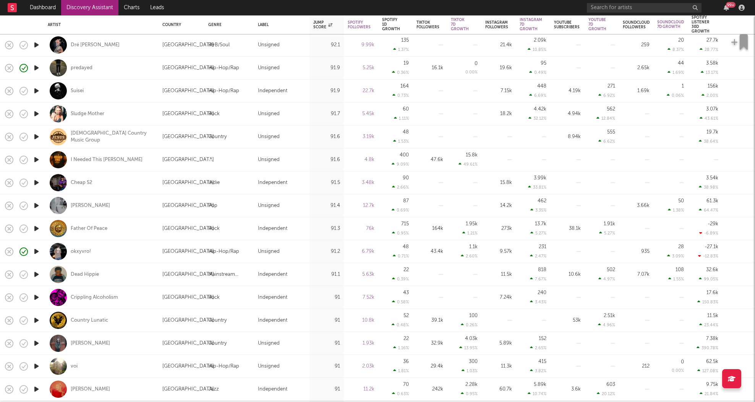
click at [99, 12] on link "Discovery Assistant" at bounding box center [89, 7] width 57 height 15
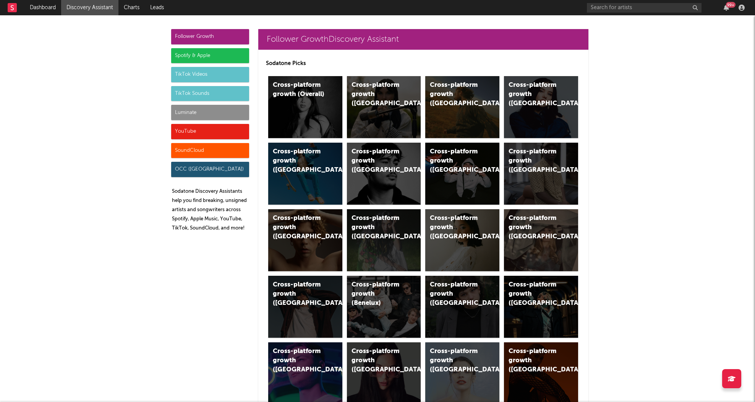
click at [204, 117] on div "Luminate" at bounding box center [210, 112] width 78 height 15
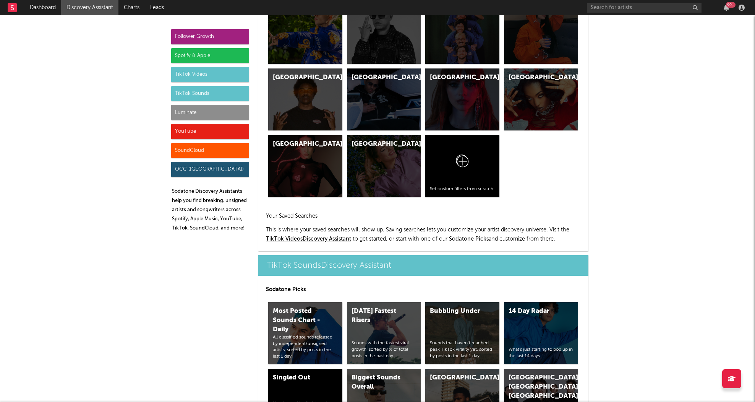
scroll to position [3392, 0]
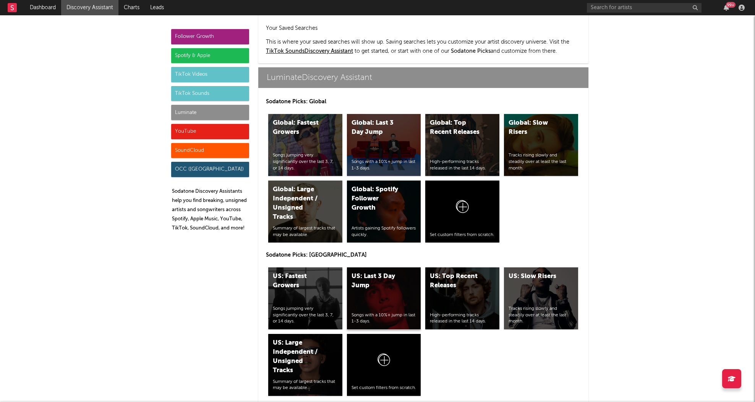
click at [391, 267] on div "US: Last 3 Day Jump Songs with a 10%+ jump in last 1-3 days." at bounding box center [384, 298] width 74 height 62
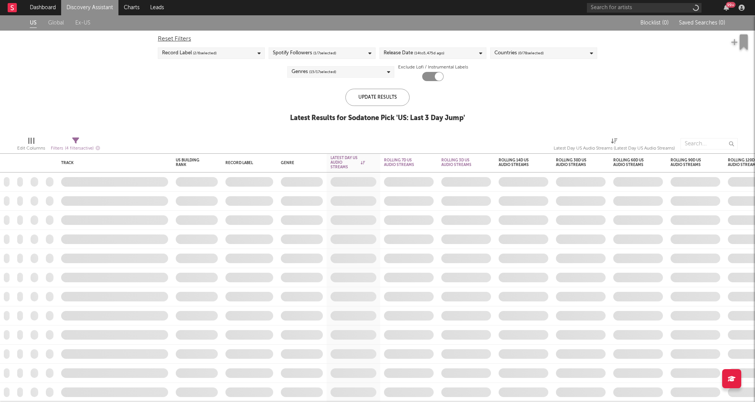
checkbox input "true"
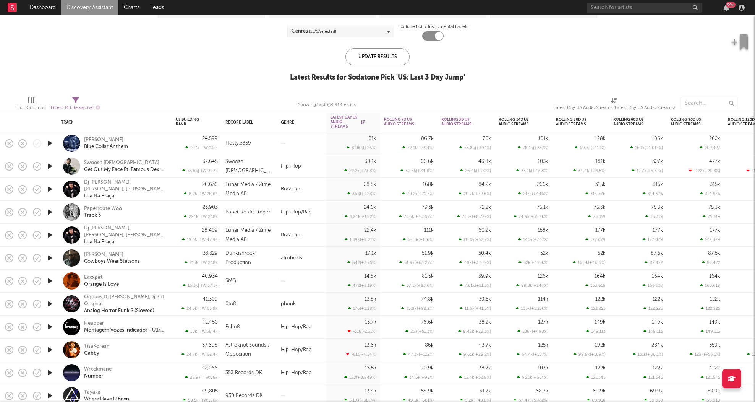
click at [156, 217] on div "Paperroute Woo Track 3" at bounding box center [125, 212] width 82 height 14
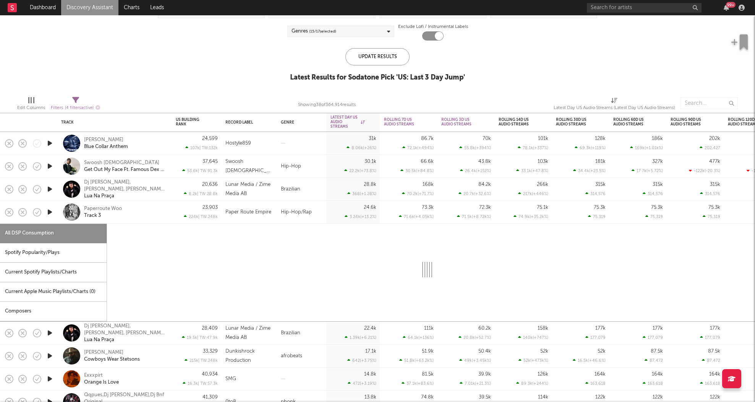
select select "6m"
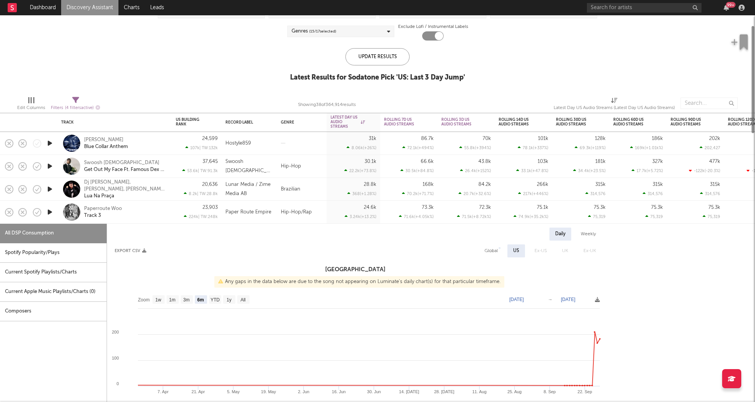
click at [53, 212] on icon "button" at bounding box center [50, 212] width 8 height 10
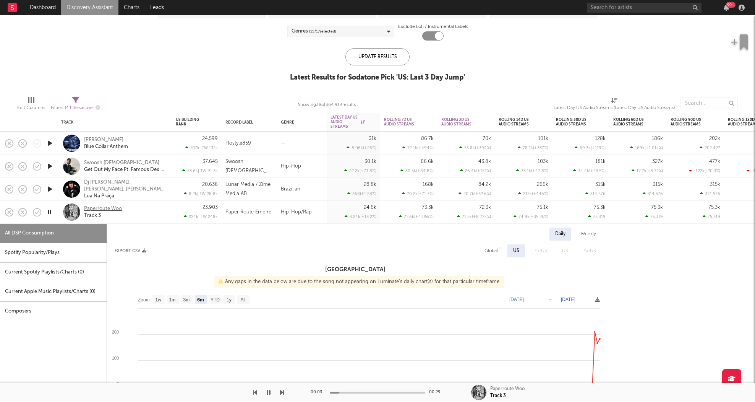
click at [118, 209] on div "Paperroute Woo" at bounding box center [103, 208] width 38 height 7
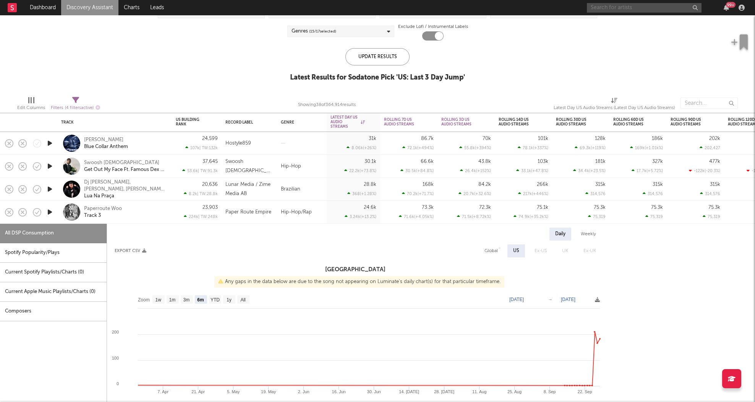
click at [659, 5] on input "text" at bounding box center [644, 8] width 115 height 10
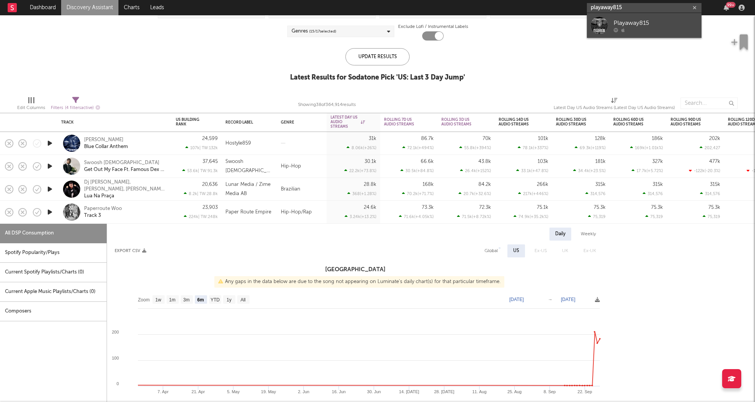
type input "playaway815"
click at [661, 31] on div at bounding box center [656, 30] width 84 height 5
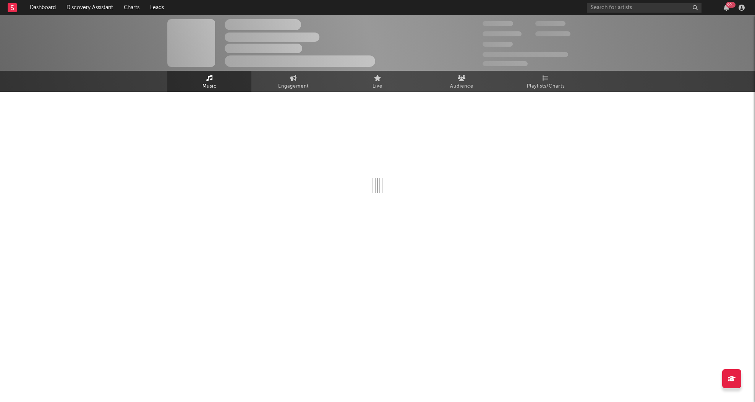
select select "1w"
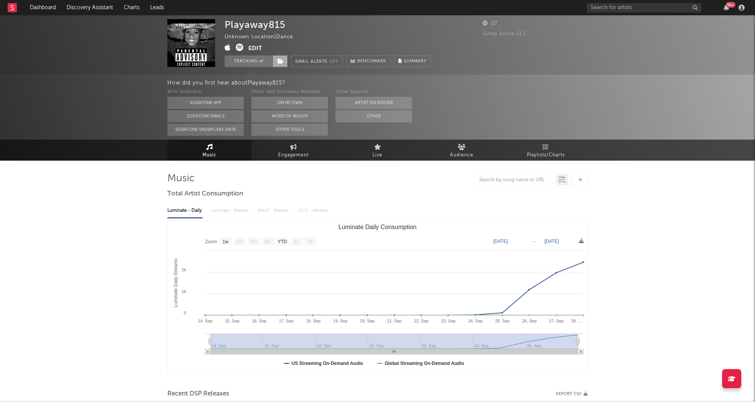
click at [283, 61] on icon at bounding box center [280, 60] width 6 height 5
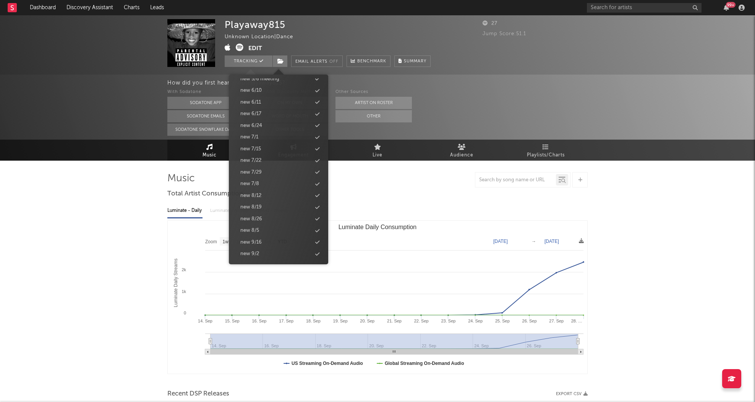
scroll to position [753, 0]
click at [251, 195] on div "new 9/30" at bounding box center [251, 195] width 22 height 8
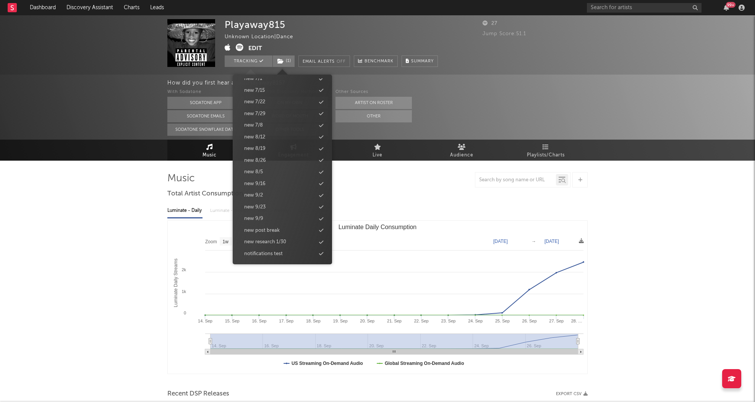
scroll to position [765, 0]
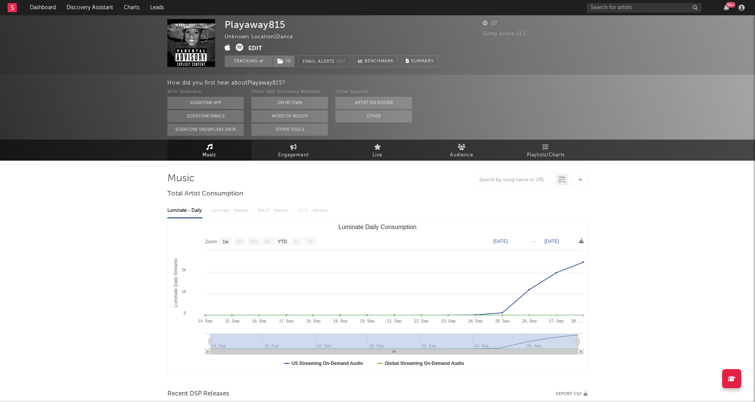
click at [106, 281] on div "Playaway815 Unknown Location | Dance Edit Tracking ( 1 ) Email Alerts Off Bench…" at bounding box center [377, 337] width 755 height 644
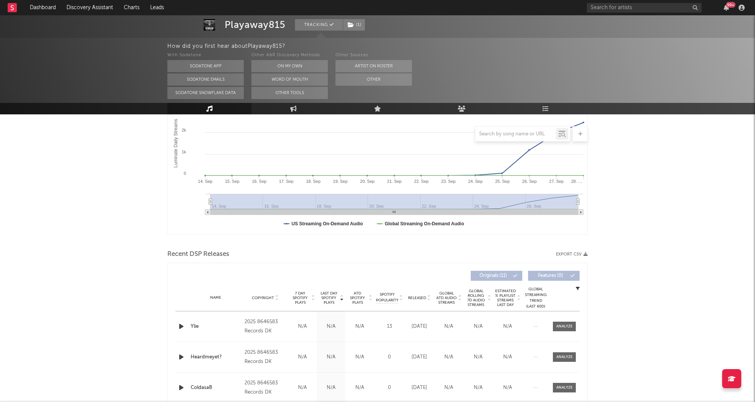
scroll to position [0, 0]
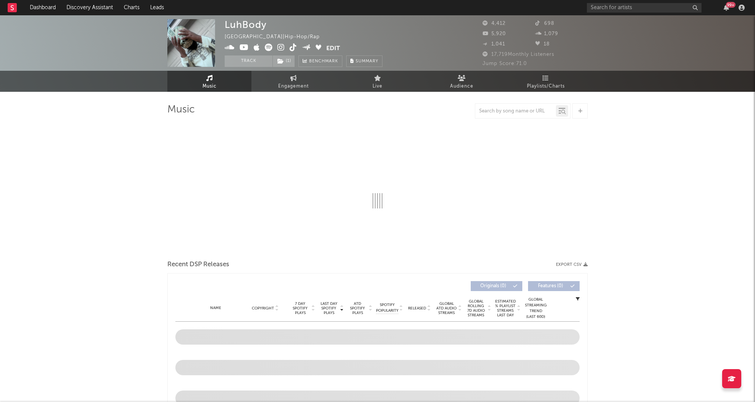
select select "6m"
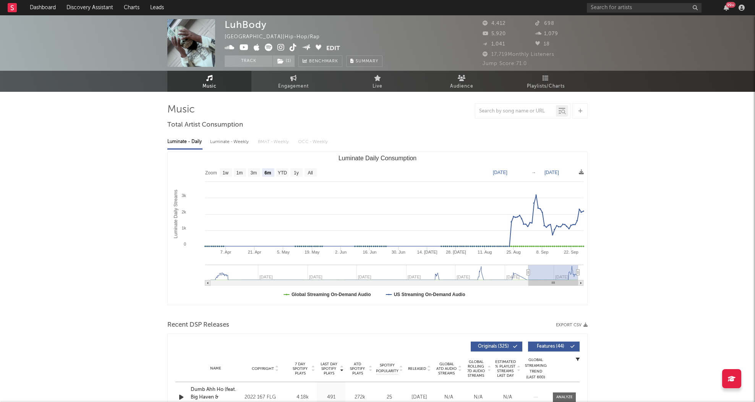
click at [279, 44] on icon at bounding box center [280, 48] width 7 height 8
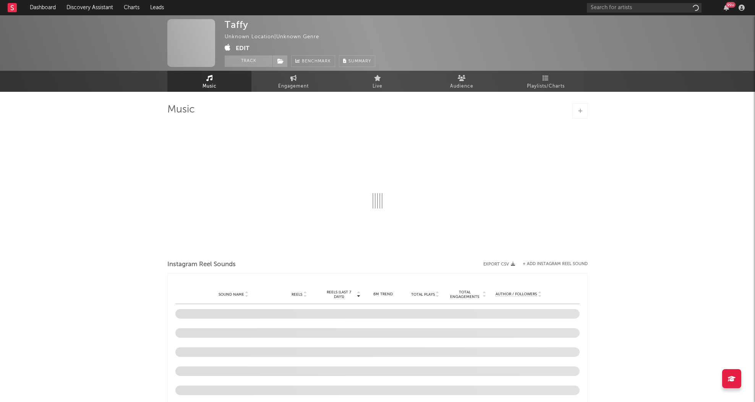
select select "1w"
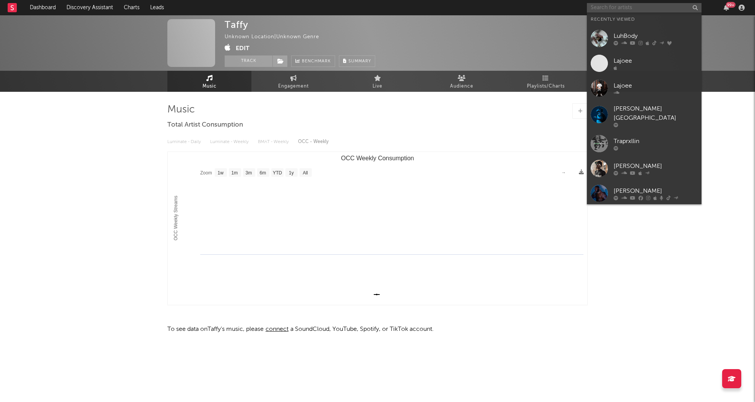
click at [612, 6] on input "text" at bounding box center [644, 8] width 115 height 10
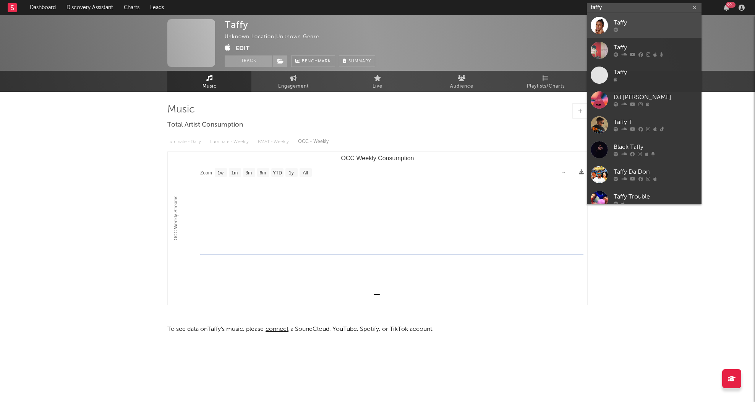
type input "taffy"
click at [671, 30] on div at bounding box center [656, 30] width 84 height 5
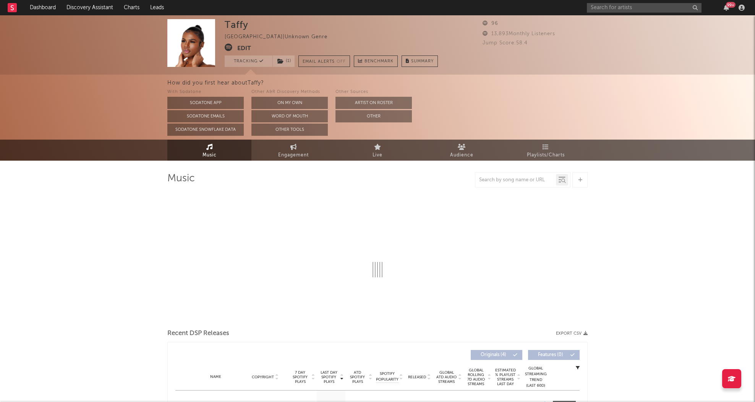
select select "1w"
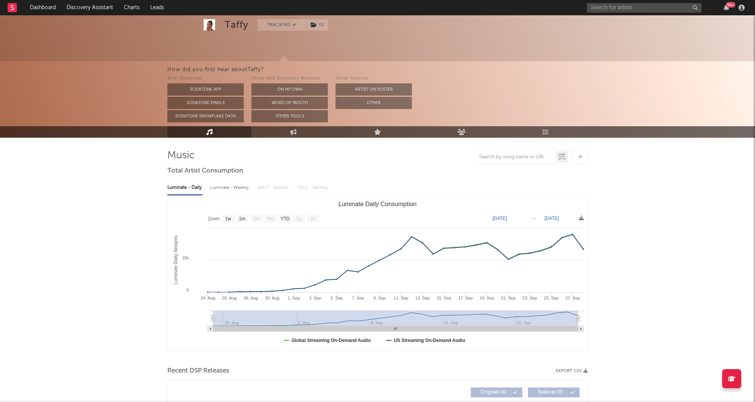
scroll to position [23, 0]
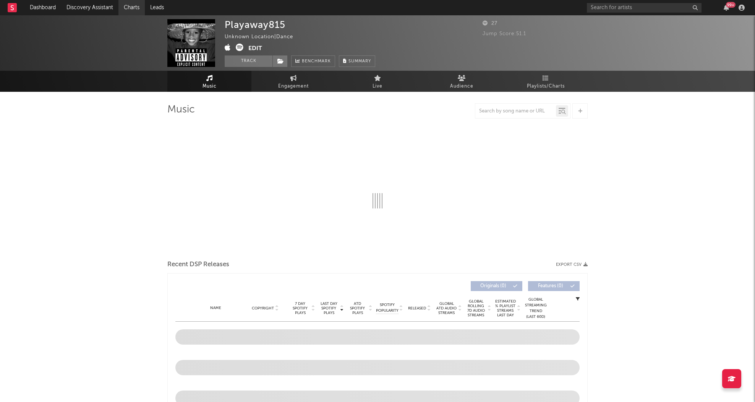
select select "1w"
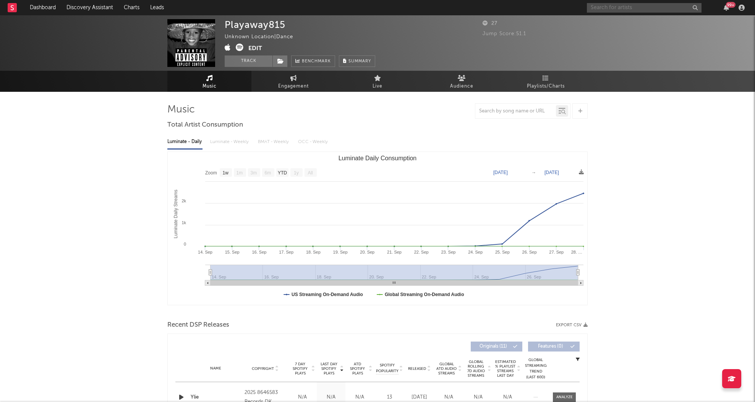
click at [599, 10] on input "text" at bounding box center [644, 8] width 115 height 10
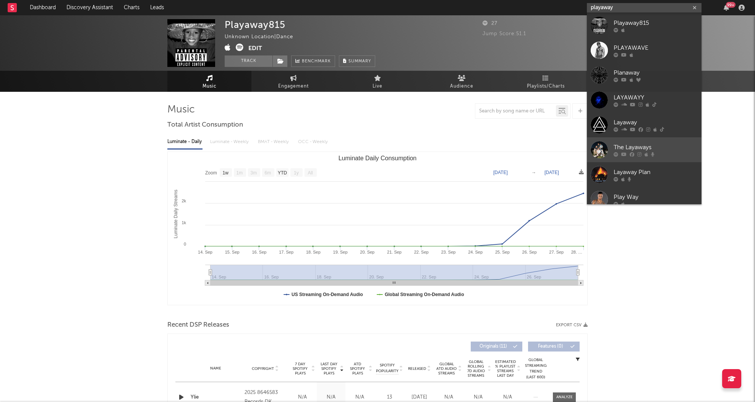
scroll to position [38, 0]
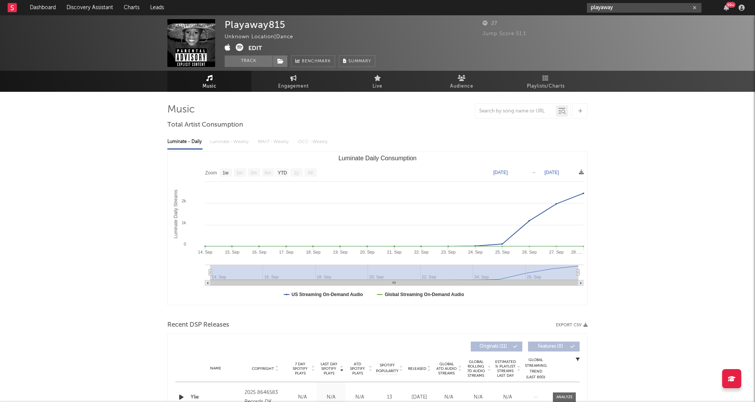
type input "playaway"
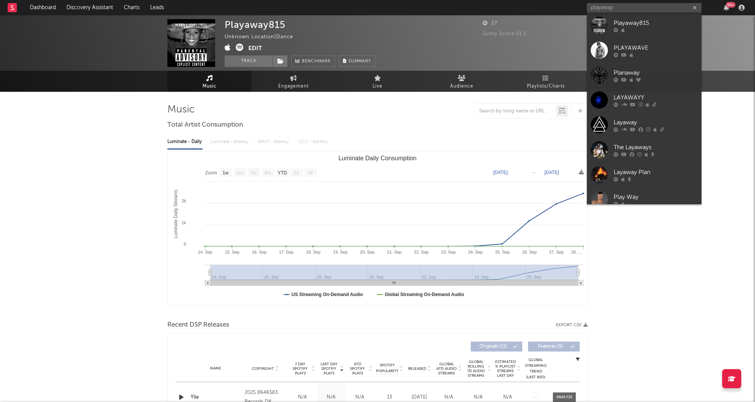
click at [121, 149] on div "Playaway815 Unknown Location | Dance Edit Track Benchmark Summary 27 Jump Score…" at bounding box center [377, 302] width 755 height 575
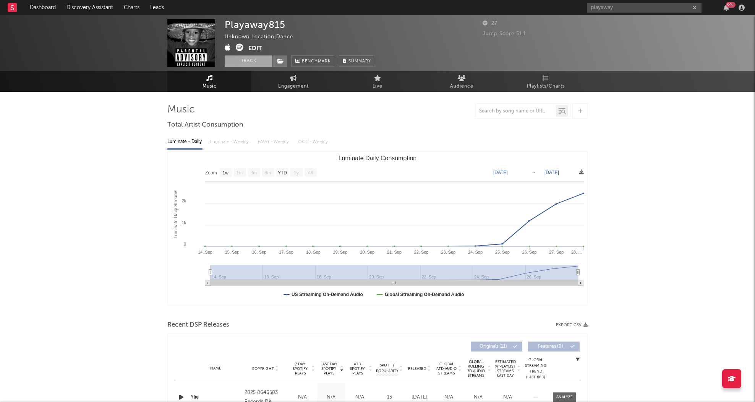
click at [249, 57] on button "Track" at bounding box center [249, 60] width 48 height 11
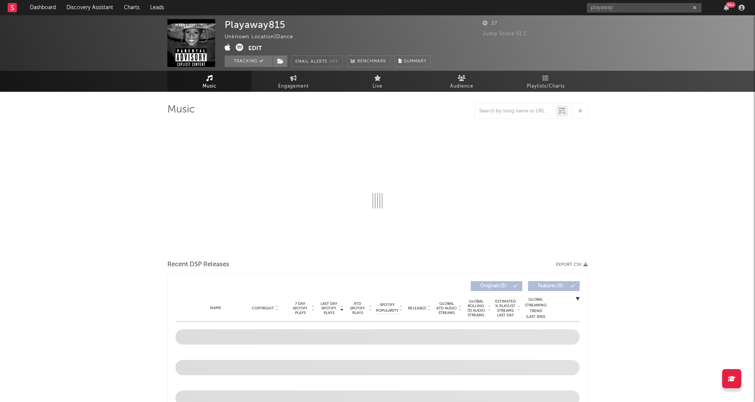
select select "1w"
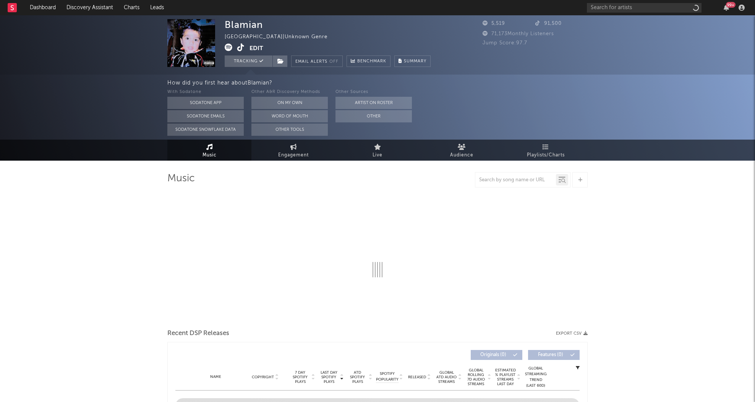
select select "1w"
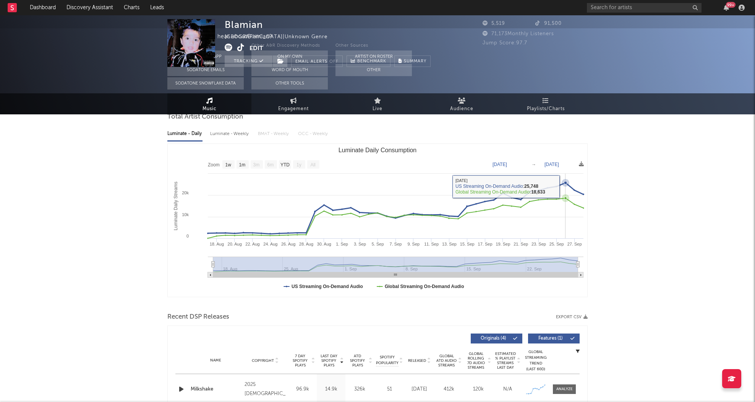
scroll to position [160, 0]
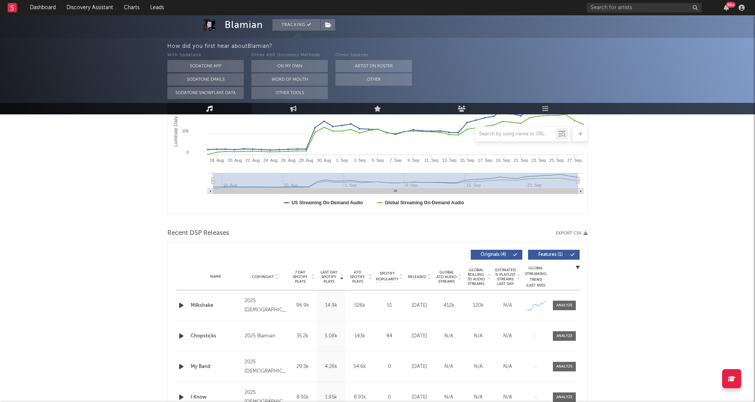
click at [179, 302] on icon "button" at bounding box center [181, 305] width 8 height 10
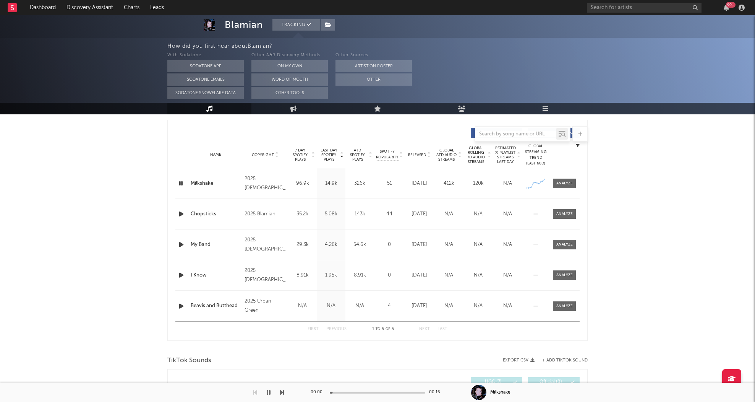
scroll to position [290, 0]
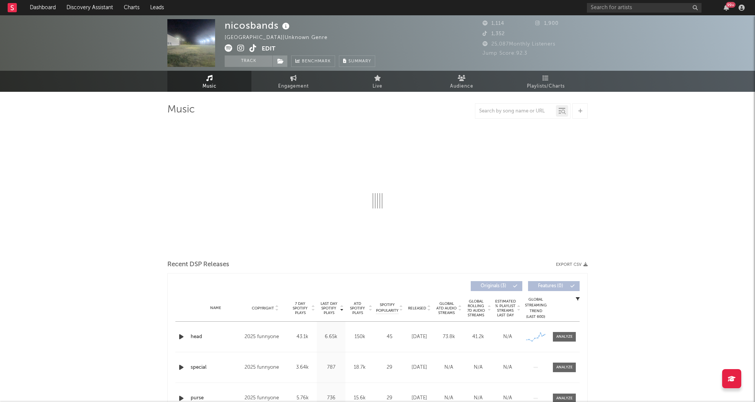
select select "1w"
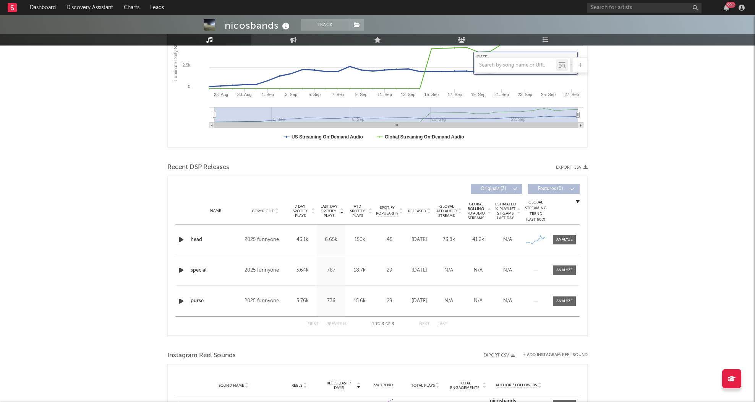
scroll to position [168, 0]
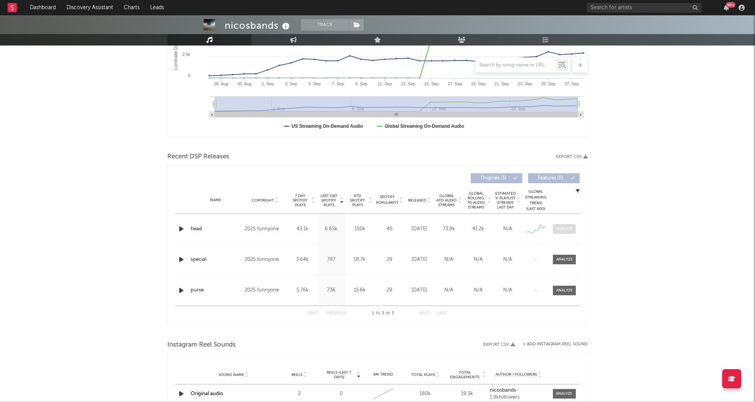
click at [564, 229] on div at bounding box center [564, 229] width 16 height 6
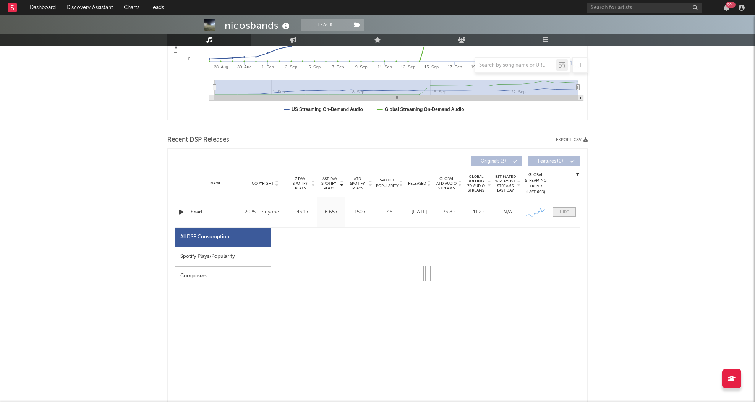
select select "1w"
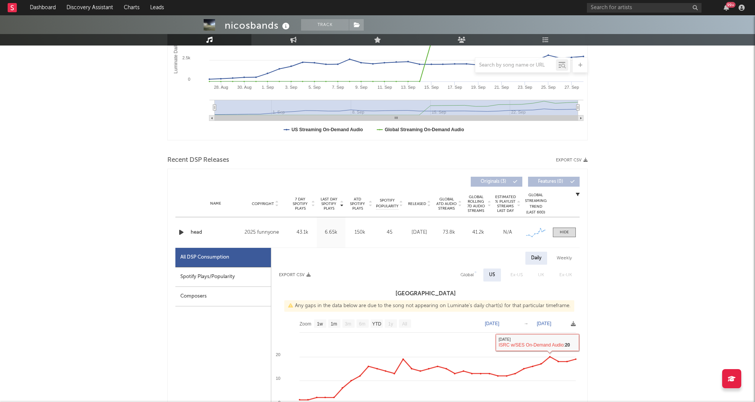
scroll to position [0, 0]
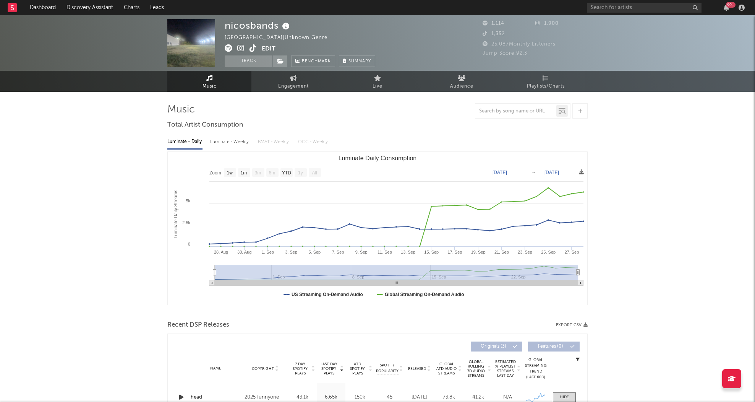
click at [241, 49] on icon at bounding box center [240, 48] width 7 height 8
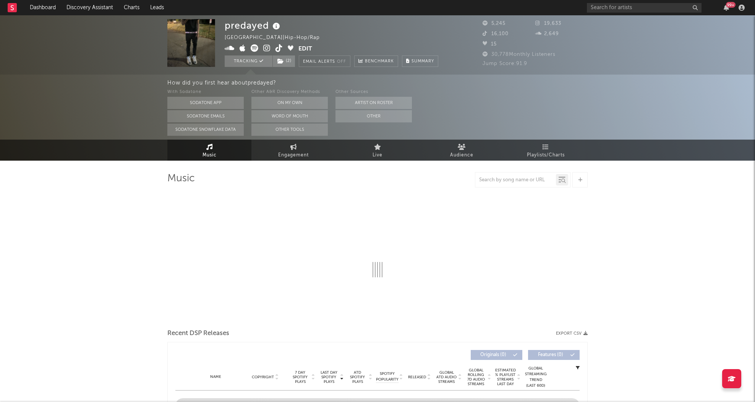
select select "6m"
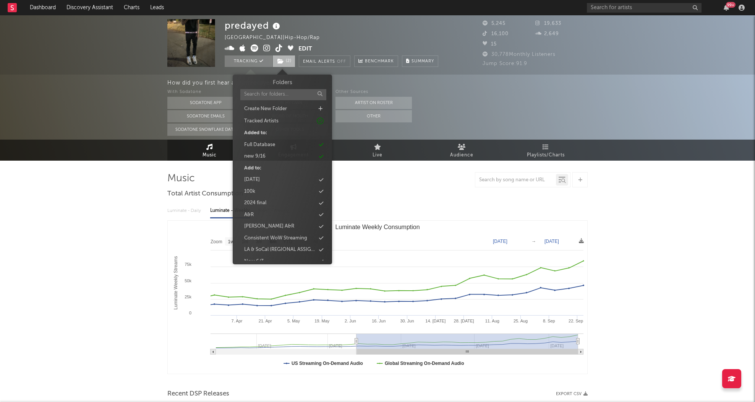
click at [288, 62] on span "( 2 )" at bounding box center [283, 60] width 23 height 11
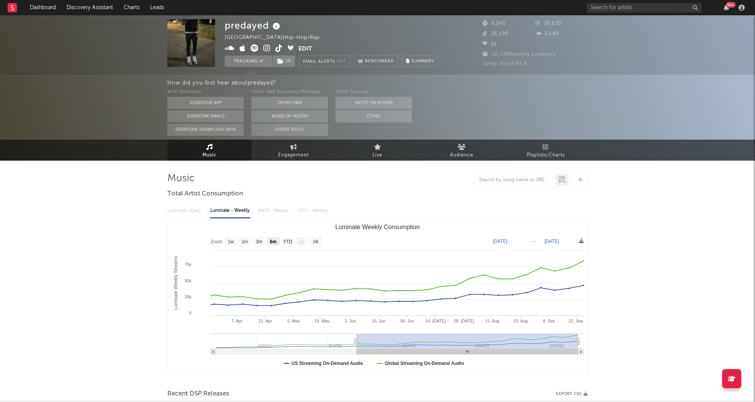
click at [270, 49] on icon at bounding box center [266, 48] width 7 height 8
click at [634, 8] on input "text" at bounding box center [644, 8] width 115 height 10
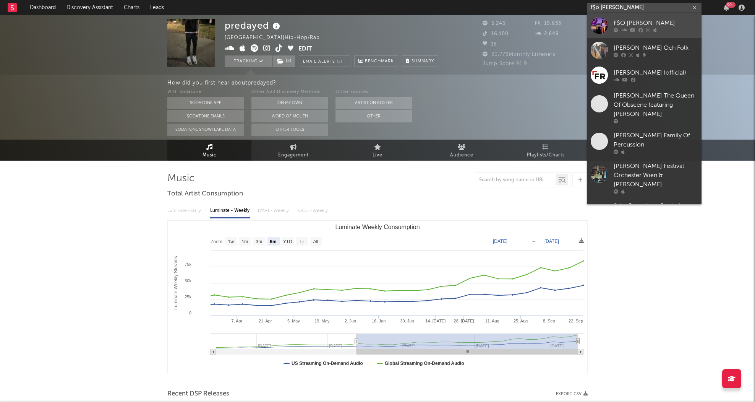
type input "f$o [PERSON_NAME]"
click at [629, 21] on div "F$O [PERSON_NAME]" at bounding box center [656, 22] width 84 height 9
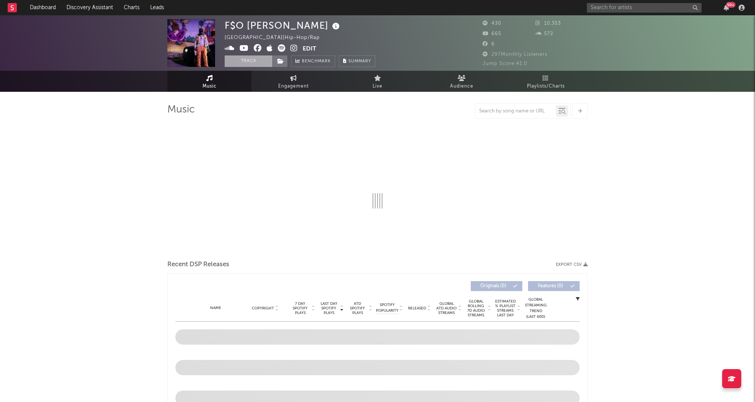
select select "1w"
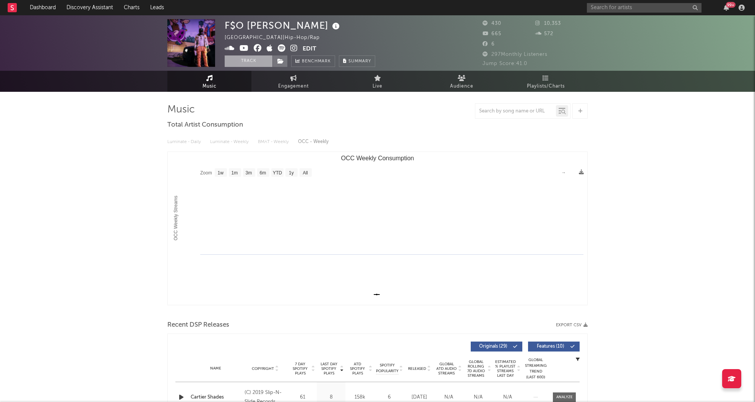
click at [240, 63] on button "Track" at bounding box center [249, 60] width 48 height 11
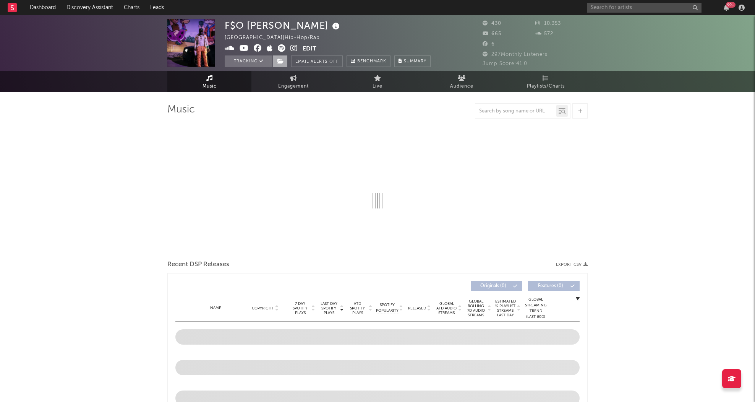
click at [281, 65] on span at bounding box center [279, 60] width 15 height 11
select select "1w"
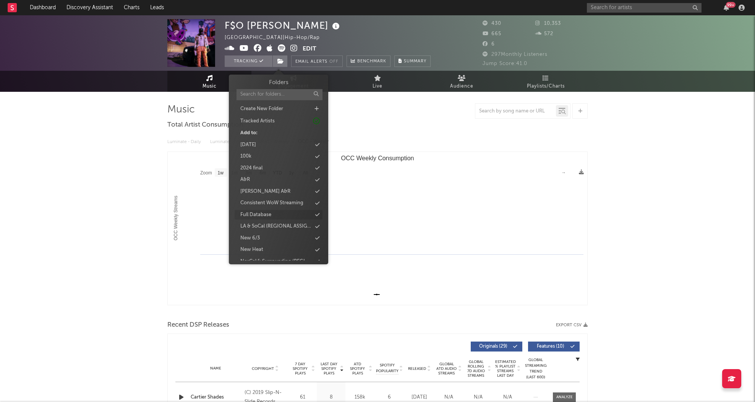
click at [253, 216] on div "Full Database" at bounding box center [255, 215] width 31 height 8
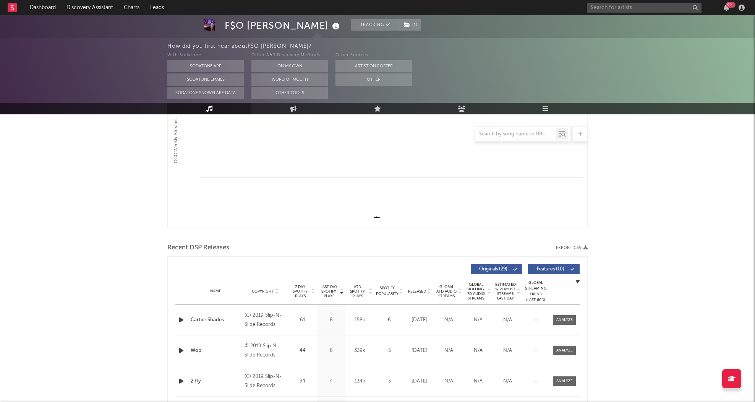
scroll to position [236, 0]
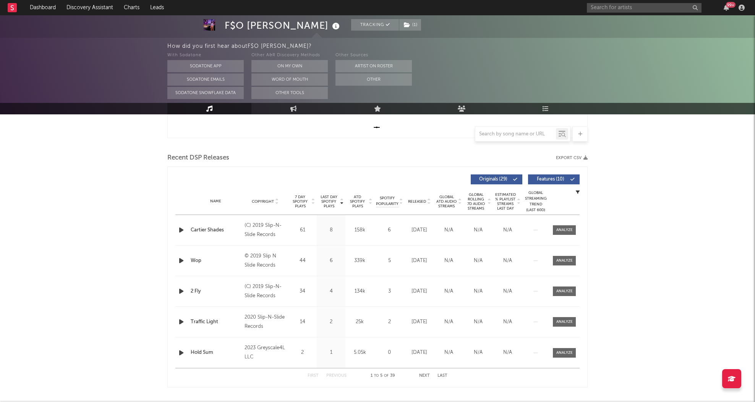
click at [412, 200] on span "Released" at bounding box center [417, 201] width 18 height 5
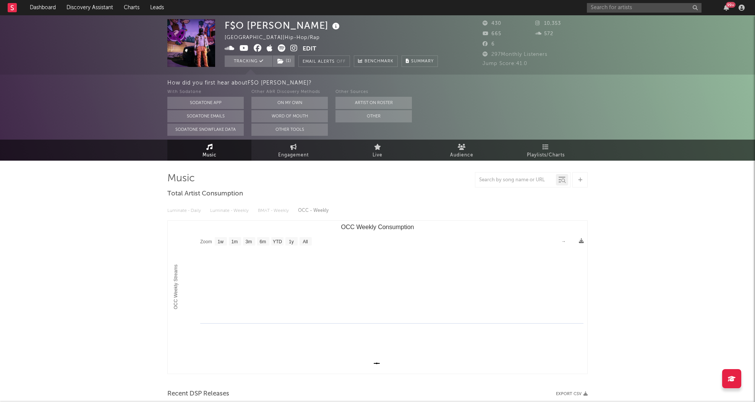
click at [293, 49] on icon at bounding box center [293, 48] width 7 height 8
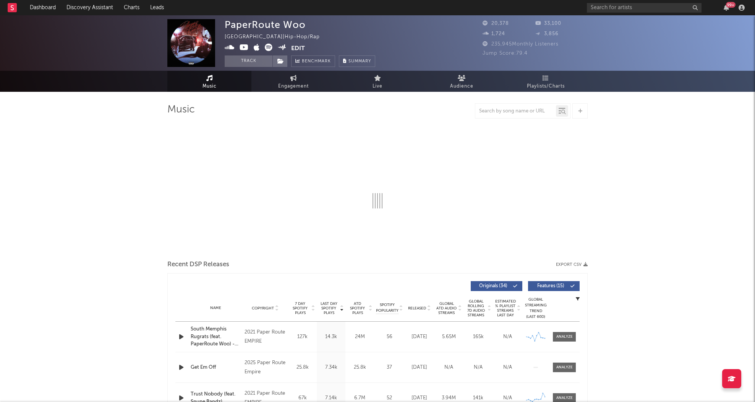
select select "6m"
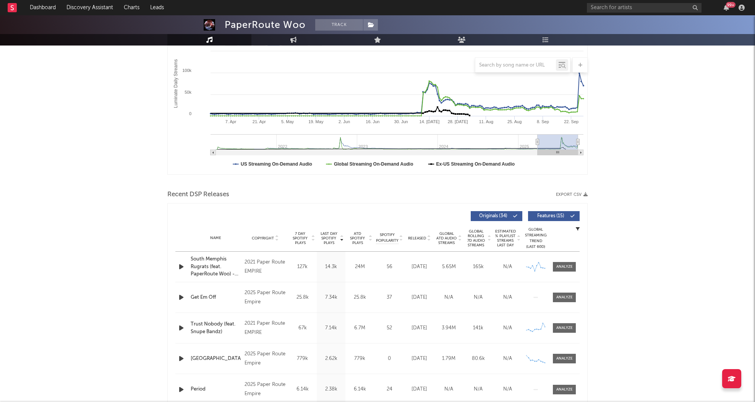
scroll to position [138, 0]
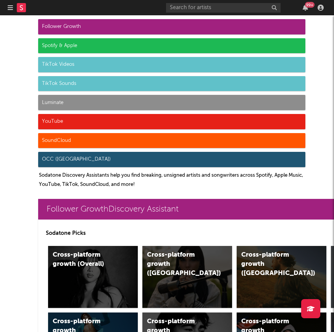
click at [11, 12] on button "button" at bounding box center [10, 7] width 5 height 15
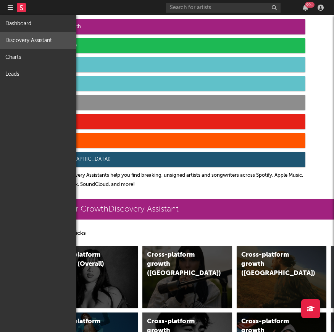
click at [33, 36] on link "Discovery Assistant" at bounding box center [38, 40] width 76 height 17
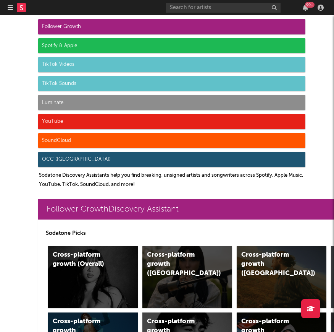
click at [9, 8] on icon "button" at bounding box center [10, 8] width 5 height 6
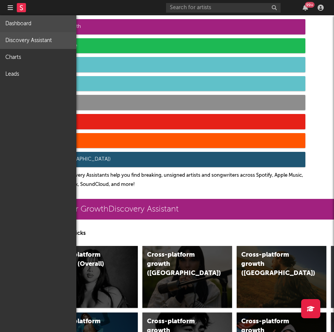
click at [45, 25] on link "Dashboard" at bounding box center [38, 23] width 76 height 17
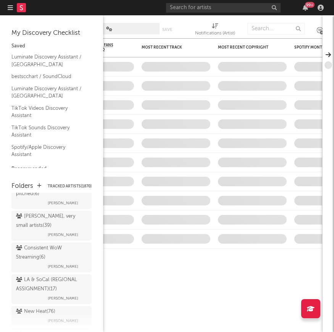
scroll to position [1166, 0]
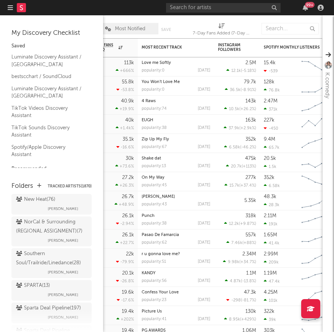
click at [10, 238] on div "Folders Tracked Artists ( 1870 ) My Folders new 9/30 ( 9 ) new 9/23 ( 9 ) new 9…" at bounding box center [51, 252] width 103 height 158
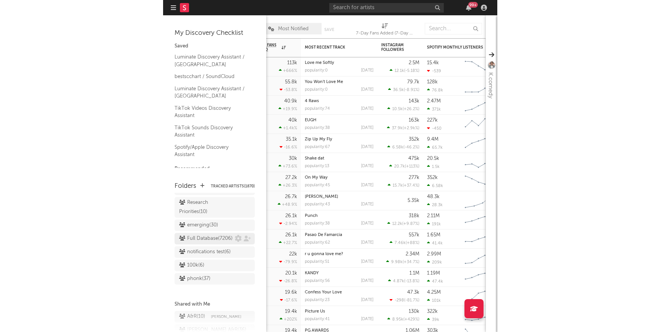
scroll to position [731, 0]
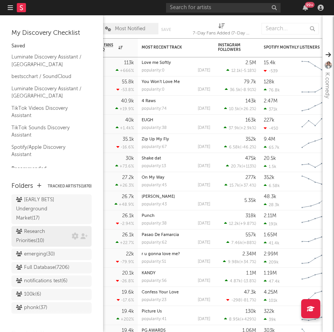
click at [50, 227] on div "Research Priorities ( 10 )" at bounding box center [43, 236] width 54 height 18
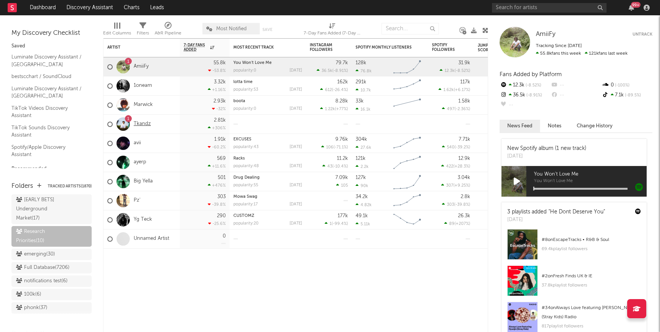
click at [141, 123] on link "Tkandz" at bounding box center [142, 124] width 17 height 6
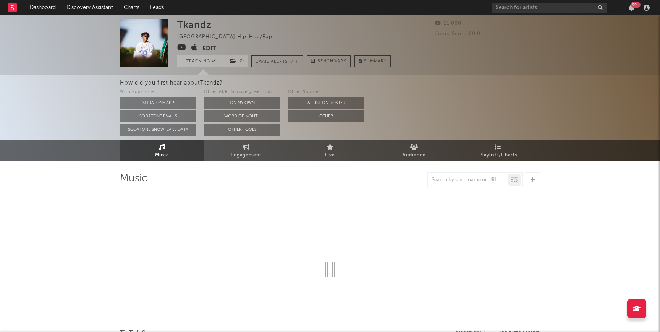
select select "1w"
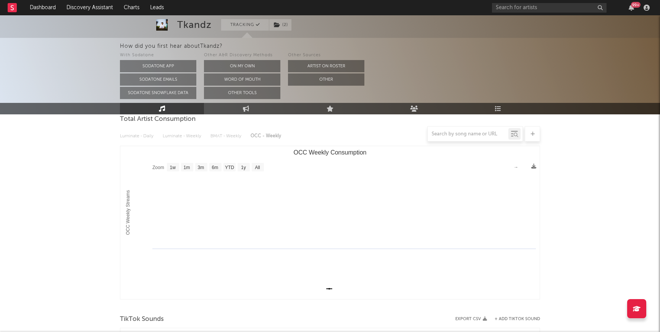
scroll to position [85, 0]
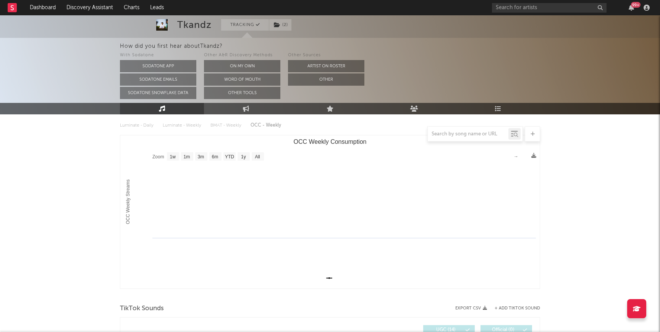
click at [33, 190] on div "Tkandz Tracking ( 2 ) [GEOGRAPHIC_DATA] | Hip-Hop/Rap Edit Tracking ( 2 ) Email…" at bounding box center [330, 330] width 660 height 800
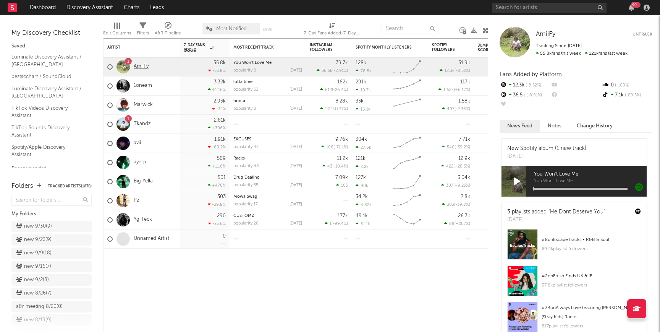
click at [136, 69] on link "AmiiFy" at bounding box center [141, 66] width 15 height 6
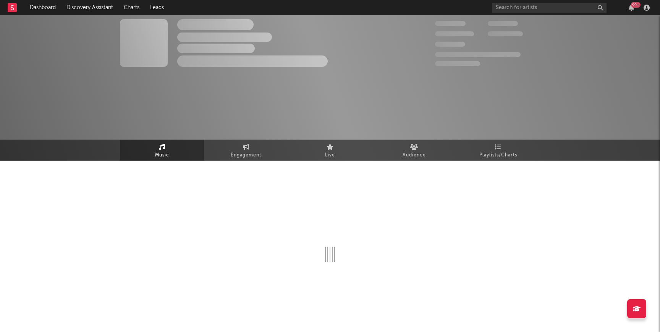
select select "1w"
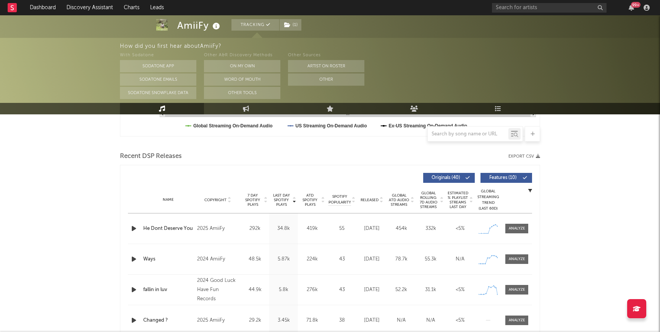
scroll to position [237, 0]
click at [334, 230] on div at bounding box center [517, 229] width 16 height 6
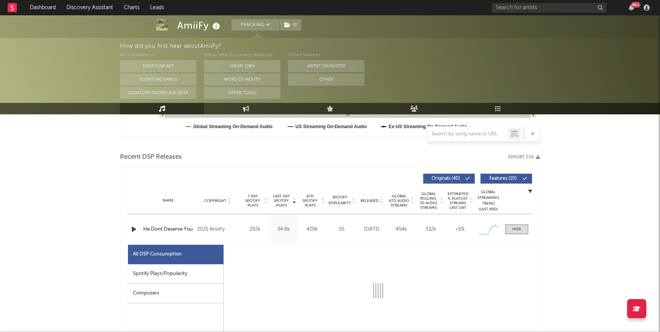
select select "1w"
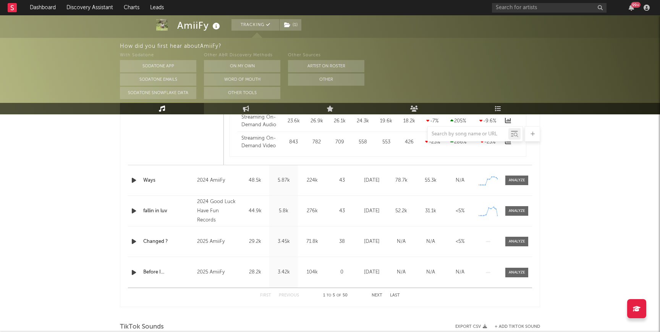
scroll to position [680, 0]
click at [334, 240] on div at bounding box center [517, 241] width 16 height 6
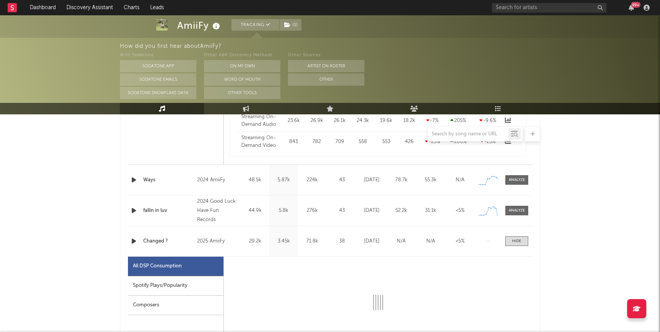
select select "1w"
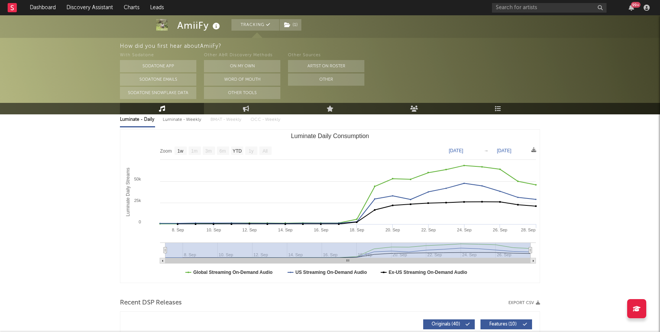
scroll to position [0, 0]
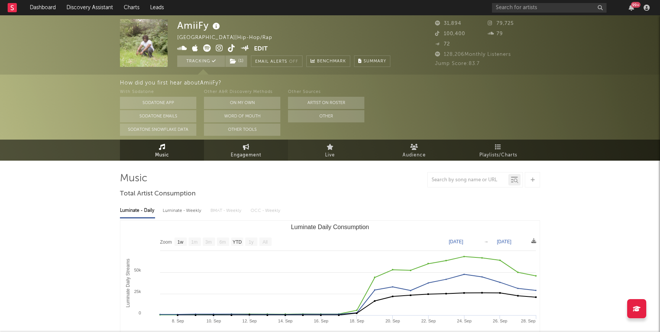
click at [235, 159] on span "Engagement" at bounding box center [246, 155] width 31 height 9
select select "1w"
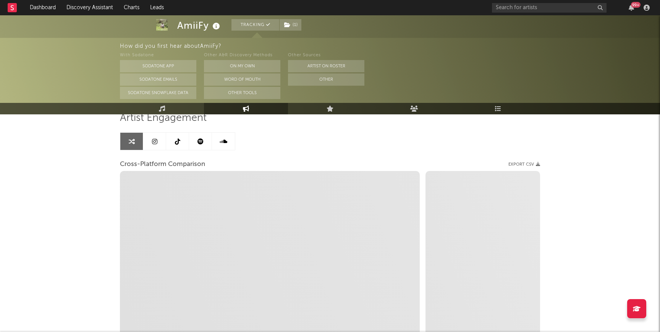
scroll to position [60, 0]
select select "1m"
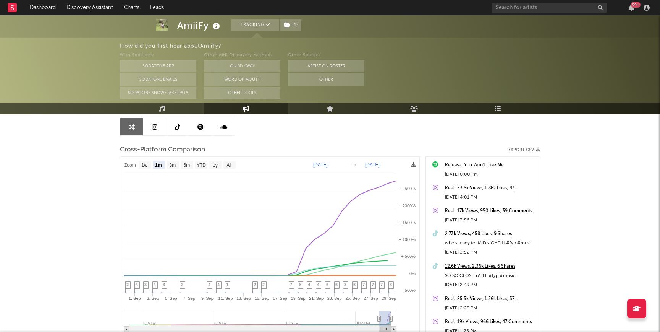
scroll to position [0, 0]
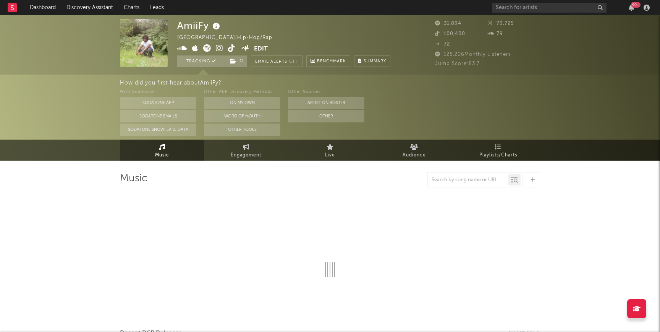
select select "1w"
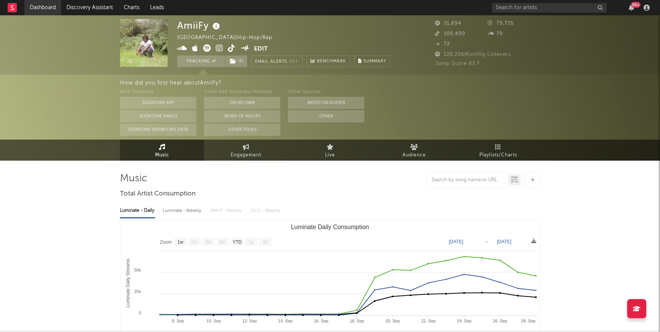
click at [36, 6] on link "Dashboard" at bounding box center [42, 7] width 37 height 15
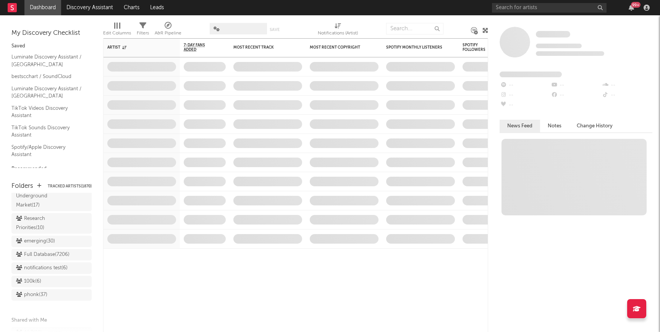
scroll to position [746, 0]
click at [54, 212] on div "Research Priorities ( 10 )" at bounding box center [43, 221] width 54 height 18
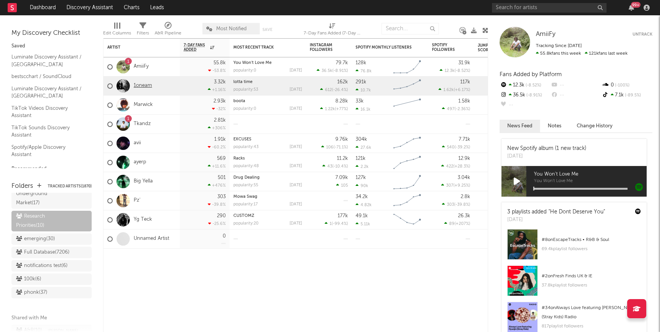
click at [143, 83] on link "1oneam" at bounding box center [143, 86] width 18 height 6
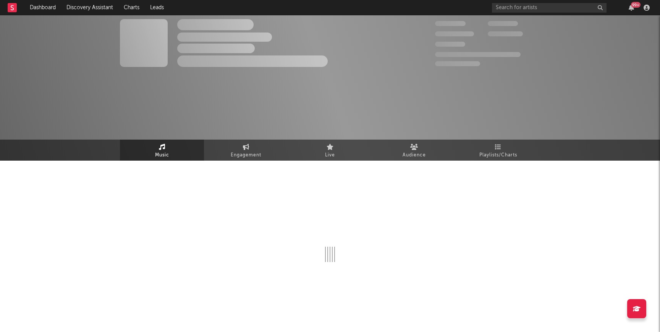
select select "6m"
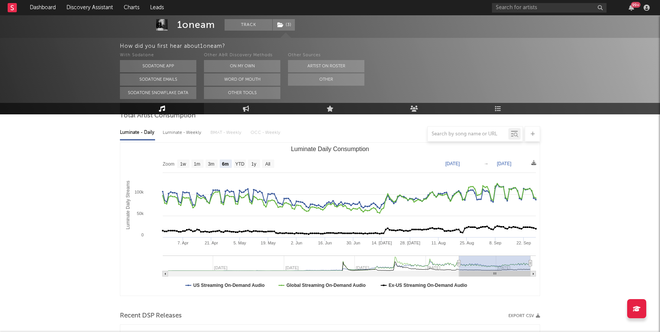
scroll to position [83, 0]
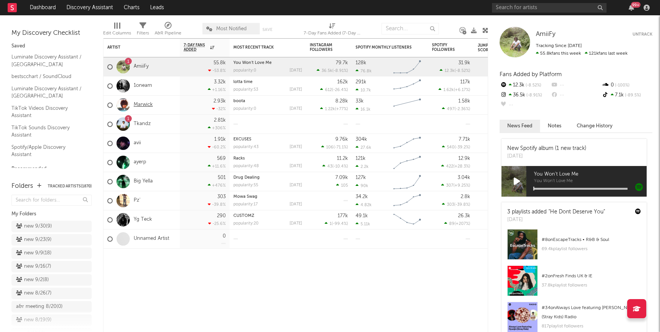
click at [142, 107] on link "Marwick" at bounding box center [143, 105] width 19 height 6
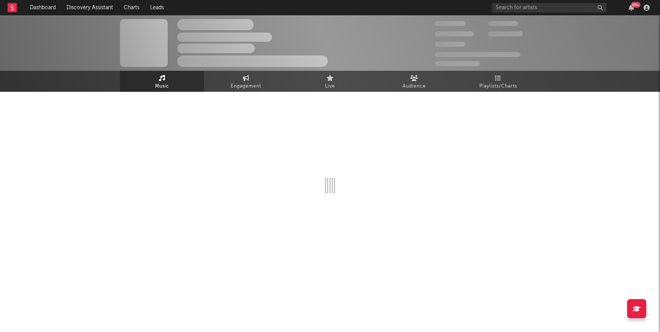
select select "1w"
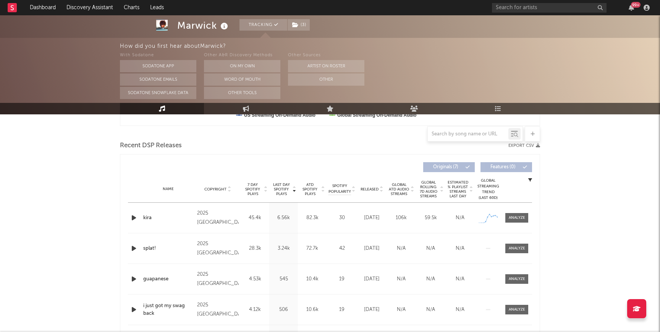
scroll to position [251, 0]
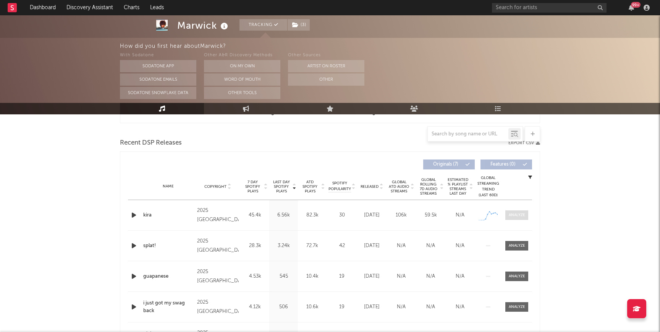
click at [334, 217] on div at bounding box center [517, 215] width 16 height 6
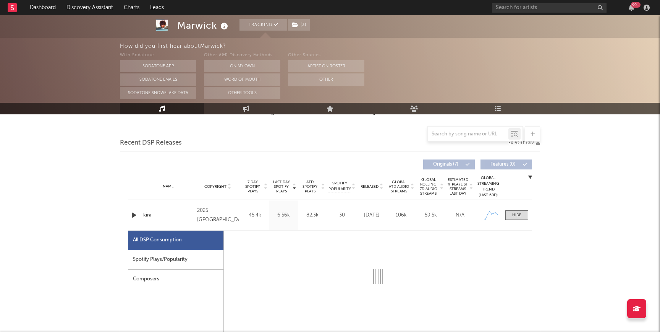
select select "1w"
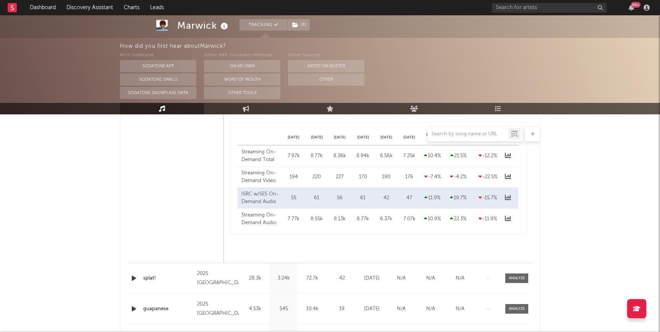
scroll to position [586, 0]
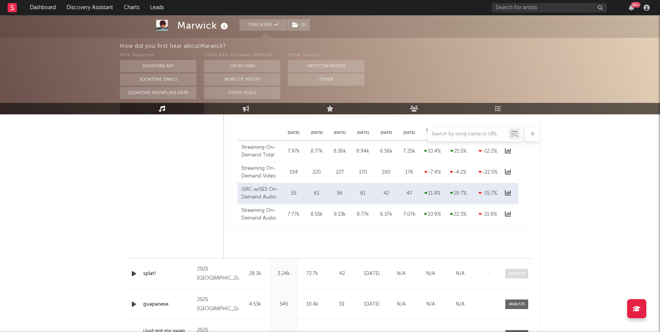
click at [334, 276] on span at bounding box center [516, 274] width 23 height 10
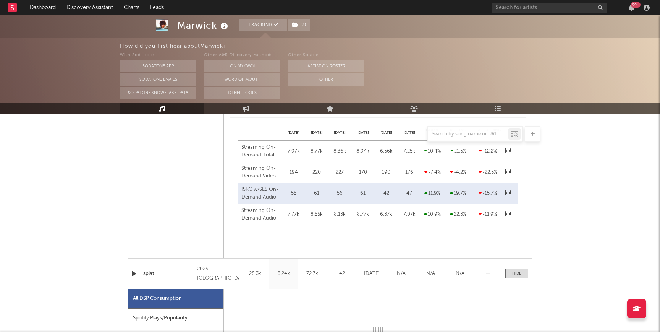
select select "1w"
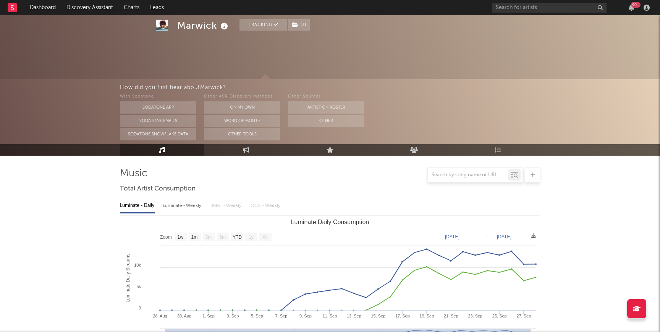
scroll to position [0, 0]
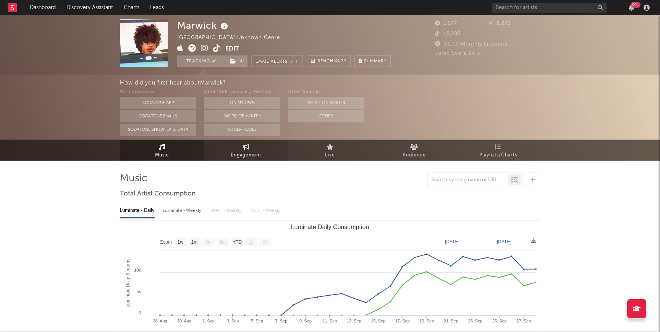
click at [237, 151] on span "Engagement" at bounding box center [246, 155] width 31 height 9
select select "1w"
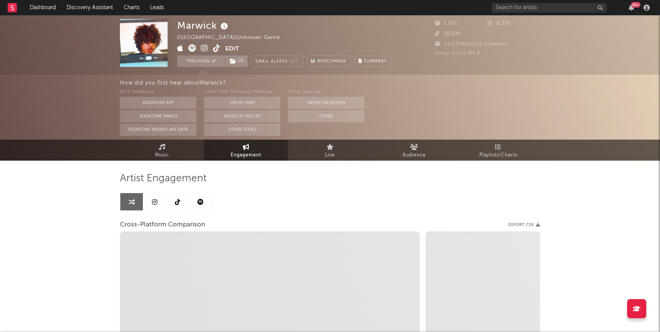
select select "1m"
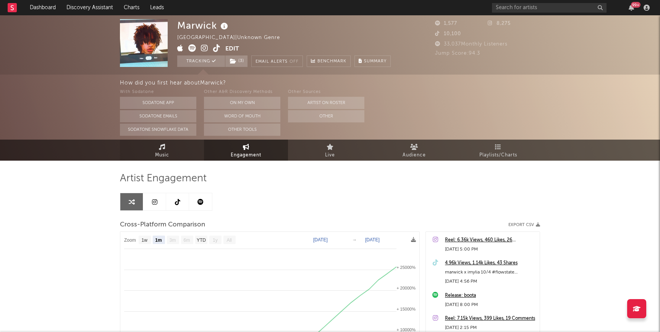
click at [143, 147] on link "Music" at bounding box center [162, 149] width 84 height 21
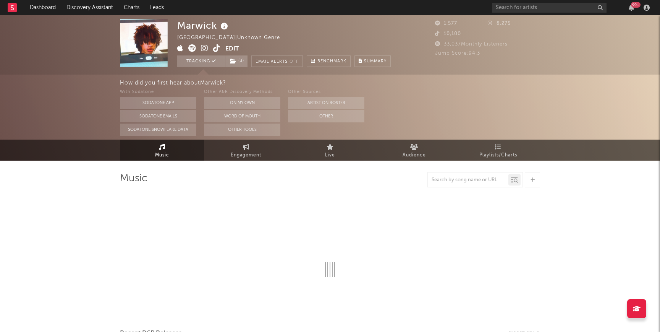
select select "1w"
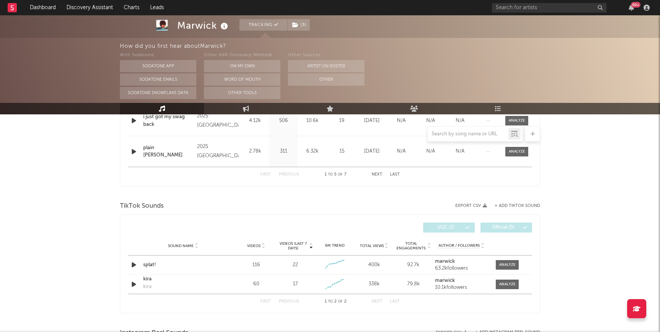
scroll to position [437, 0]
click at [147, 263] on div "splat!" at bounding box center [183, 265] width 80 height 8
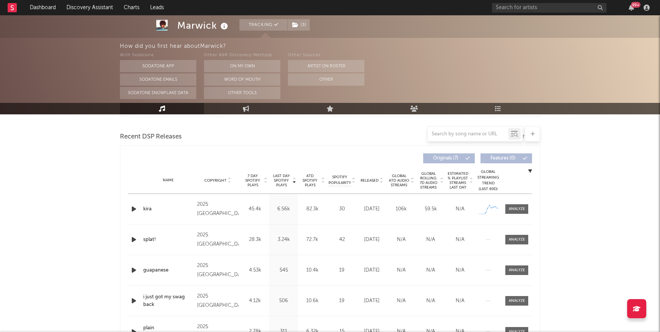
scroll to position [0, 0]
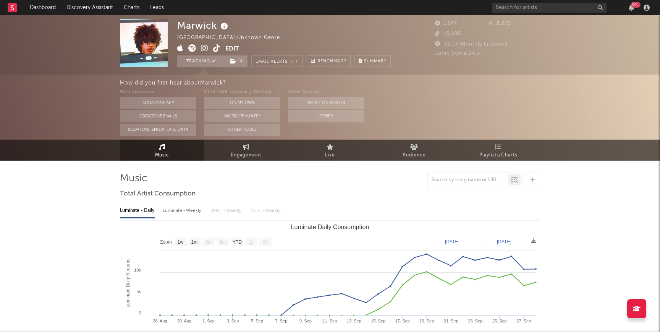
select select "1w"
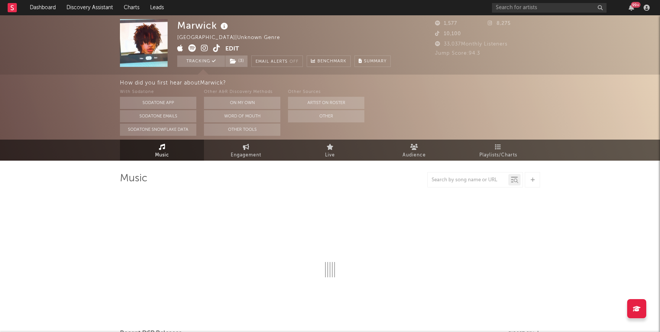
select select "1w"
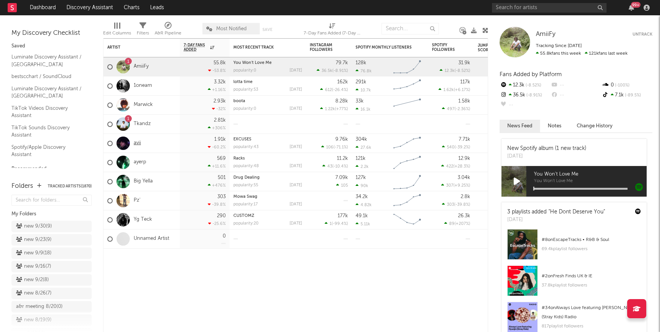
click at [137, 144] on link "avii" at bounding box center [137, 143] width 7 height 6
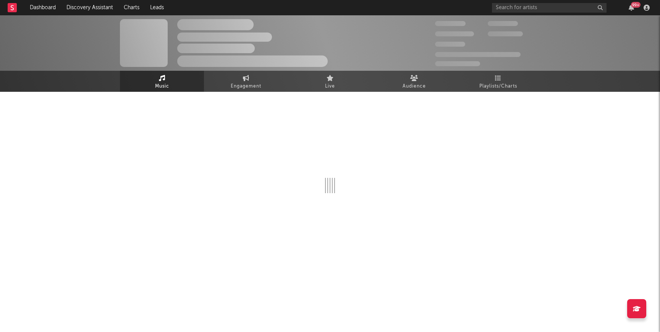
select select "1w"
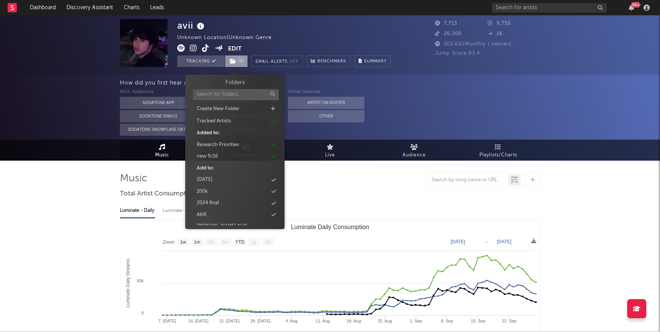
click at [236, 61] on icon at bounding box center [233, 60] width 6 height 5
click at [215, 158] on div "new 9/16" at bounding box center [207, 156] width 21 height 8
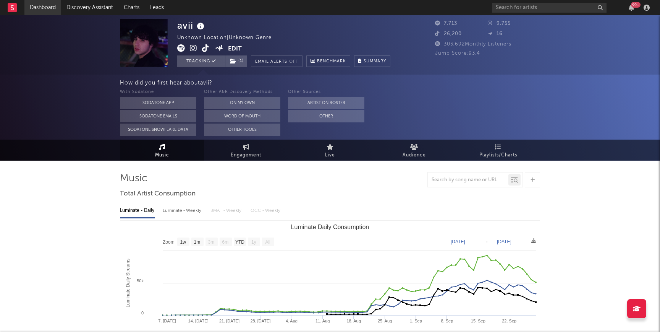
click at [51, 14] on link "Dashboard" at bounding box center [42, 7] width 37 height 15
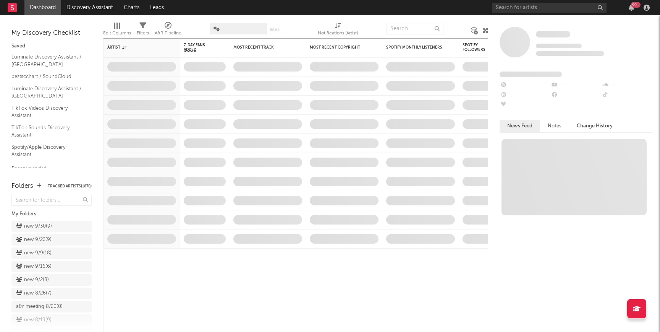
click at [47, 228] on div "new 9/30 ( 9 )" at bounding box center [34, 226] width 36 height 9
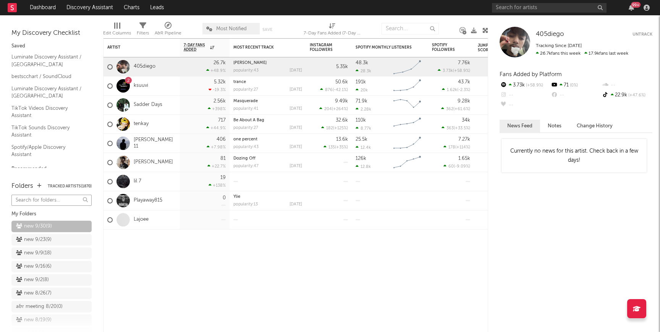
click at [54, 199] on input "text" at bounding box center [51, 199] width 80 height 11
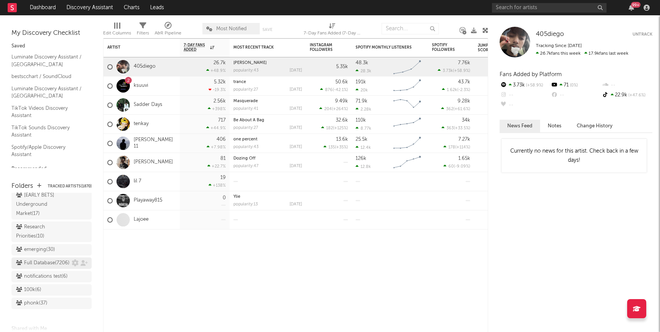
scroll to position [734, 0]
type input "re"
click at [41, 224] on div "Research Priorities ( 10 )" at bounding box center [43, 233] width 54 height 18
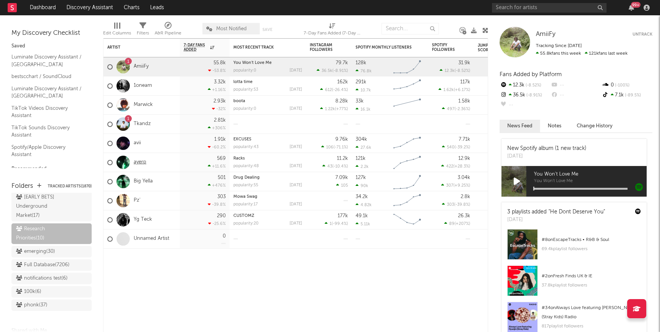
click at [145, 163] on link "ayerp" at bounding box center [140, 162] width 13 height 6
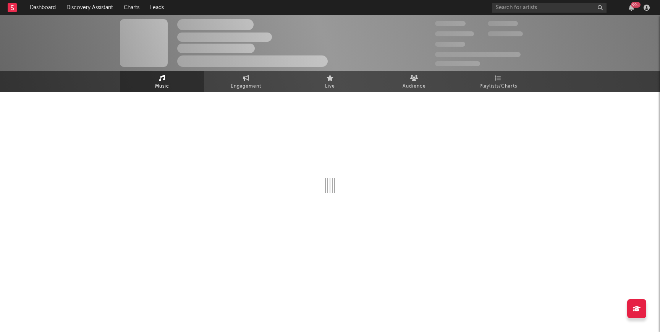
select select "6m"
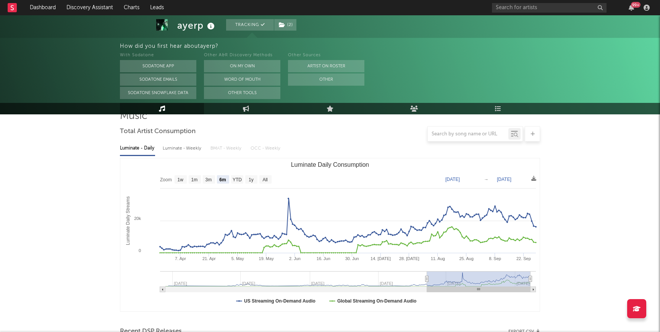
scroll to position [65, 0]
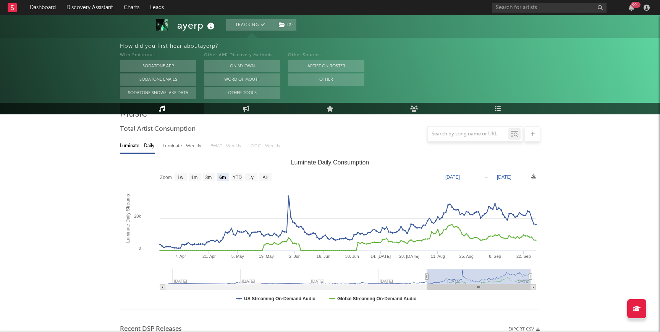
type input "[DATE]"
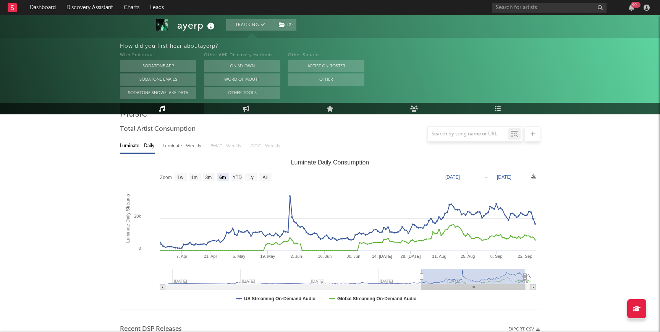
type input "[DATE]"
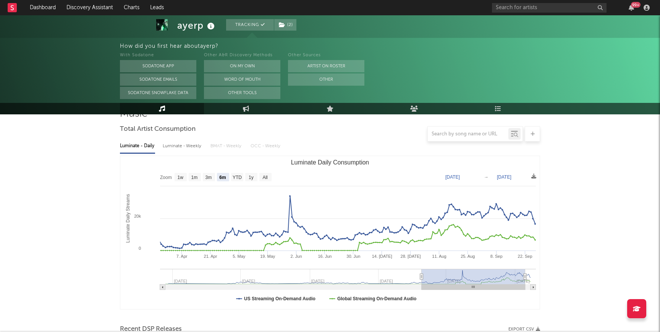
type input "[DATE]"
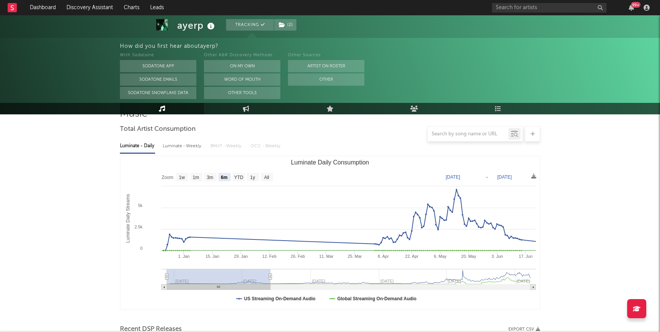
type input "[DATE]"
drag, startPoint x: 429, startPoint y: 274, endPoint x: 164, endPoint y: 274, distance: 265.9
click at [164, 274] on icon "Created with Highcharts 10.3.3 Luminate Daily Streams Luminate Daily Consumptio…" at bounding box center [330, 232] width 420 height 153
type input "[DATE]"
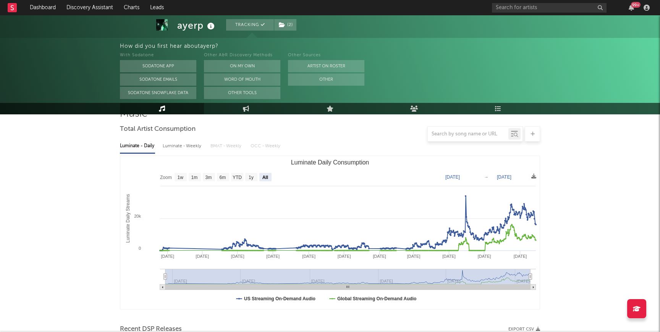
select select "All"
type input "[DATE]"
drag, startPoint x: 271, startPoint y: 276, endPoint x: 643, endPoint y: 287, distance: 371.9
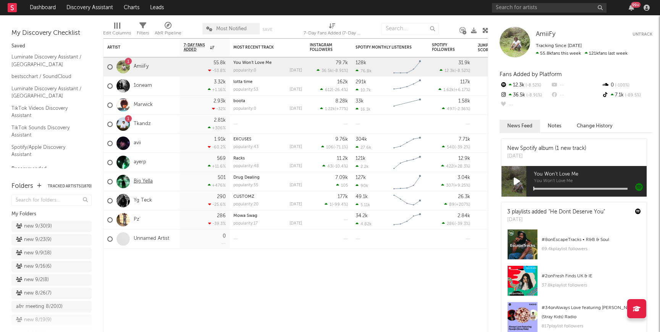
click at [143, 180] on link "Big Yella" at bounding box center [143, 181] width 19 height 6
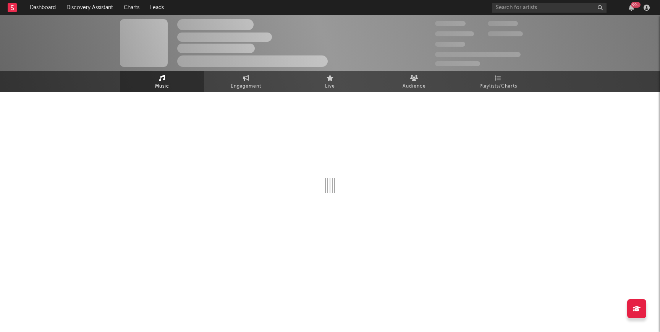
select select "1w"
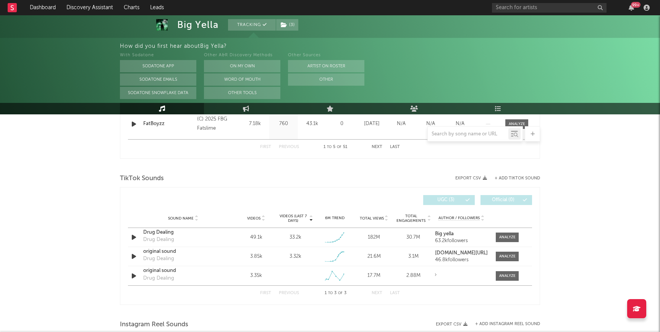
scroll to position [510, 0]
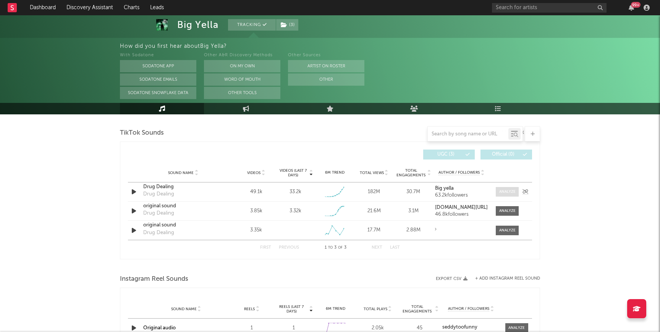
click at [334, 196] on span at bounding box center [507, 192] width 23 height 10
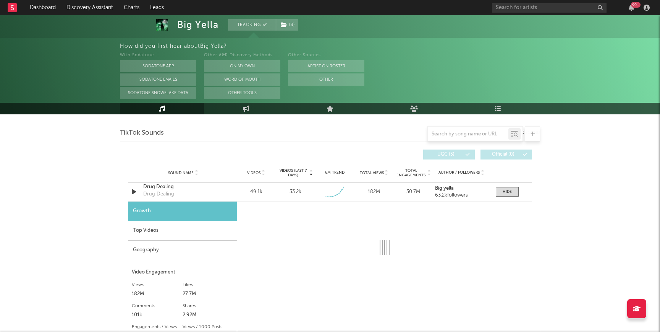
select select "1w"
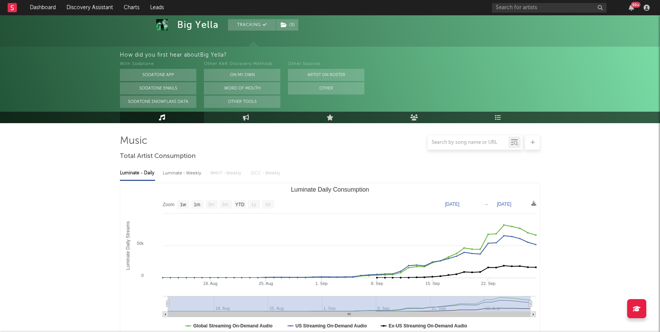
scroll to position [0, 0]
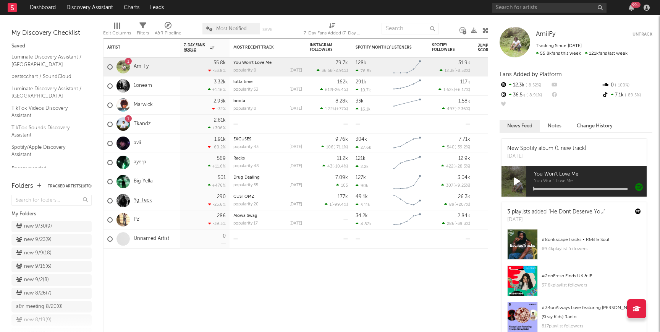
click at [138, 203] on link "Yg Teck" at bounding box center [143, 200] width 18 height 6
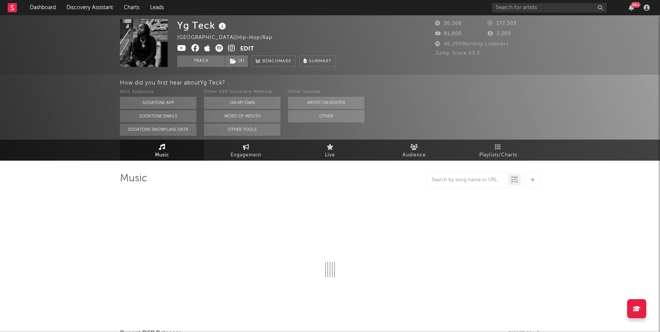
select select "6m"
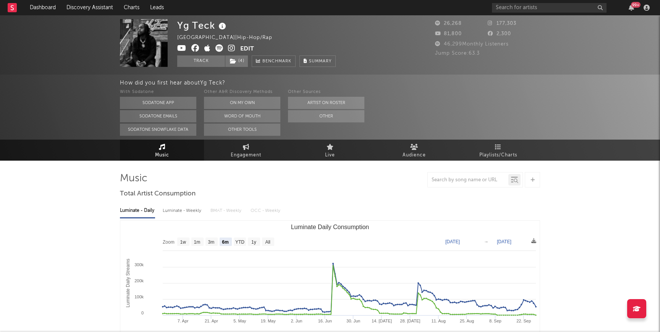
select select "6m"
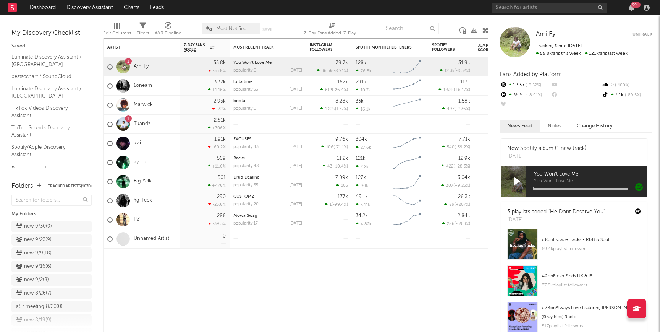
click at [135, 222] on link "Pz'" at bounding box center [137, 219] width 7 height 6
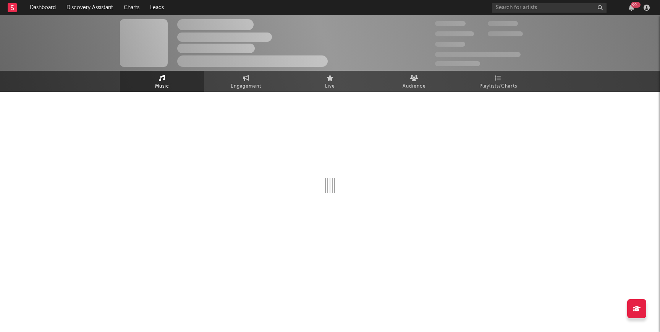
select select "1w"
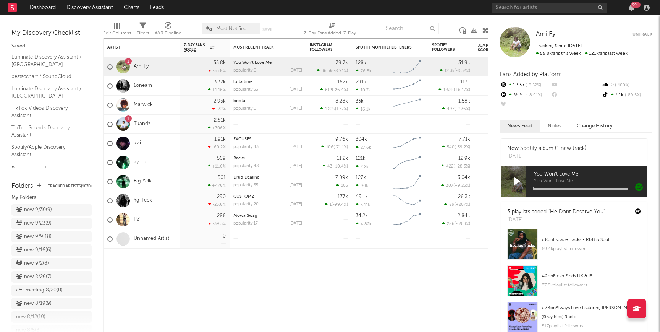
scroll to position [14, 0]
click at [36, 211] on div "new 9/30 ( 9 )" at bounding box center [34, 211] width 36 height 9
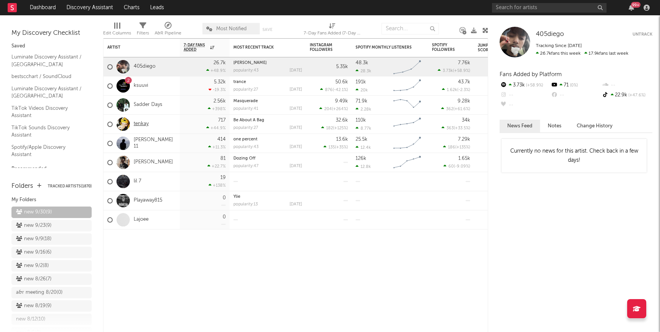
click at [139, 125] on link "tenkay" at bounding box center [141, 124] width 15 height 6
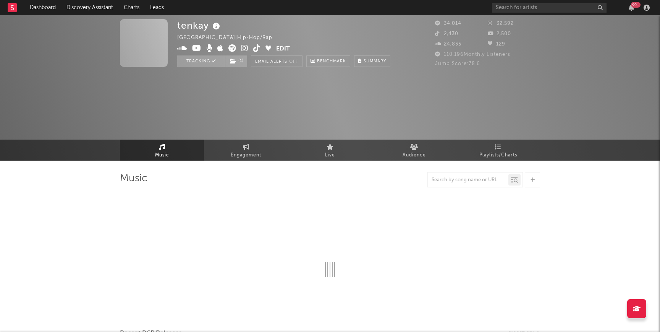
select select "6m"
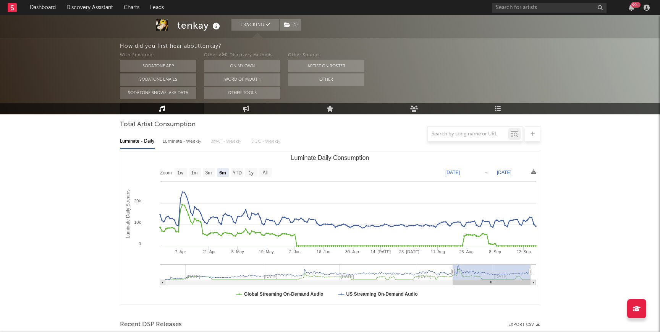
scroll to position [77, 0]
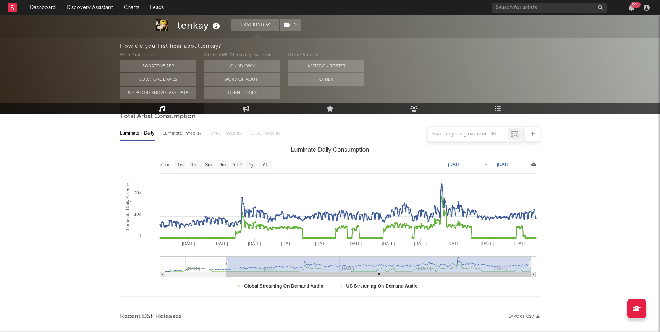
drag, startPoint x: 451, startPoint y: 264, endPoint x: 213, endPoint y: 252, distance: 238.7
click at [213, 252] on icon "Created with Highcharts 10.3.3 Luminate Daily Streams Luminate Daily Consumptio…" at bounding box center [330, 219] width 420 height 153
type input "[DATE]"
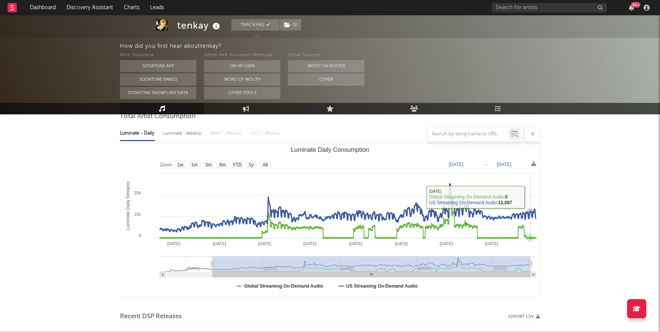
scroll to position [0, 0]
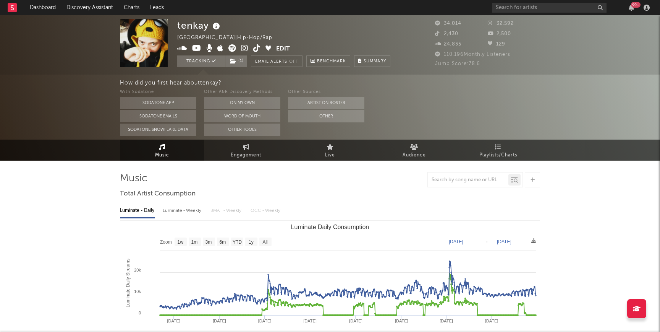
click at [257, 46] on icon at bounding box center [256, 48] width 7 height 8
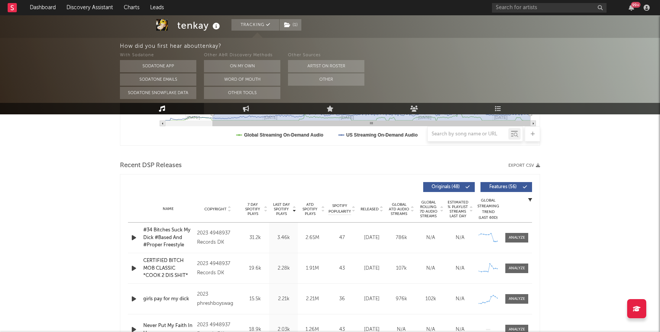
scroll to position [227, 0]
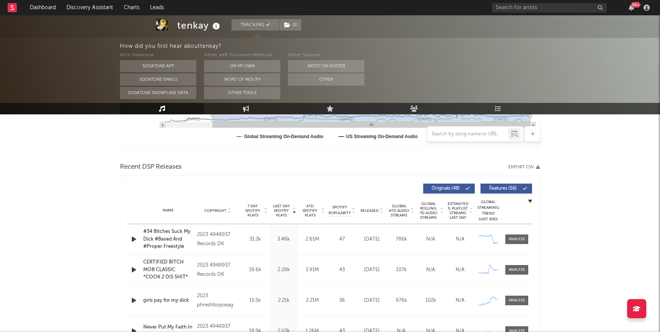
click at [334, 211] on span "Released" at bounding box center [370, 210] width 18 height 5
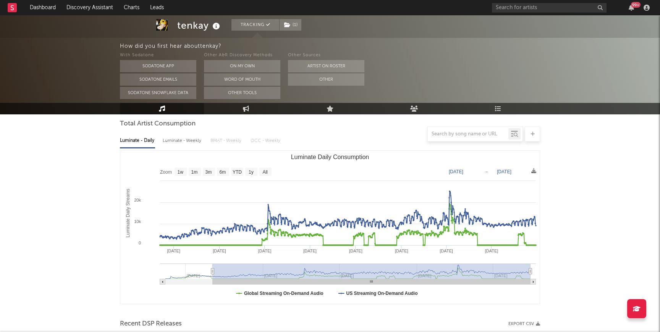
scroll to position [108, 0]
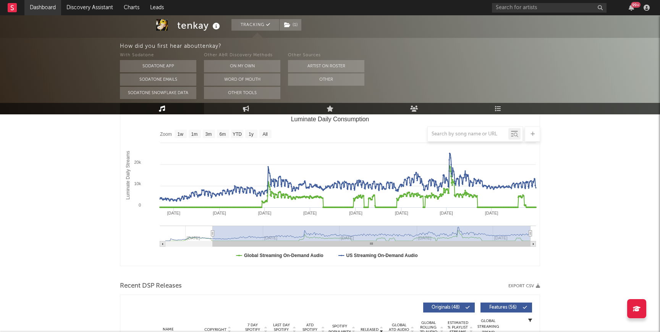
click at [36, 11] on link "Dashboard" at bounding box center [42, 7] width 37 height 15
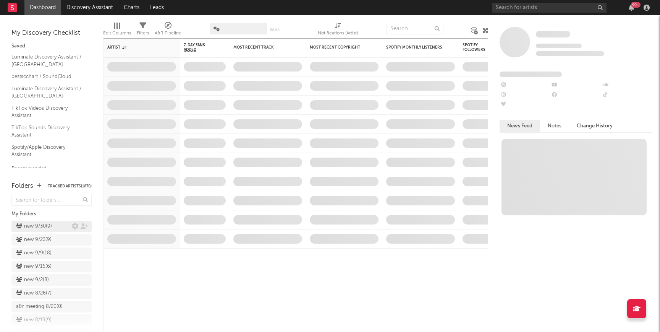
click at [38, 229] on div "new 9/30 ( 9 )" at bounding box center [34, 226] width 36 height 9
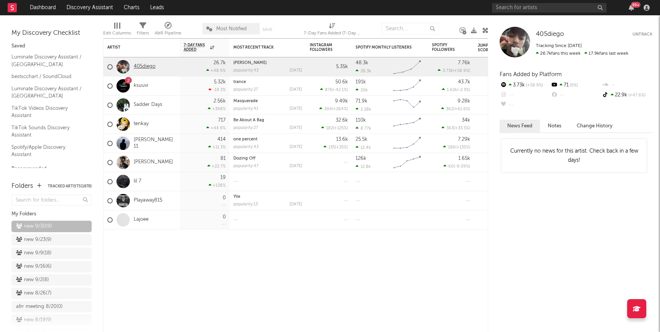
click at [141, 68] on link "405diego" at bounding box center [145, 66] width 22 height 6
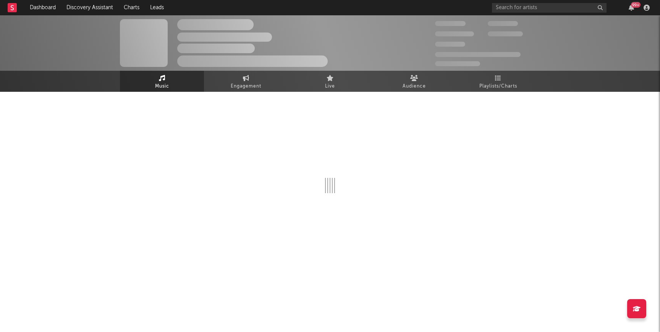
select select "1w"
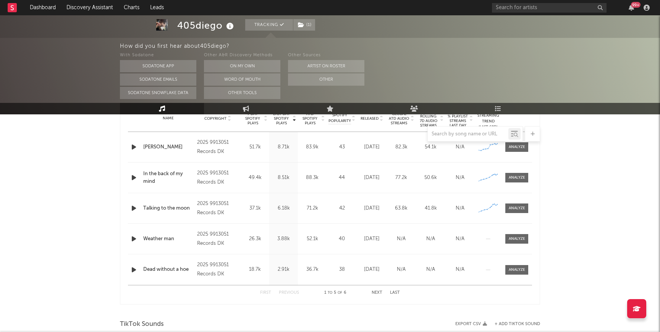
scroll to position [318, 0]
click at [131, 148] on icon "button" at bounding box center [134, 148] width 8 height 10
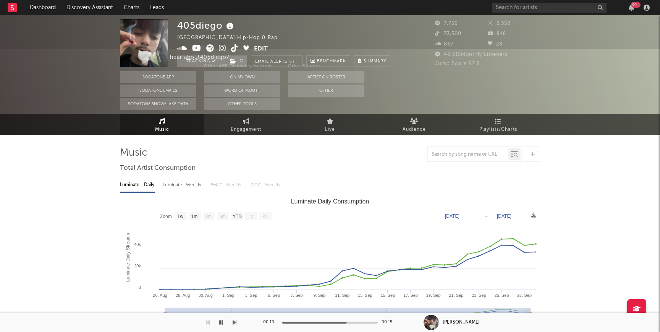
scroll to position [0, 0]
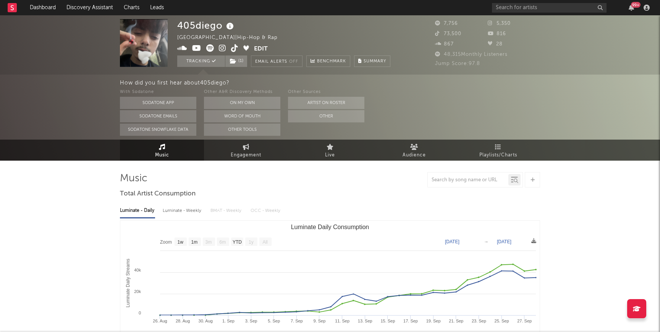
click at [196, 48] on icon at bounding box center [196, 48] width 9 height 8
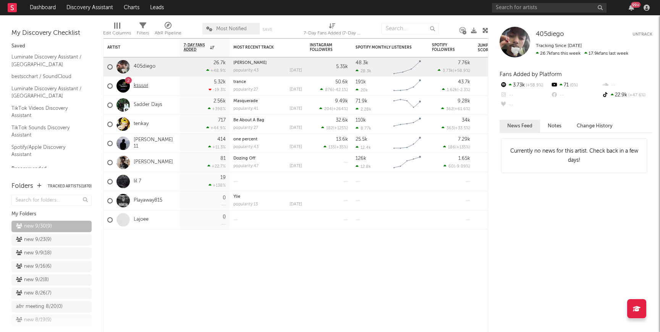
click at [142, 86] on link "ksuuvi" at bounding box center [141, 86] width 15 height 6
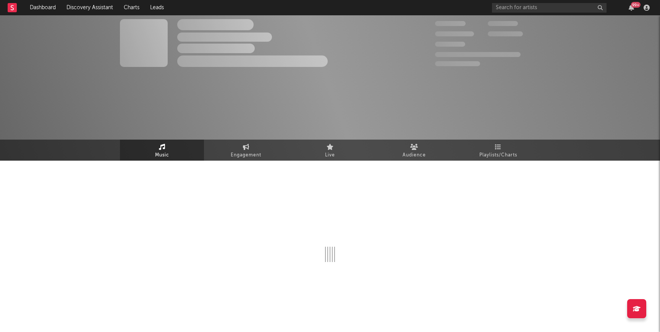
select select "6m"
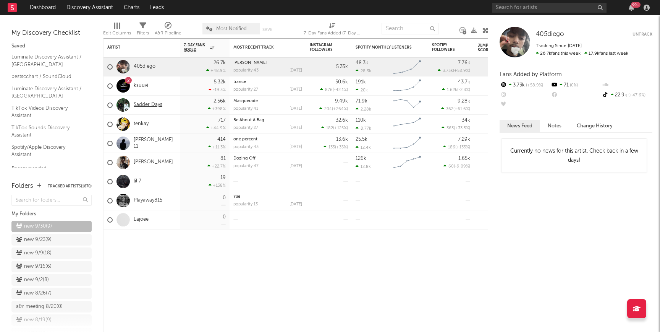
click at [154, 102] on link "Sadder Days" at bounding box center [148, 105] width 29 height 6
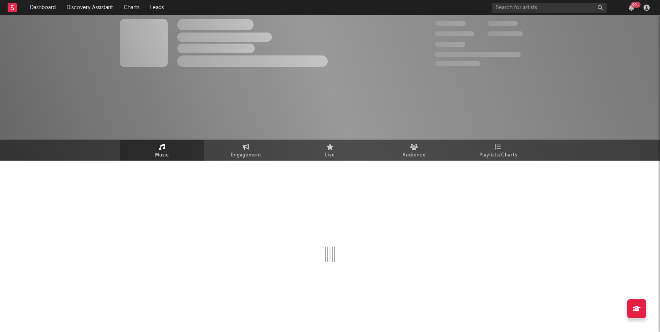
select select "6m"
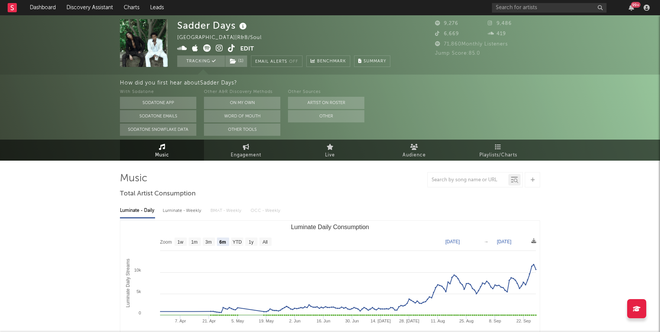
click at [231, 47] on icon at bounding box center [231, 48] width 7 height 8
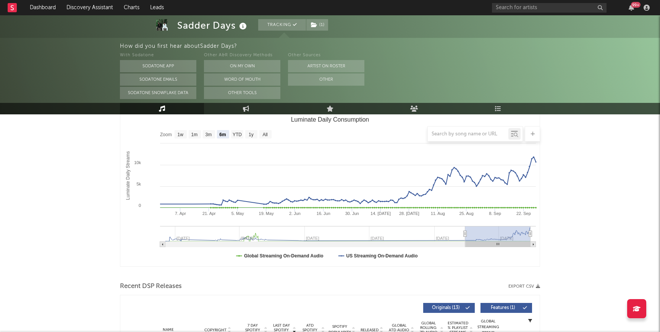
scroll to position [117, 0]
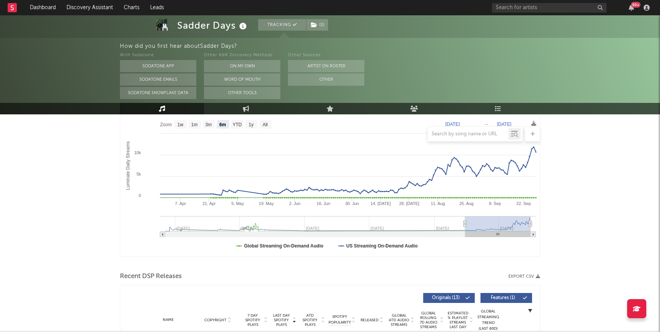
type input "[DATE]"
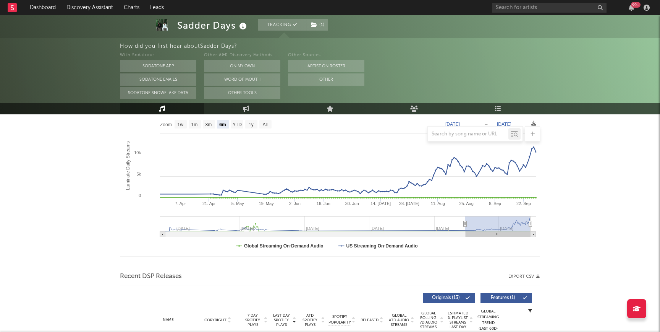
type input "[DATE]"
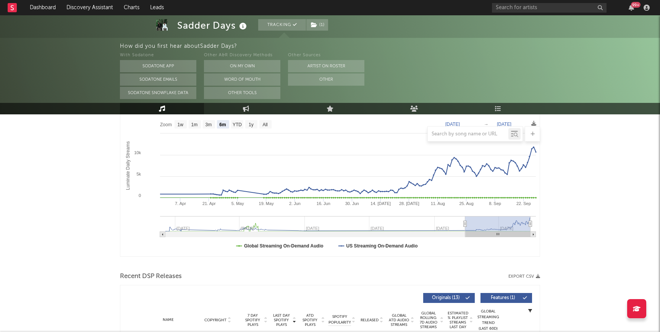
type input "[DATE]"
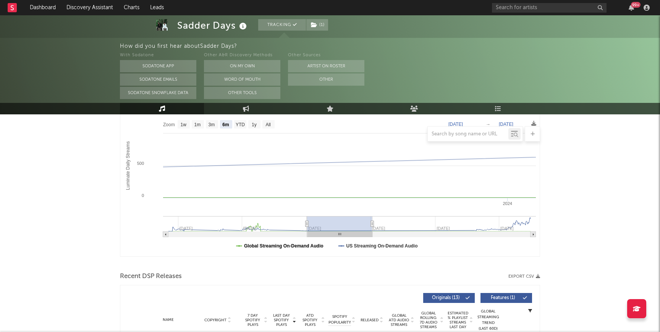
type input "[DATE]"
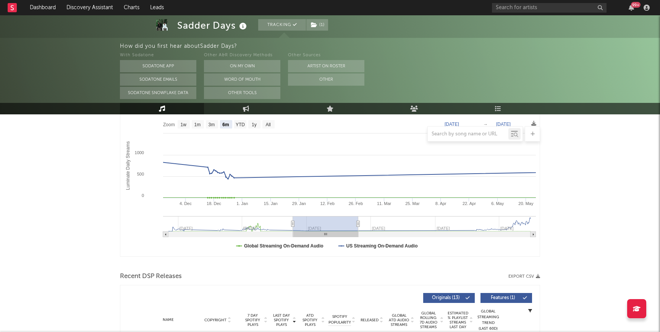
type input "[DATE]"
drag, startPoint x: 467, startPoint y: 225, endPoint x: 292, endPoint y: 249, distance: 176.6
click at [292, 249] on icon "Created with Highcharts 10.3.3 Luminate Daily Streams Luminate Daily Consumptio…" at bounding box center [330, 179] width 420 height 153
type input "[DATE]"
drag, startPoint x: 357, startPoint y: 224, endPoint x: 660, endPoint y: 180, distance: 306.2
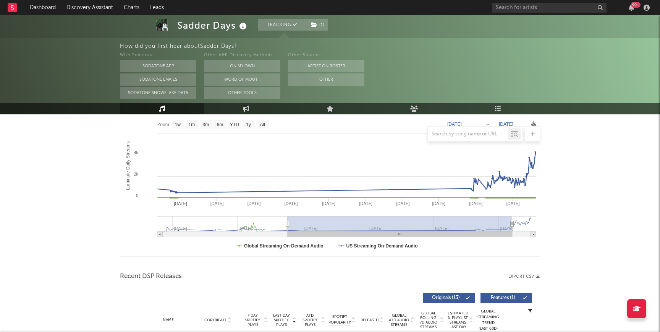
type input "[DATE]"
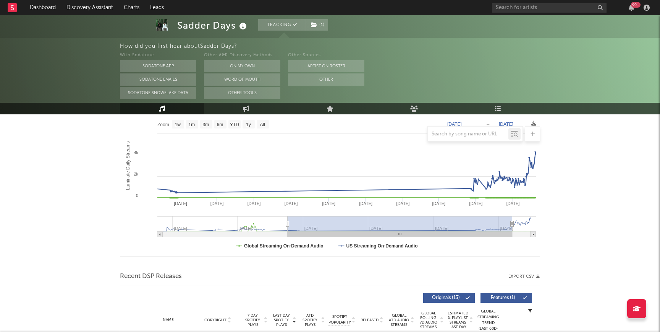
type input "[DATE]"
drag, startPoint x: 396, startPoint y: 222, endPoint x: 570, endPoint y: 210, distance: 175.0
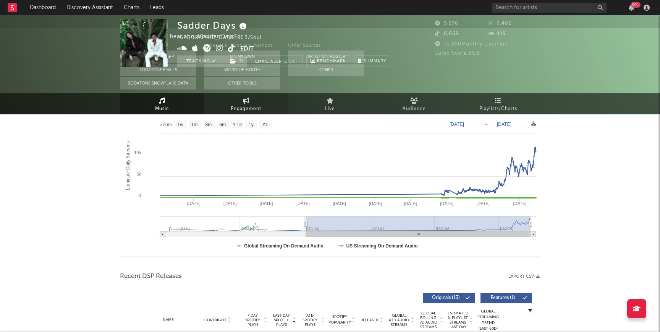
scroll to position [0, 0]
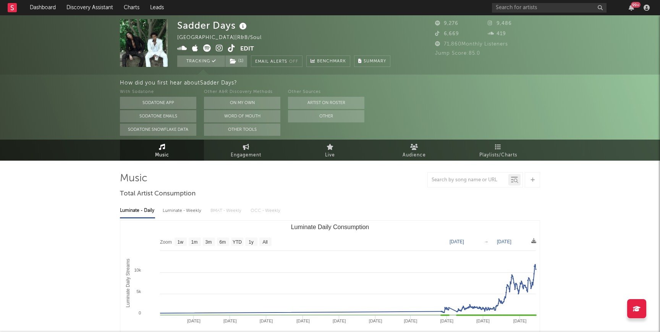
click at [233, 45] on icon at bounding box center [231, 48] width 7 height 8
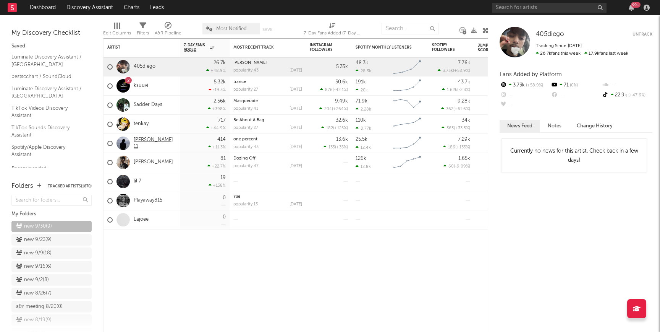
click at [147, 145] on link "[PERSON_NAME] 11" at bounding box center [155, 143] width 42 height 13
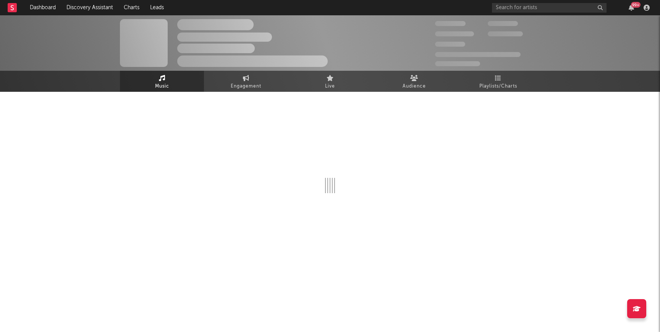
select select "6m"
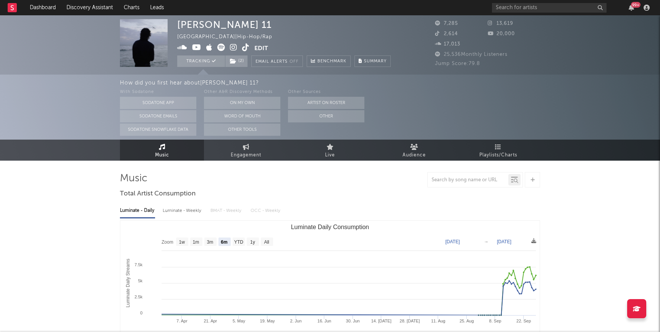
click at [192, 46] on icon at bounding box center [196, 48] width 9 height 8
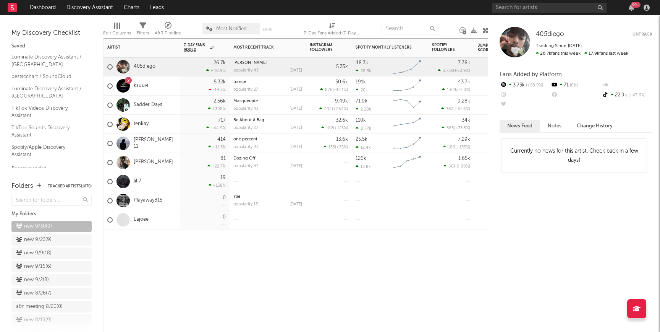
click at [134, 176] on div "lil 7" at bounding box center [124, 181] width 34 height 22
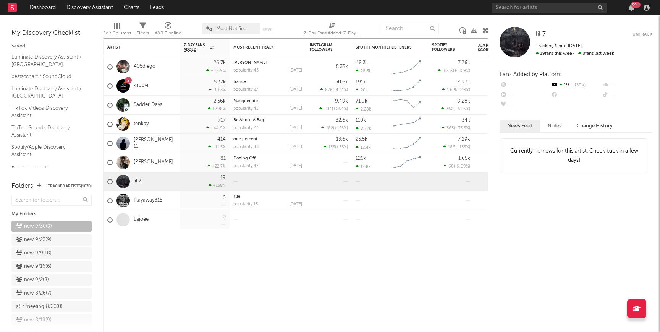
click at [137, 182] on link "lil 7" at bounding box center [138, 181] width 8 height 6
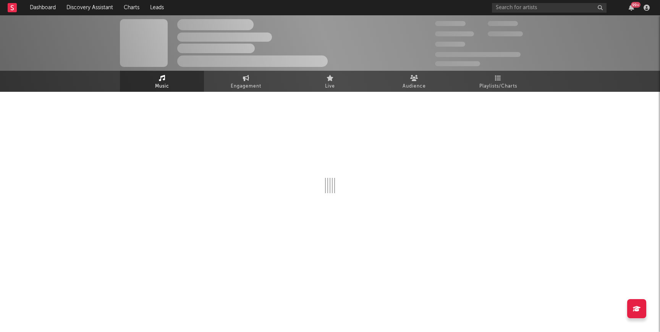
select select "1w"
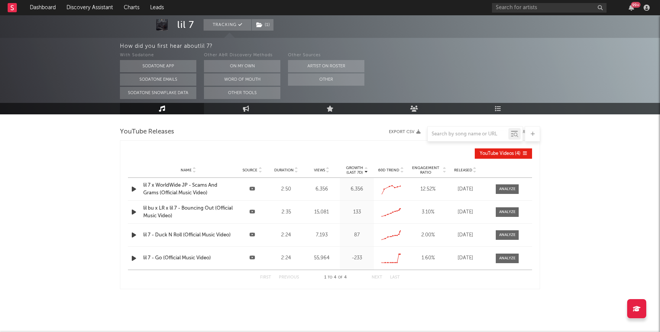
scroll to position [264, 0]
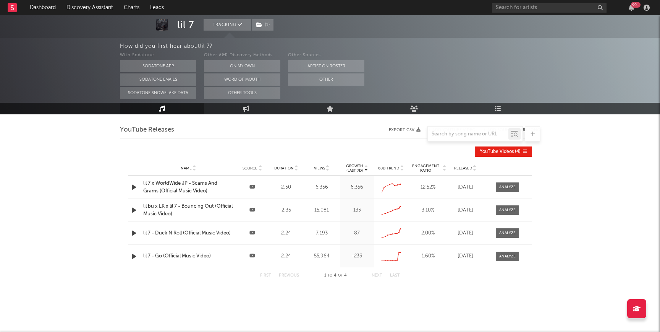
click at [186, 180] on div "lil 7 x WorldWide JP - Scams And Grams (Official Music Video)" at bounding box center [188, 187] width 90 height 15
click at [43, 9] on link "Dashboard" at bounding box center [42, 7] width 37 height 15
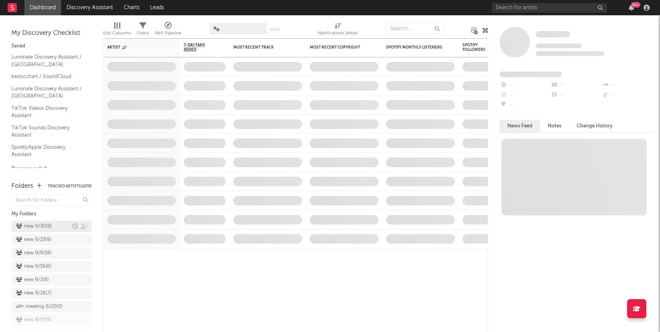
click at [24, 226] on div "new 9/30 ( 9 )" at bounding box center [34, 226] width 36 height 9
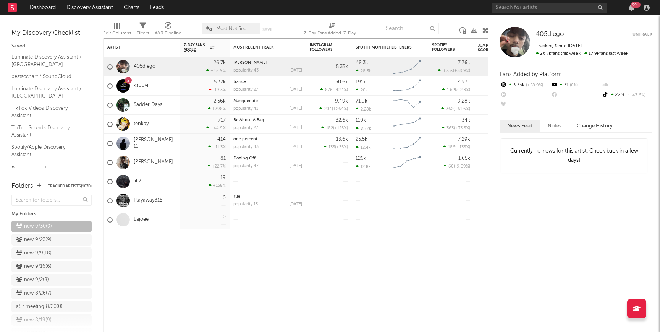
click at [144, 221] on link "Lajoee" at bounding box center [141, 219] width 15 height 6
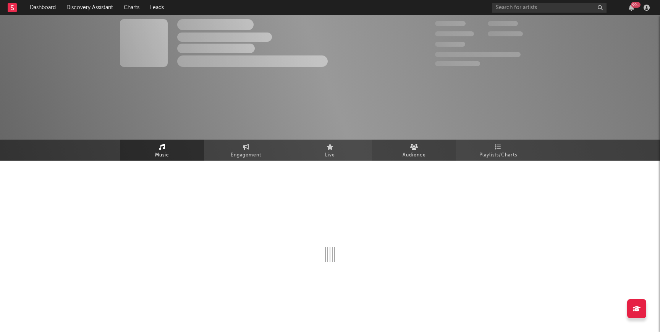
select select "1w"
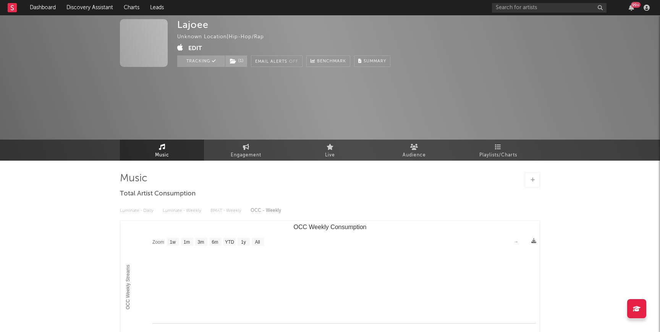
click at [153, 147] on link "Music" at bounding box center [162, 149] width 84 height 21
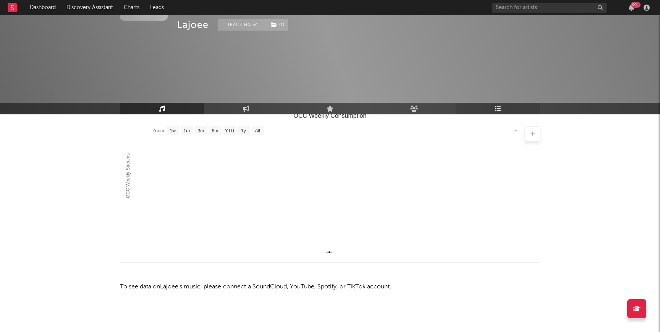
click at [334, 107] on link "Playlists/Charts" at bounding box center [498, 108] width 84 height 11
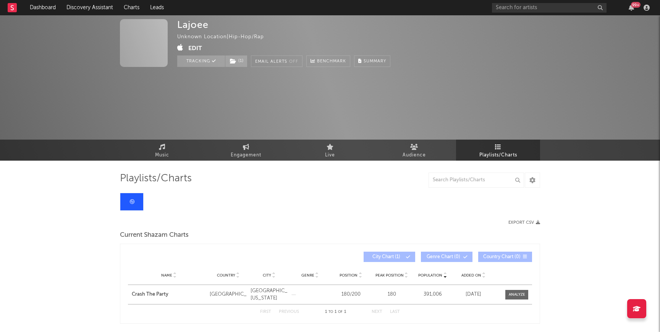
click at [127, 203] on link at bounding box center [131, 201] width 23 height 17
click at [214, 34] on div "Unknown Location | Hip-Hop/Rap" at bounding box center [229, 36] width 104 height 9
drag, startPoint x: 214, startPoint y: 27, endPoint x: 177, endPoint y: 26, distance: 36.7
click at [177, 26] on div "Lajoee Unknown Location | Hip-Hop/Rap Edit Tracking ( 1 ) Email Alerts Off Benc…" at bounding box center [283, 43] width 213 height 48
copy div "Lajoee"
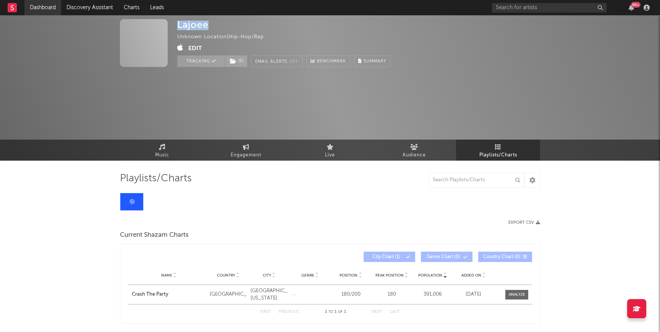
click at [42, 12] on link "Dashboard" at bounding box center [42, 7] width 37 height 15
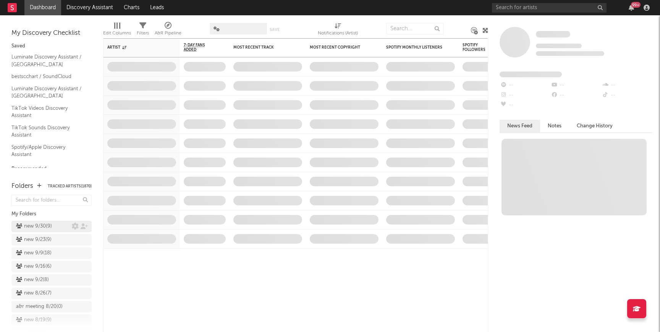
click at [42, 224] on div "new 9/30 ( 9 )" at bounding box center [34, 226] width 36 height 9
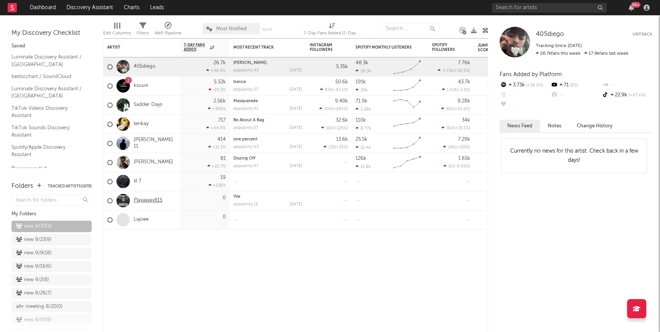
click at [156, 199] on link "Playaway815" at bounding box center [148, 200] width 29 height 6
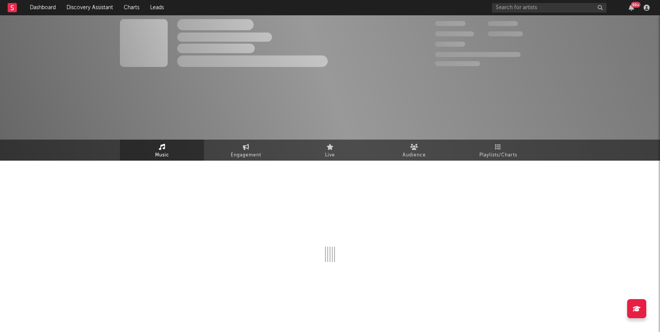
select select "1w"
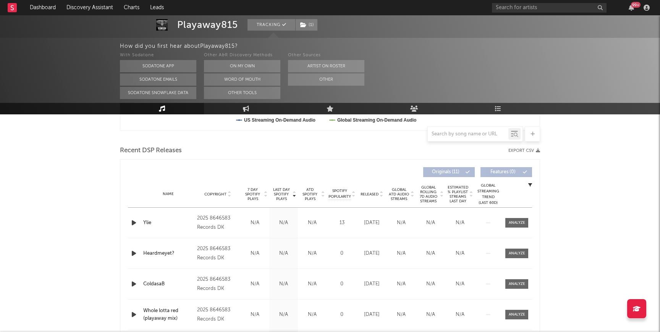
scroll to position [244, 0]
click at [334, 110] on link "Playlists/Charts" at bounding box center [498, 108] width 84 height 11
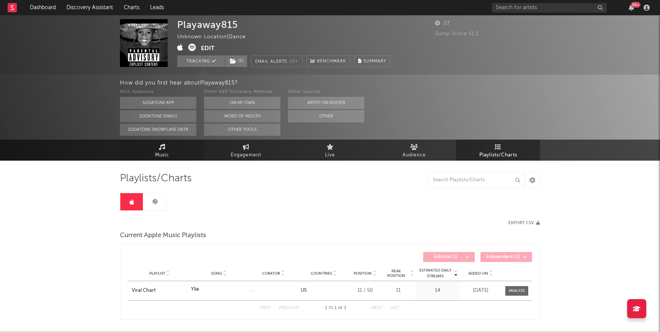
click at [140, 149] on link "Music" at bounding box center [162, 149] width 84 height 21
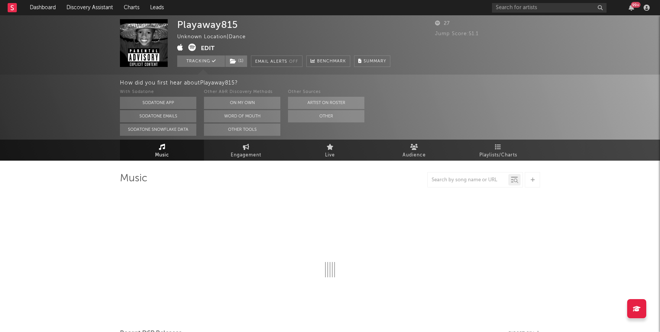
select select "1w"
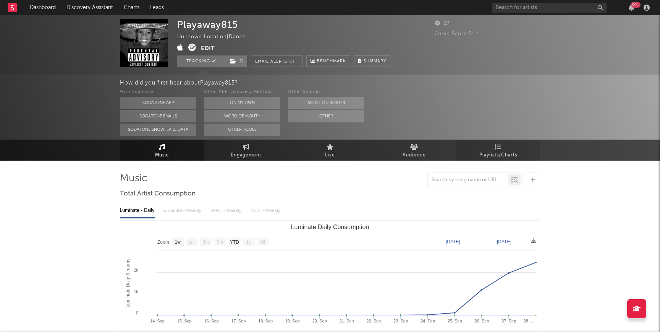
click at [334, 148] on icon at bounding box center [498, 147] width 6 height 6
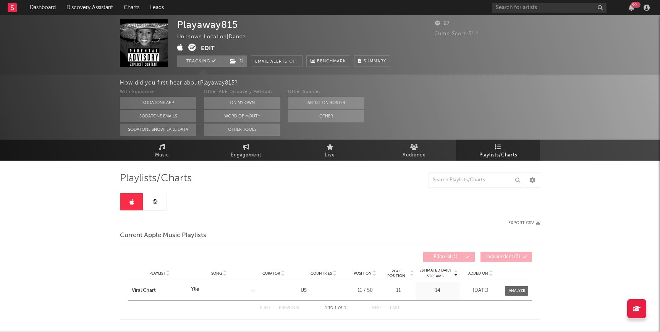
click at [157, 199] on icon at bounding box center [155, 202] width 6 height 6
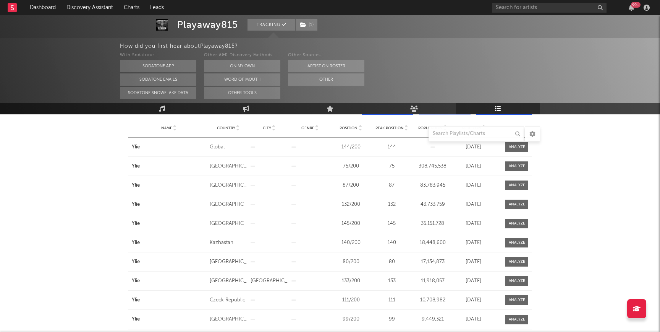
scroll to position [146, 0]
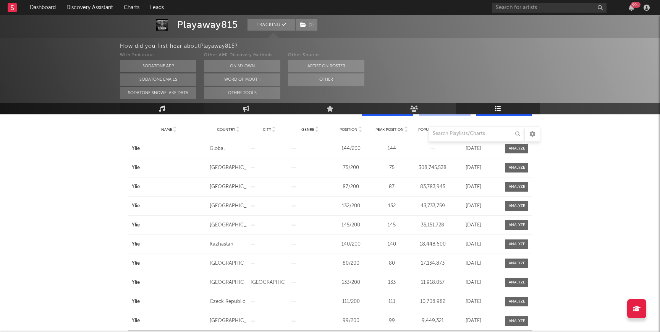
click at [146, 113] on link "Music" at bounding box center [162, 108] width 84 height 11
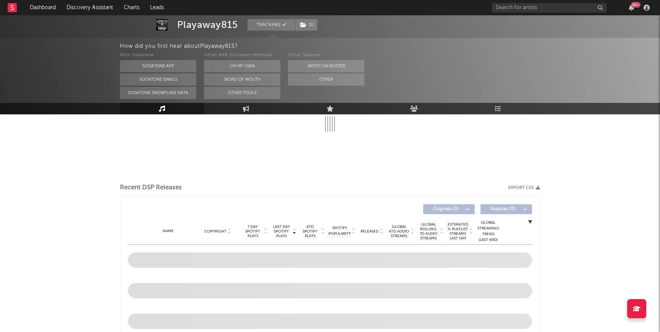
select select "1w"
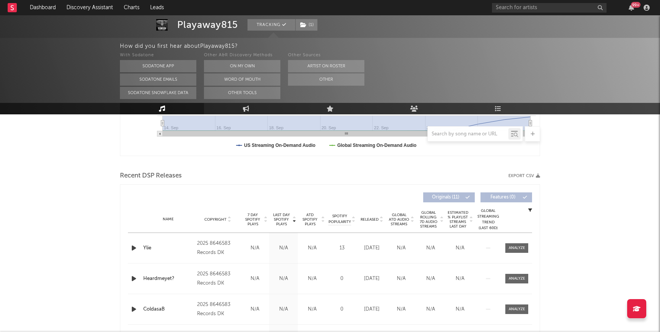
scroll to position [221, 0]
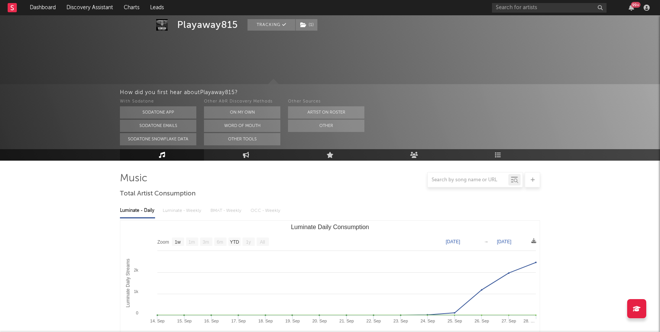
select select "1w"
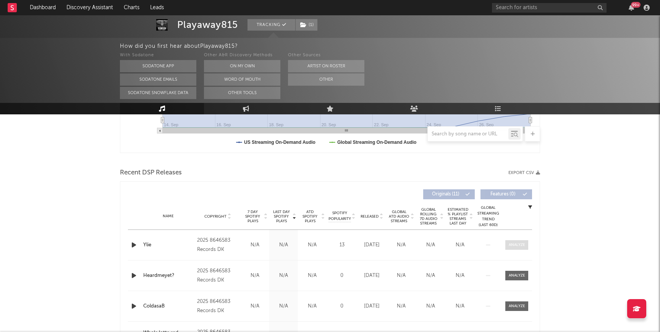
click at [523, 249] on span at bounding box center [516, 245] width 23 height 10
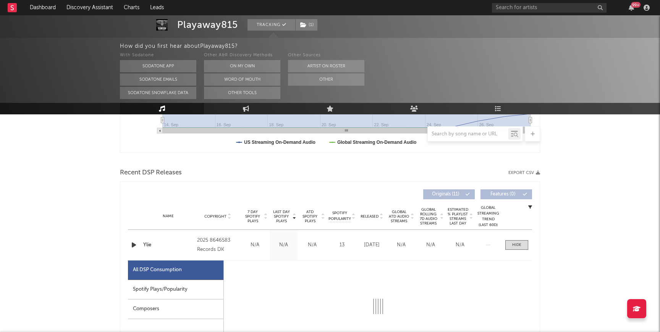
select select "1w"
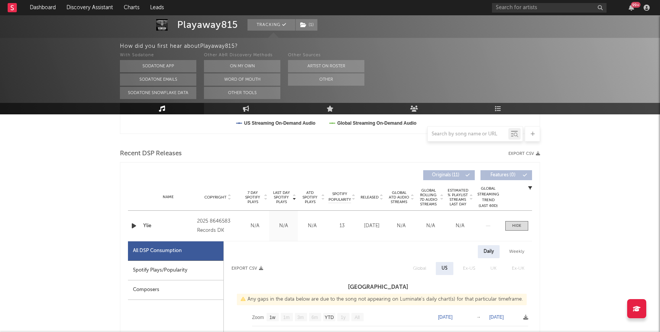
scroll to position [235, 0]
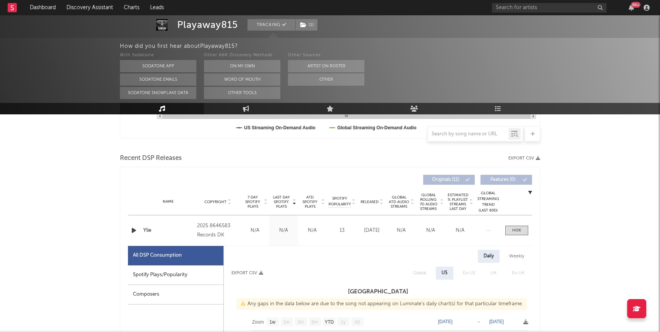
click at [134, 229] on icon "button" at bounding box center [134, 230] width 8 height 10
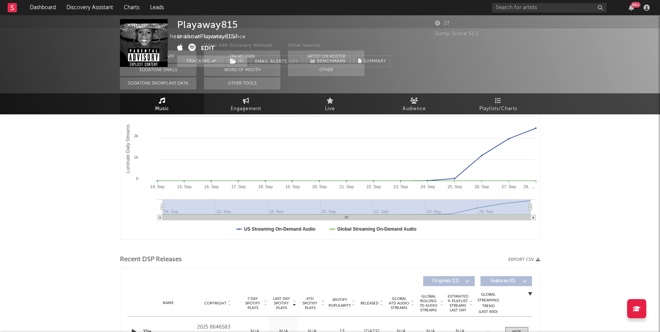
scroll to position [0, 0]
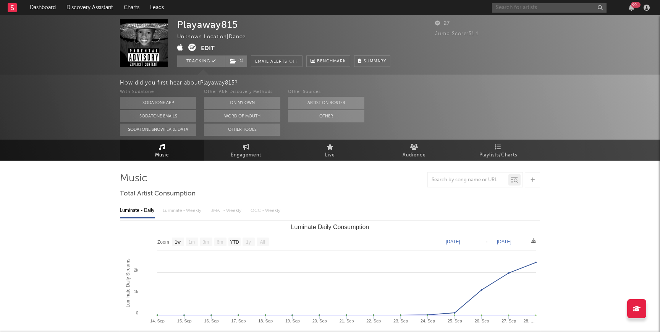
click at [513, 6] on input "text" at bounding box center [549, 8] width 115 height 10
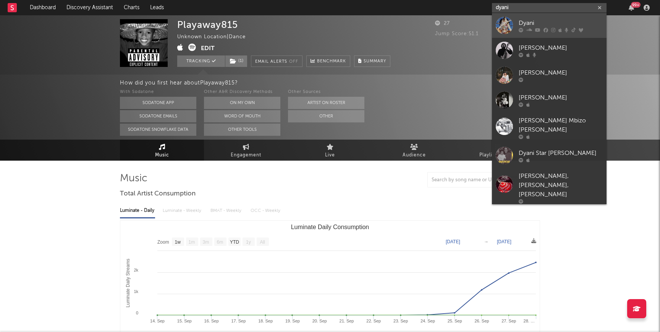
type input "dyani"
click at [532, 24] on div "Dyani" at bounding box center [561, 22] width 84 height 9
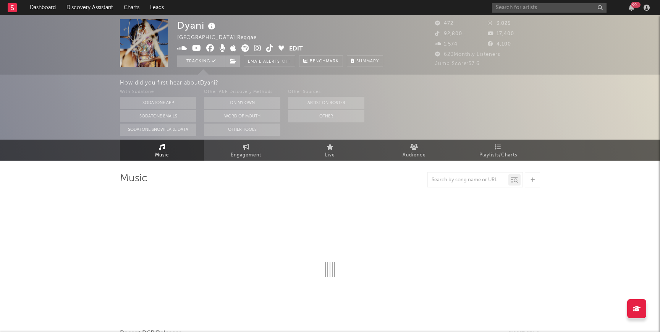
select select "6m"
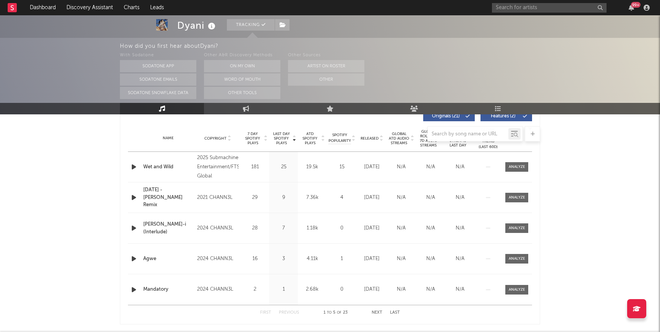
scroll to position [310, 0]
